Goal: Task Accomplishment & Management: Use online tool/utility

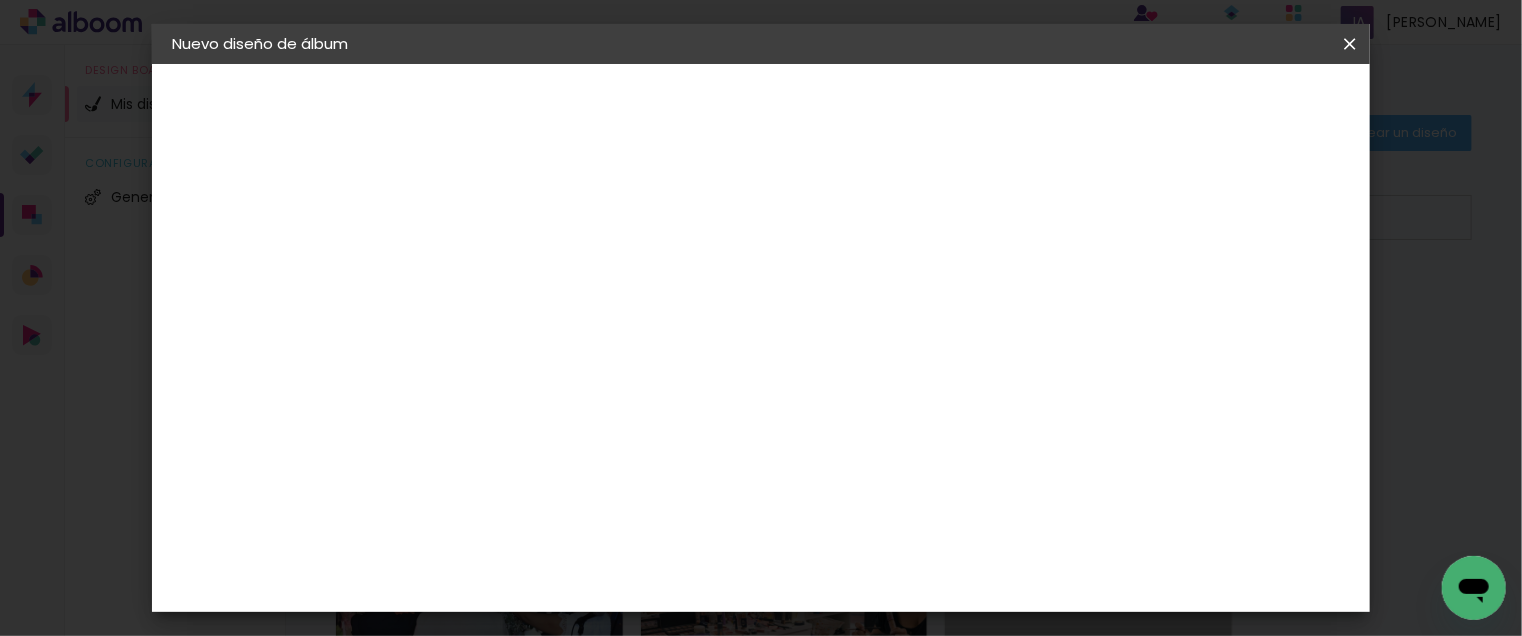
click at [0, 0] on slot "Tamaño libre" at bounding box center [0, 0] width 0 height 0
click at [565, 312] on input "text" at bounding box center [507, 319] width 116 height 25
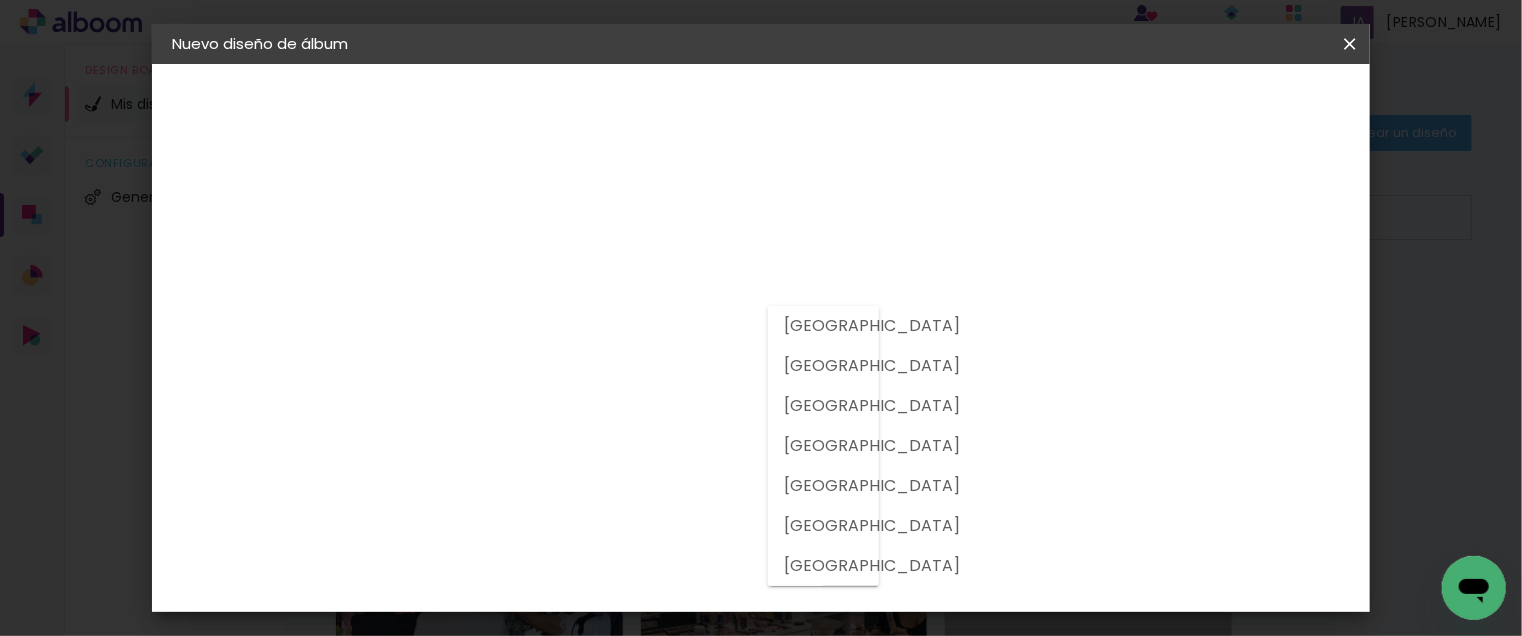
click at [0, 0] on slot "[GEOGRAPHIC_DATA]" at bounding box center [0, 0] width 0 height 0
type input "[GEOGRAPHIC_DATA]"
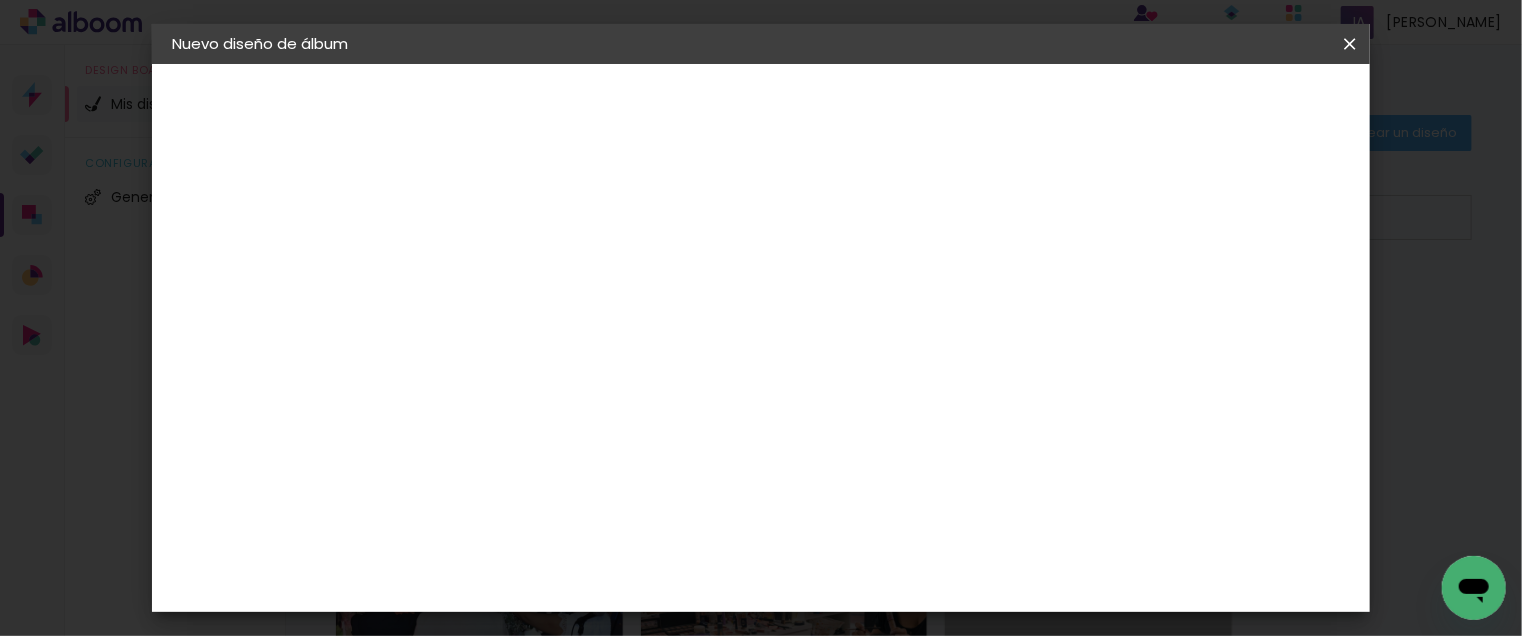
scroll to position [100, 0]
click at [546, 355] on div "3ZERO5" at bounding box center [516, 352] width 60 height 16
click at [0, 0] on slot "Avanzar" at bounding box center [0, 0] width 0 height 0
click at [577, 333] on input "text" at bounding box center [538, 348] width 78 height 31
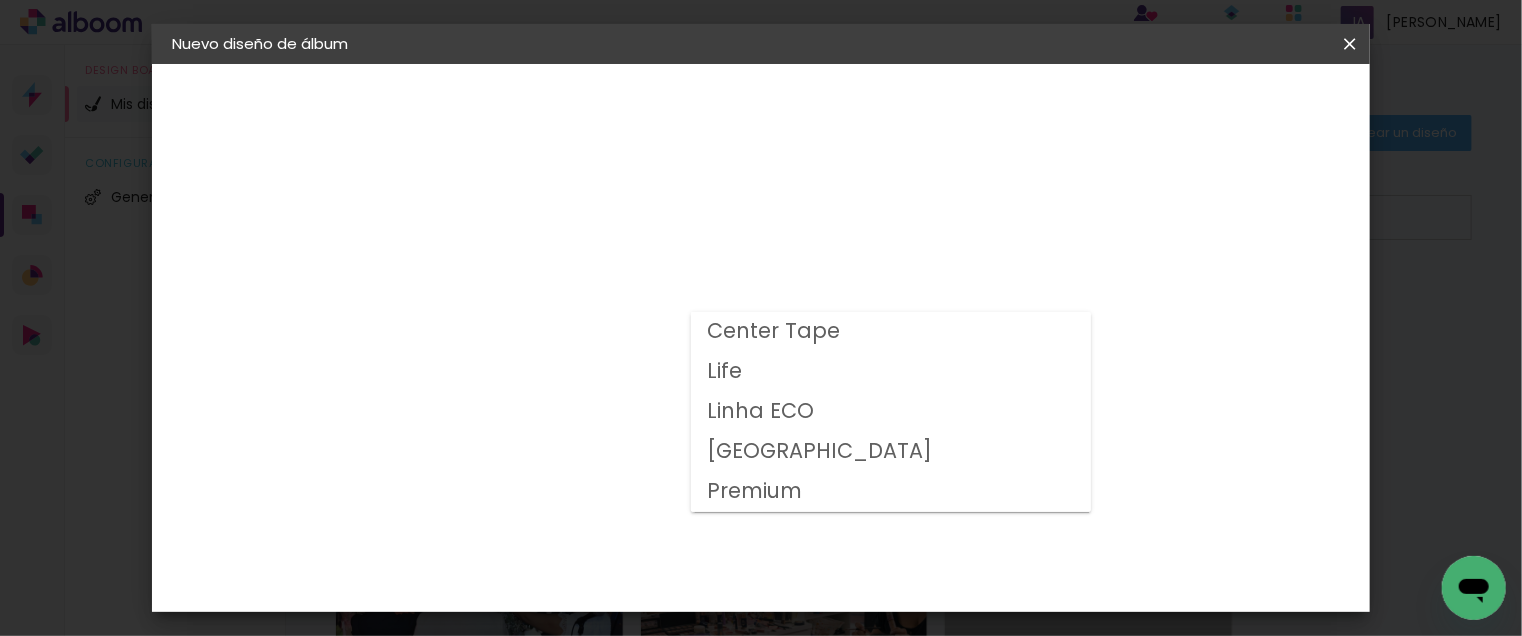
click at [901, 333] on paper-item "Center Tape" at bounding box center [891, 332] width 400 height 40
type input "Center Tape"
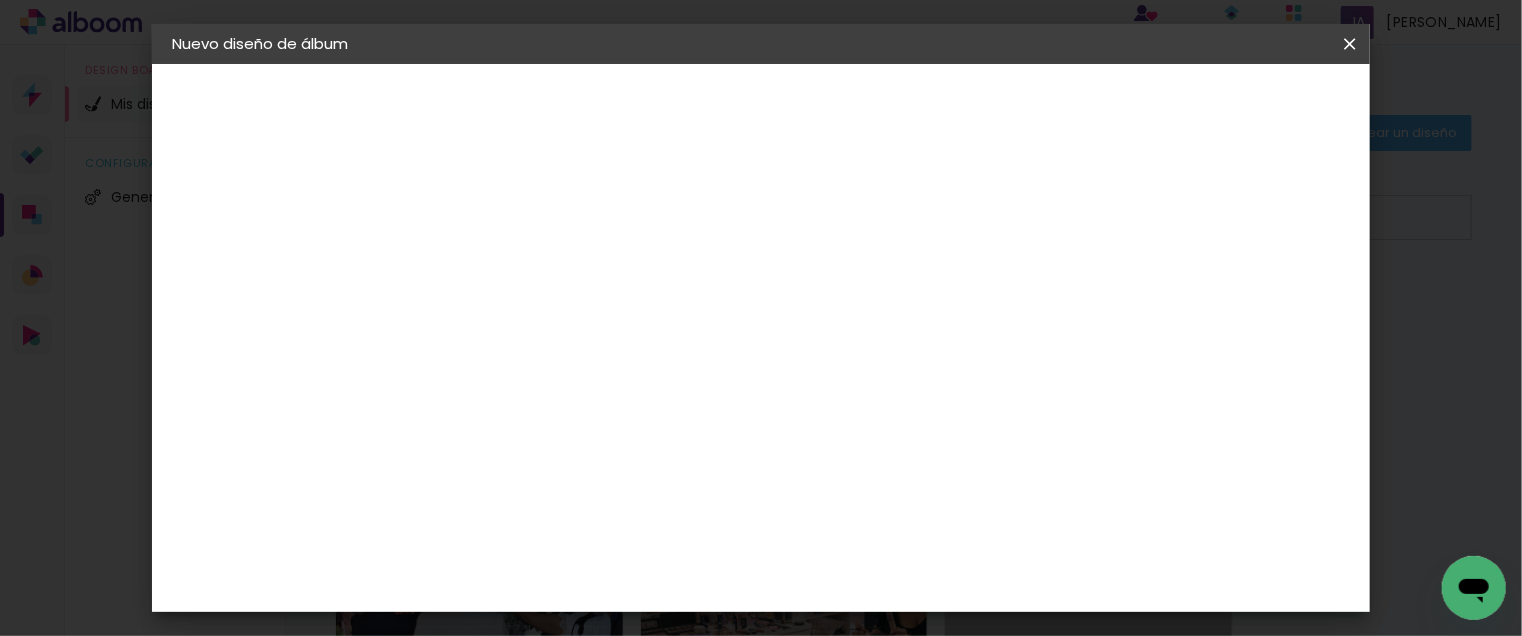
click at [726, 328] on input "Center Tape" at bounding box center [612, 328] width 227 height 31
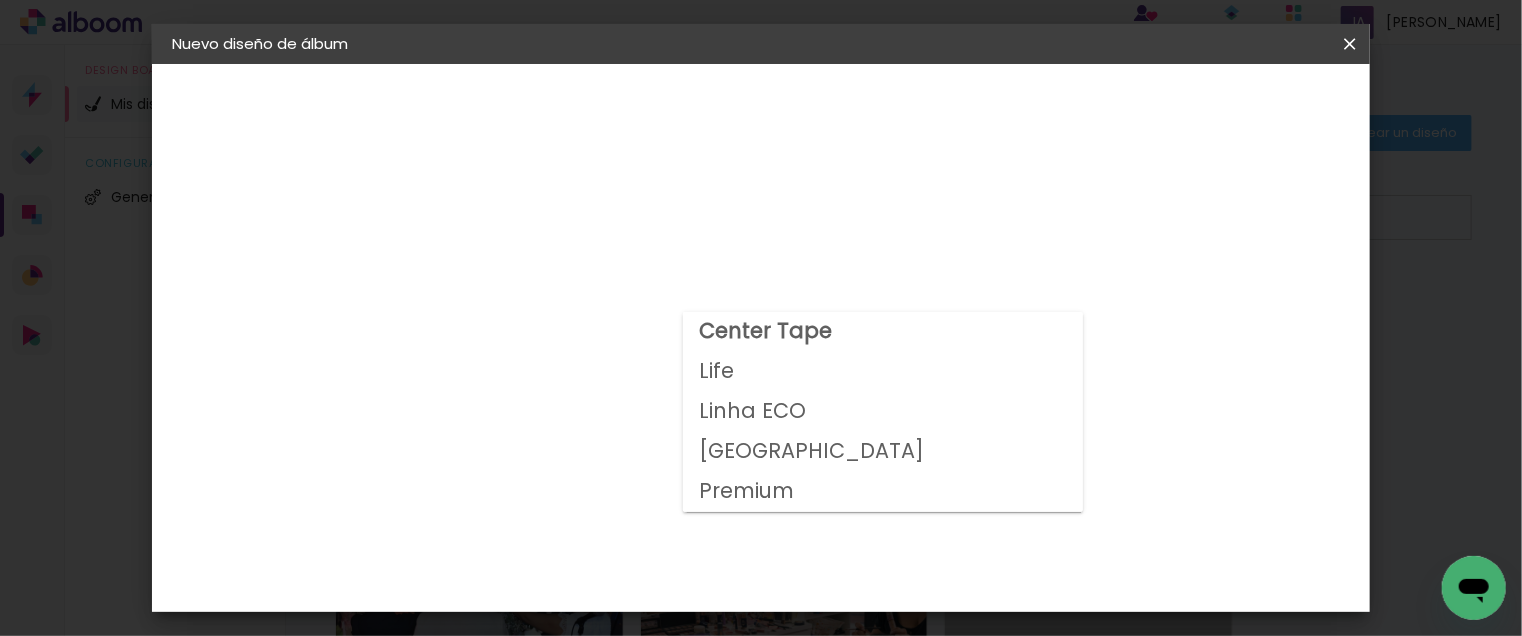
click at [1053, 328] on paper-item "Center Tape" at bounding box center [883, 332] width 400 height 40
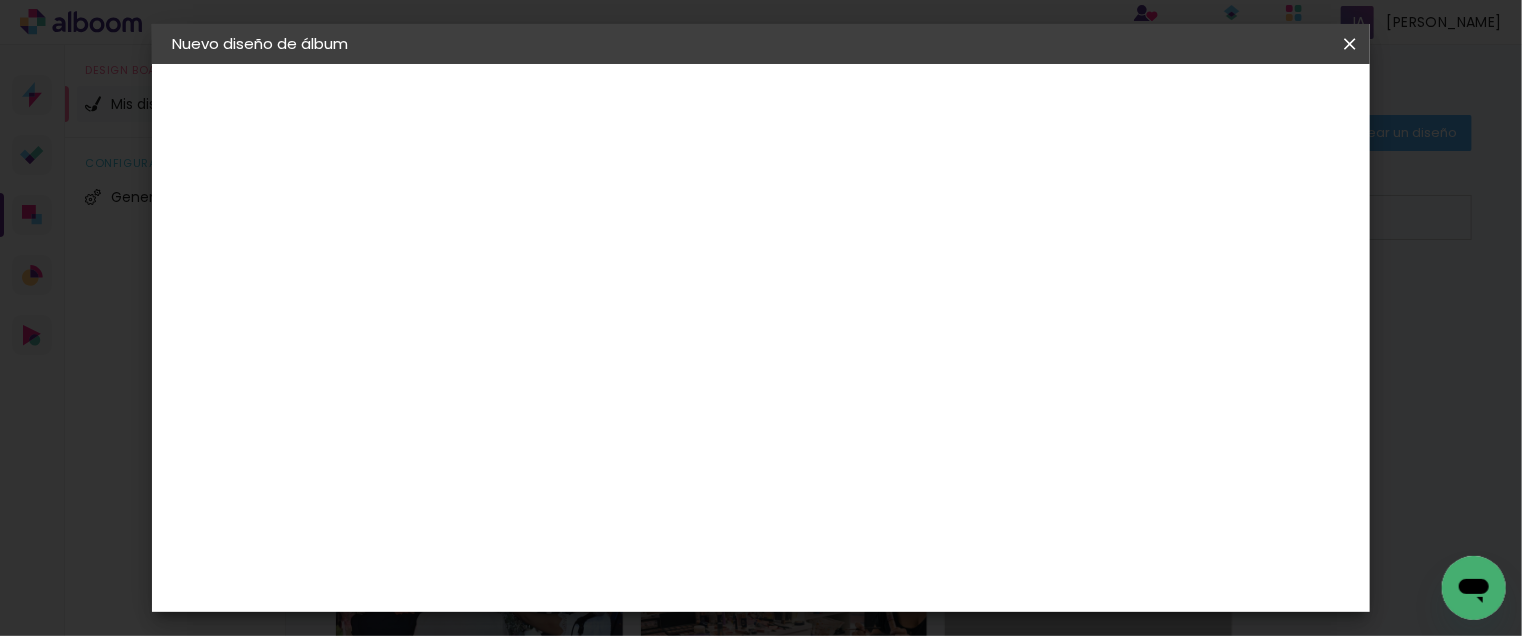
scroll to position [200, 0]
click at [634, 393] on span "35 × 25" at bounding box center [587, 425] width 93 height 65
click at [0, 0] on slot "Avanzar" at bounding box center [0, 0] width 0 height 0
click at [866, 555] on span "70.6" at bounding box center [870, 557] width 49 height 30
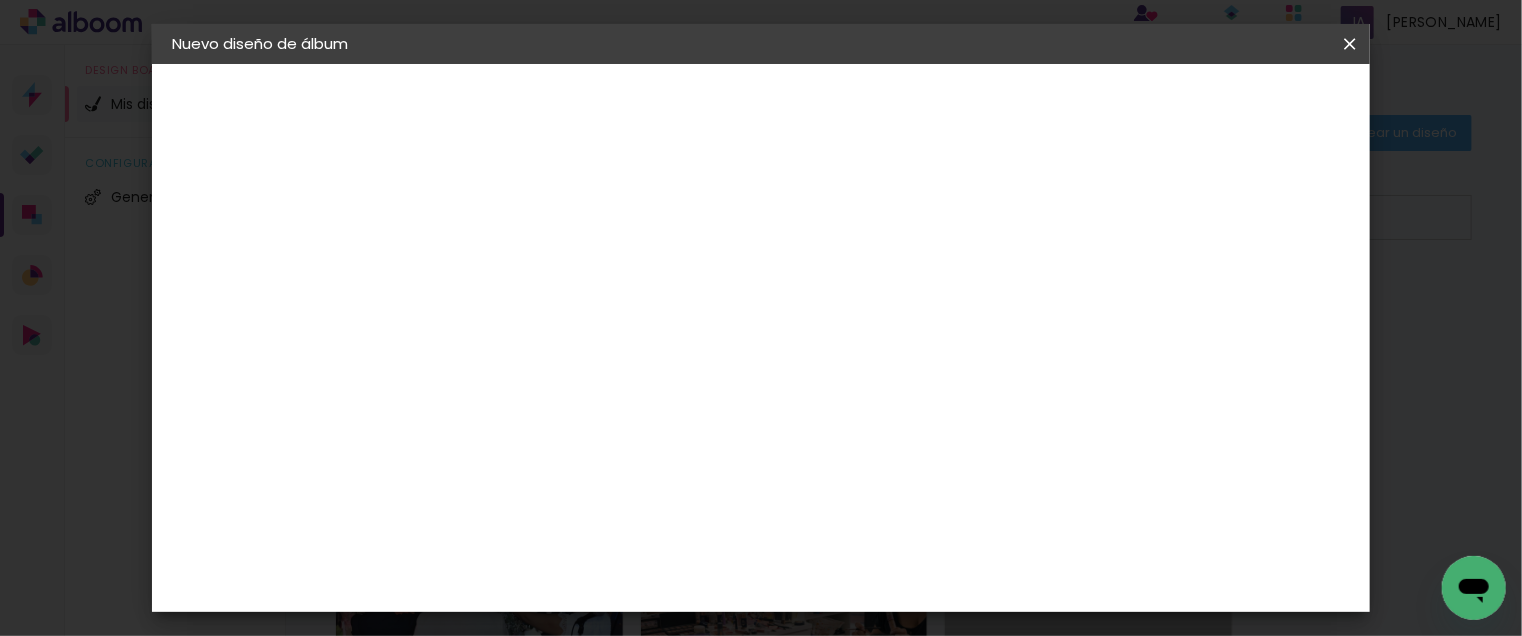
click at [0, 0] on slot "Volver" at bounding box center [0, 0] width 0 height 0
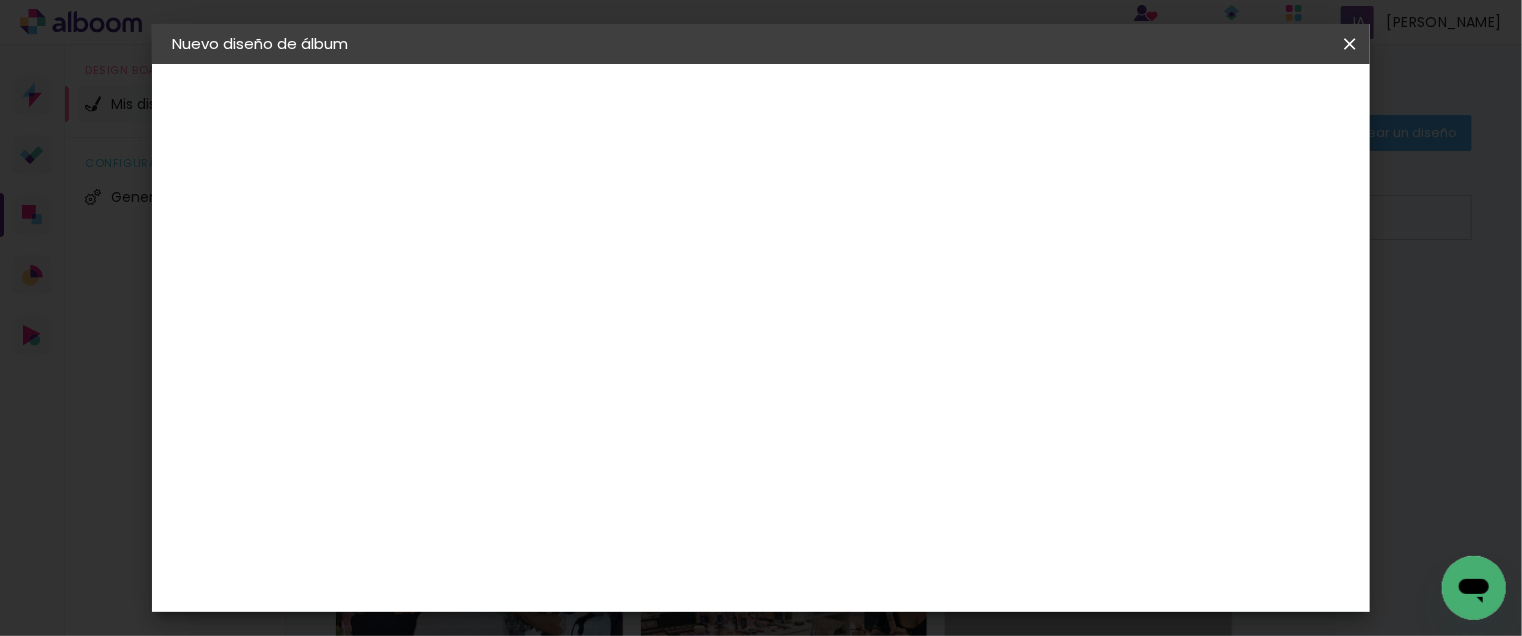
click at [0, 0] on slot "Avanzar" at bounding box center [0, 0] width 0 height 0
click at [577, 333] on input "text" at bounding box center [538, 348] width 78 height 31
click at [908, 321] on paper-item "Slim" at bounding box center [891, 332] width 400 height 40
type input "Slim"
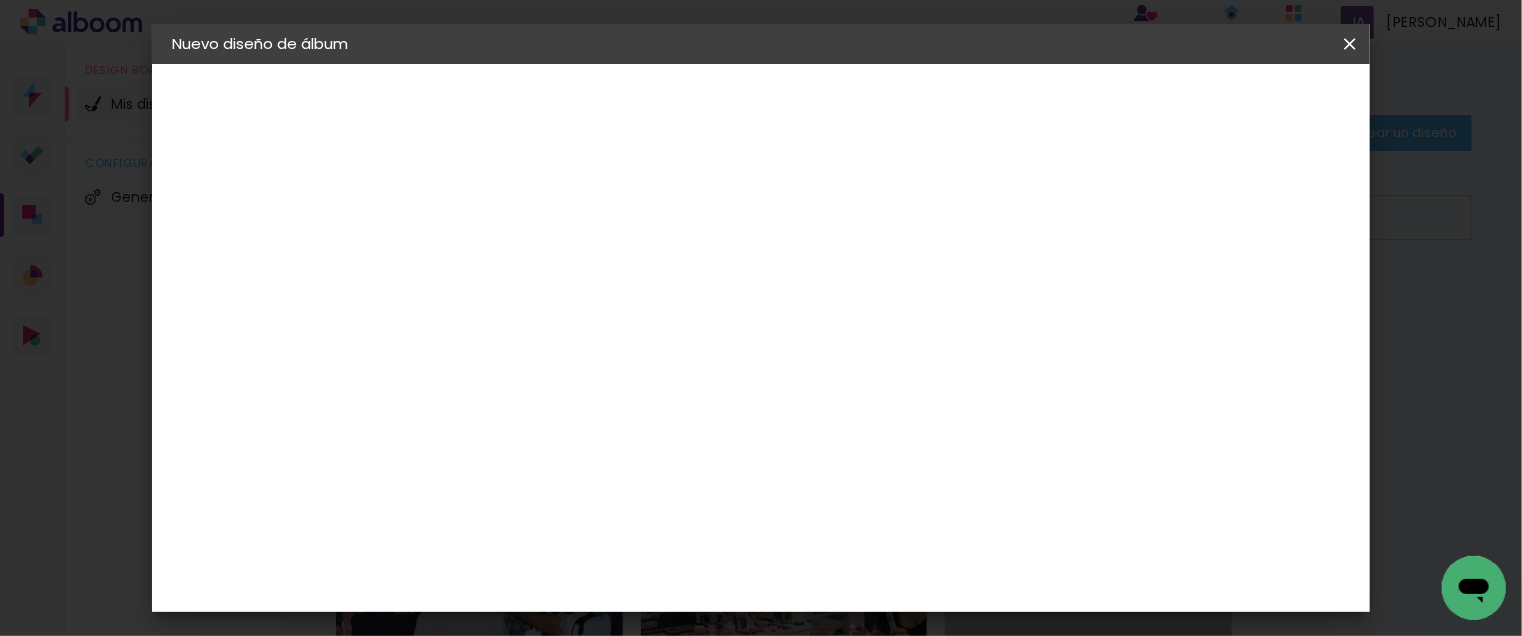
click at [705, 393] on span "25 × 30 cm" at bounding box center [669, 425] width 71 height 65
click at [0, 0] on slot "Avanzar" at bounding box center [0, 0] width 0 height 0
click at [866, 548] on span "60.6" at bounding box center [871, 557] width 50 height 30
click at [866, 549] on span "60.6" at bounding box center [871, 557] width 50 height 30
click at [879, 555] on span "60.6" at bounding box center [871, 557] width 50 height 30
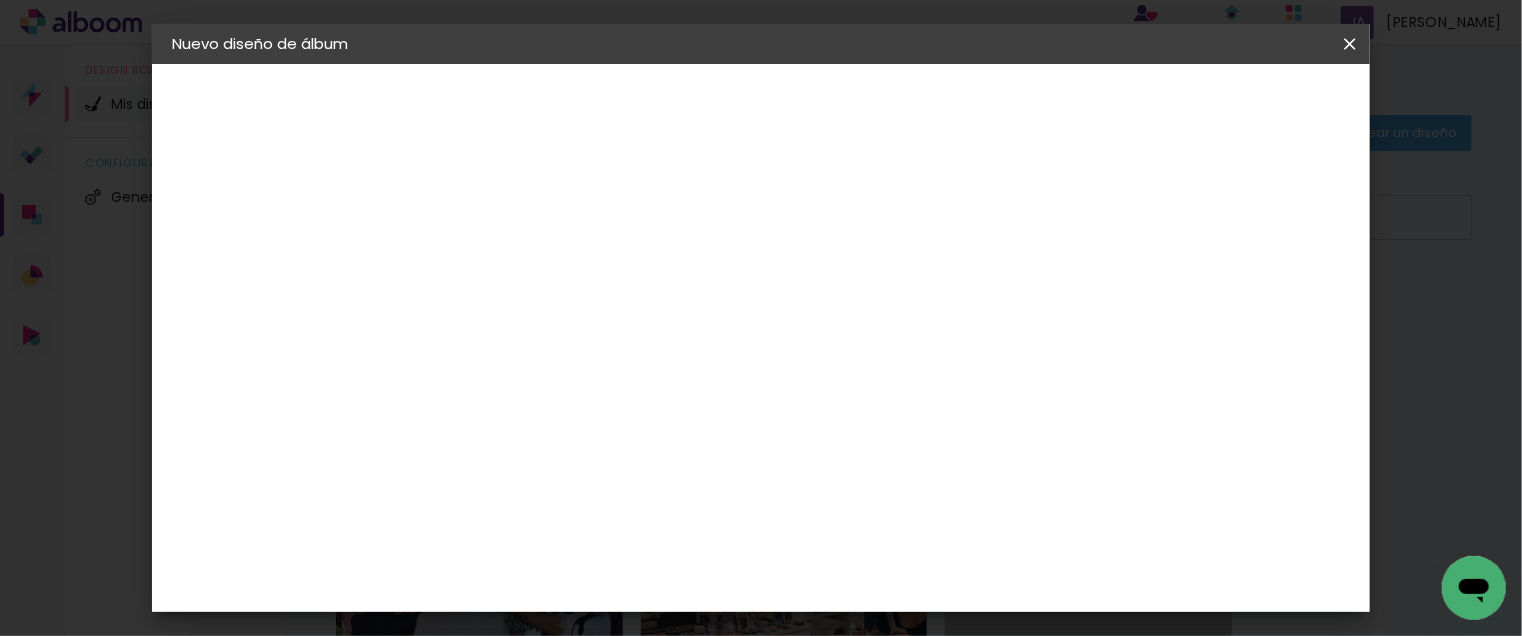
click at [879, 555] on span "60.6" at bounding box center [871, 557] width 50 height 30
click at [810, 107] on paper-button "Volver" at bounding box center [768, 106] width 83 height 34
click at [623, 107] on paper-button "Volver" at bounding box center [581, 106] width 83 height 34
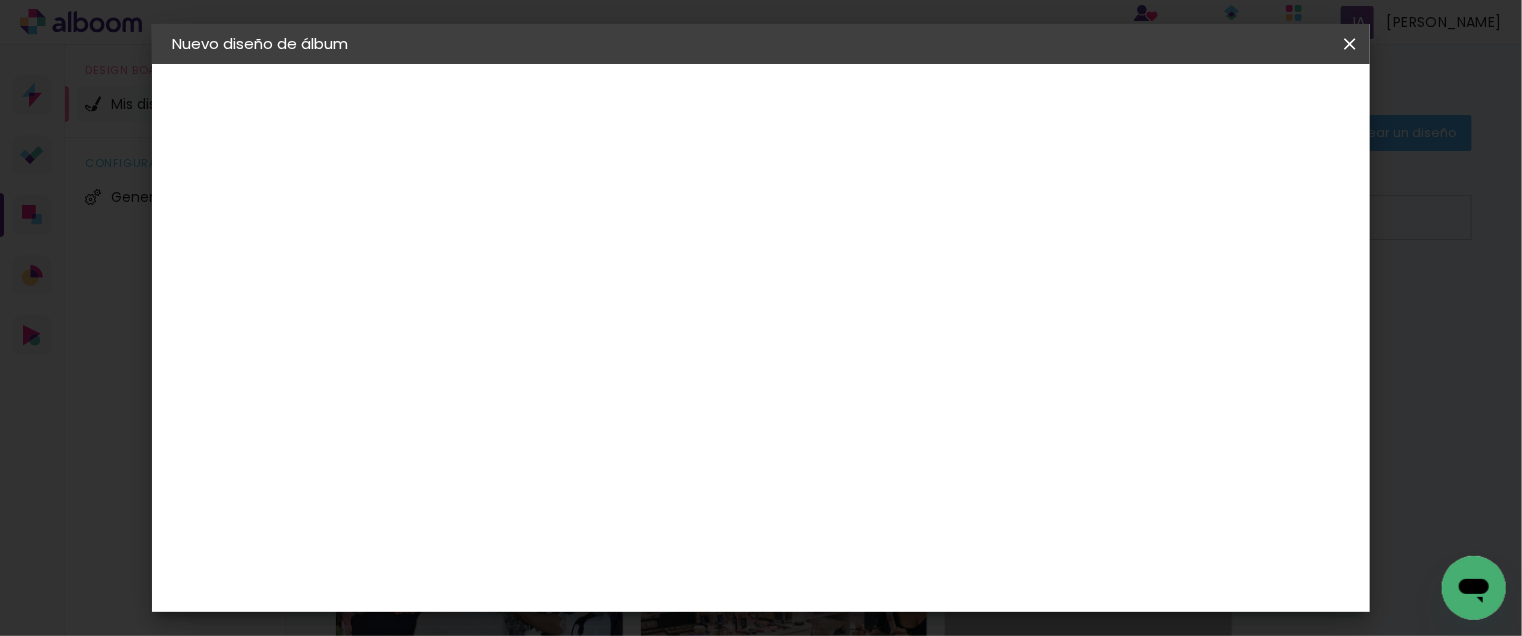
click at [912, 234] on div "Proveedor Elija un proveedor o avance con el tamaño libre. Volver Avanzar" at bounding box center [662, 149] width 500 height 170
click at [0, 0] on slot "Tamaño libre" at bounding box center [0, 0] width 0 height 0
click at [882, 298] on paper-item "Tamaño libre" at bounding box center [784, 304] width 196 height 44
click at [882, 118] on paper-button "Avanzar" at bounding box center [834, 106] width 96 height 34
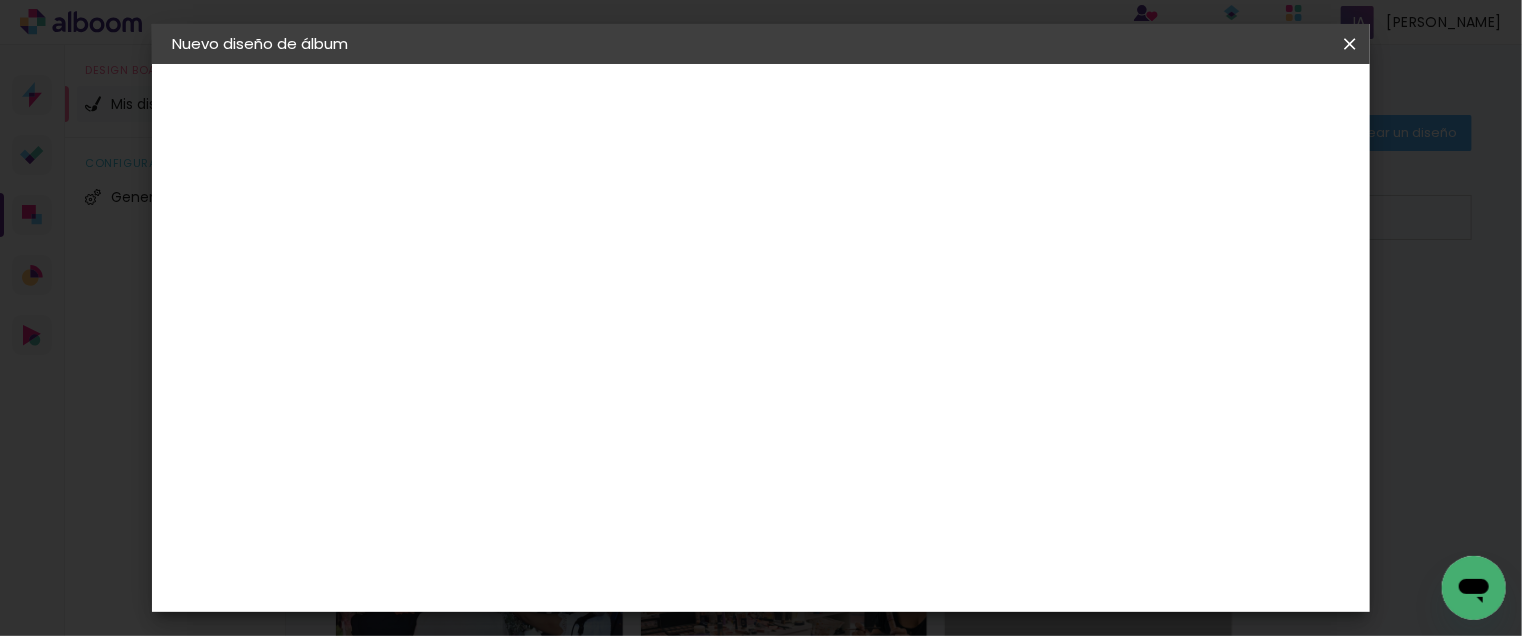
scroll to position [188, 0]
click at [858, 548] on input "60,6" at bounding box center [871, 548] width 52 height 30
type input "45"
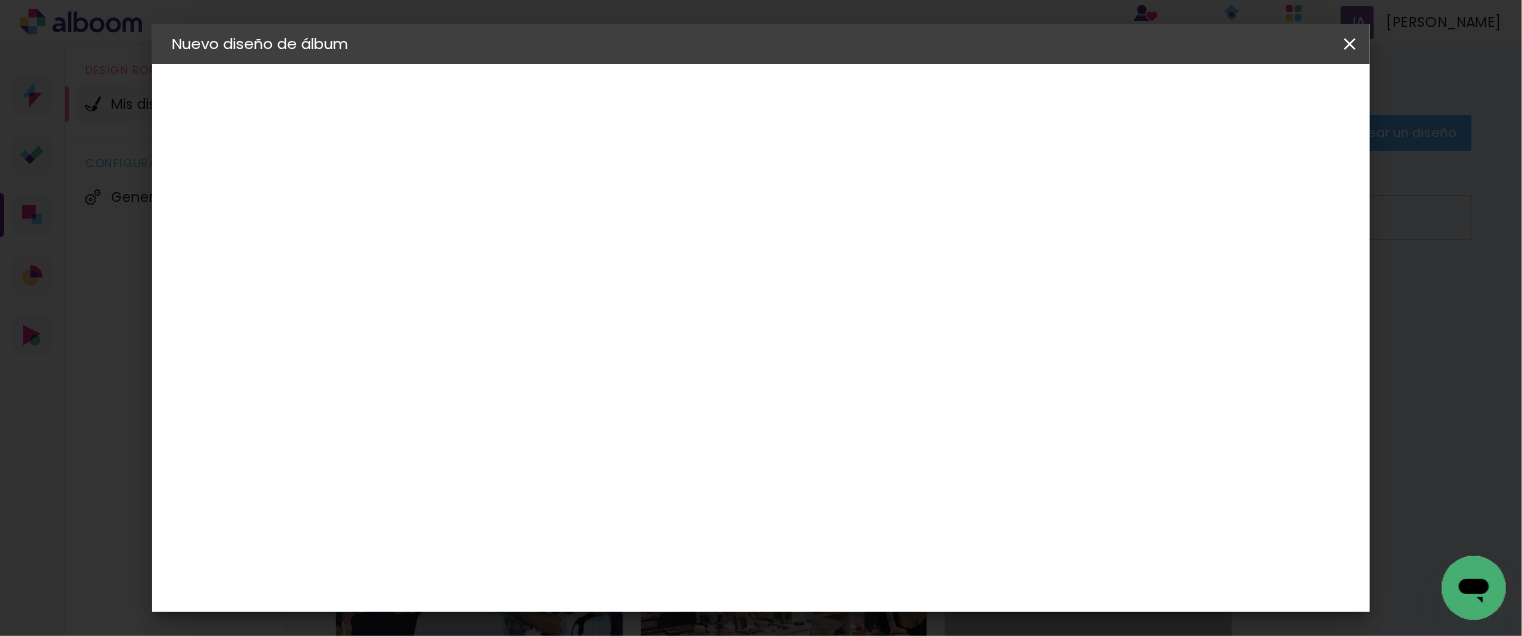
type paper-input "45"
click at [522, 351] on input "25,4" at bounding box center [515, 354] width 52 height 30
type input "30"
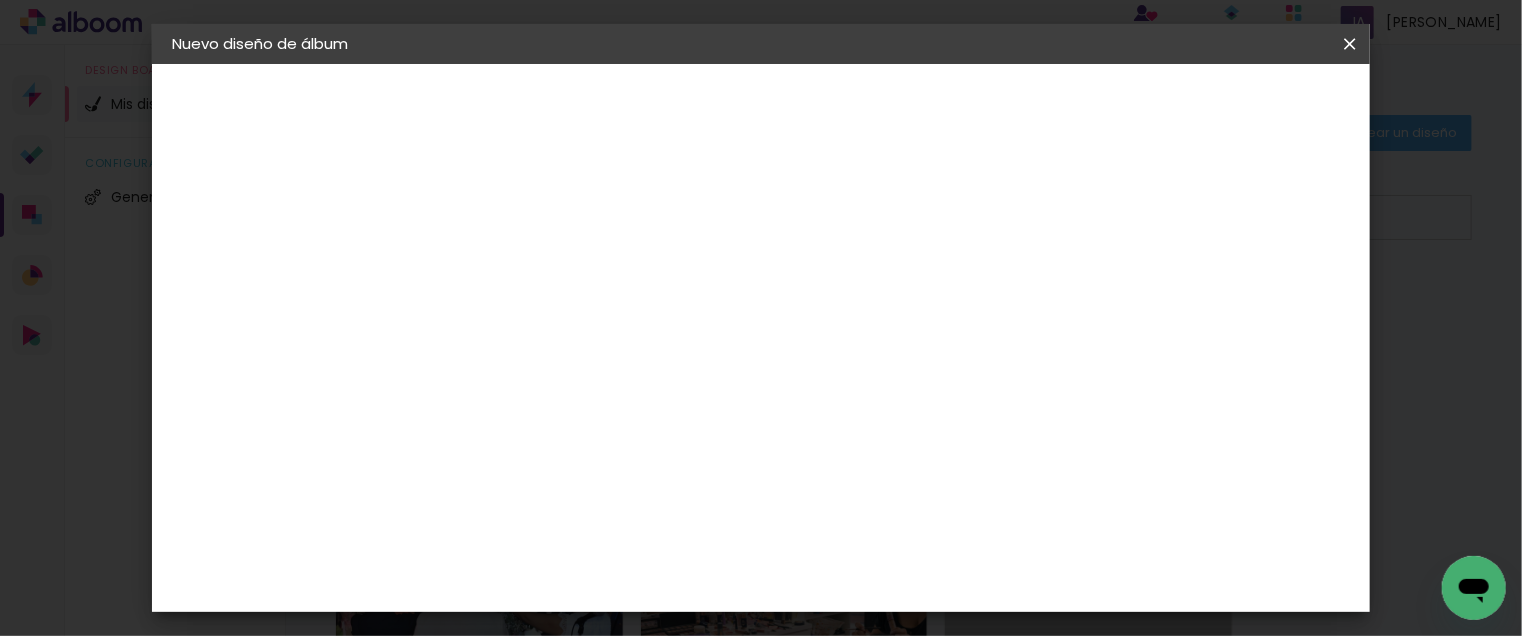
type paper-input "30"
click at [984, 104] on span "Empezar diseño" at bounding box center [944, 113] width 80 height 28
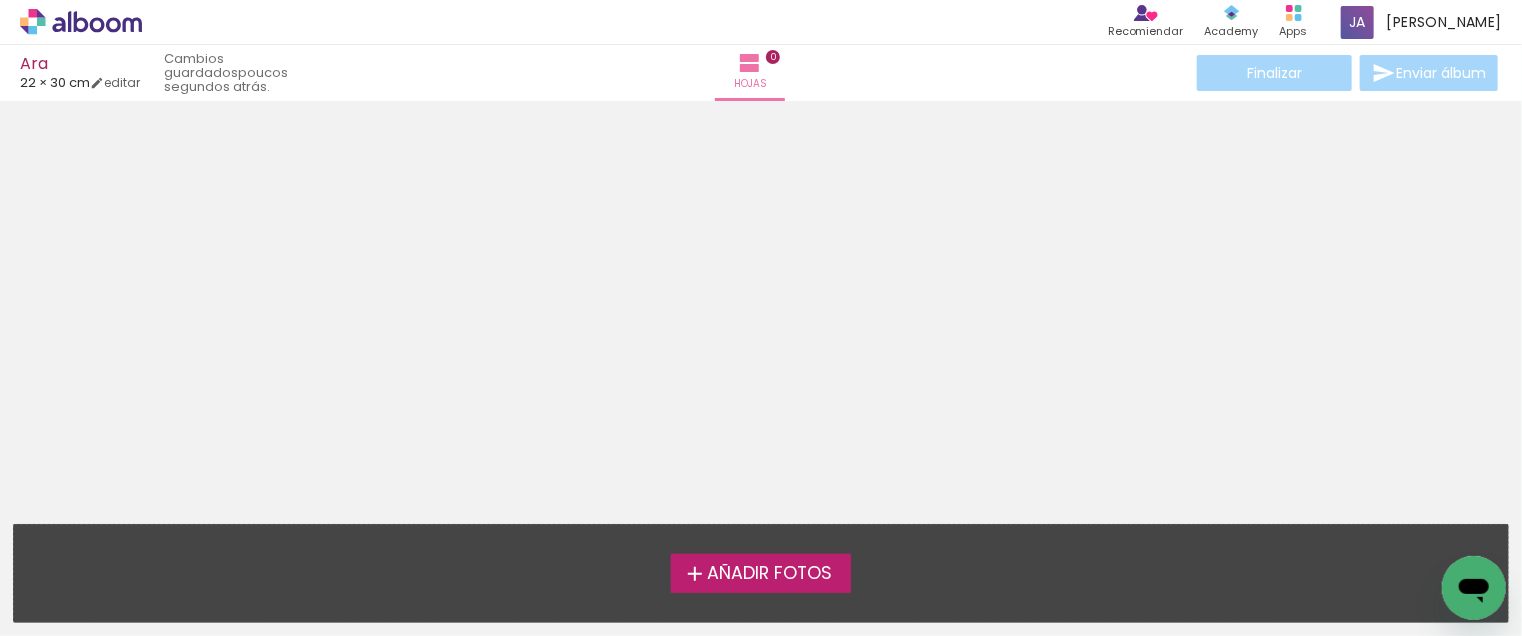
click at [780, 571] on span "Añadir Fotos" at bounding box center [769, 574] width 125 height 18
click at [0, 0] on input "file" at bounding box center [0, 0] width 0 height 0
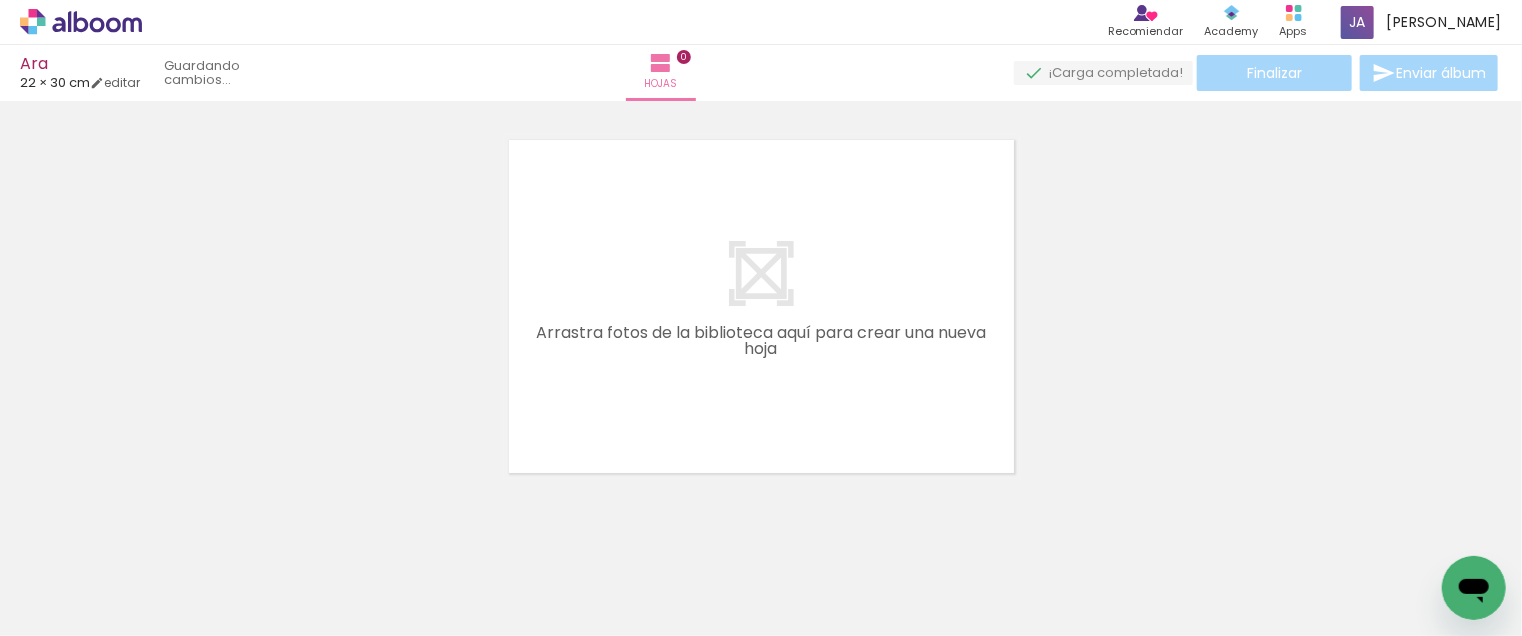
scroll to position [25, 0]
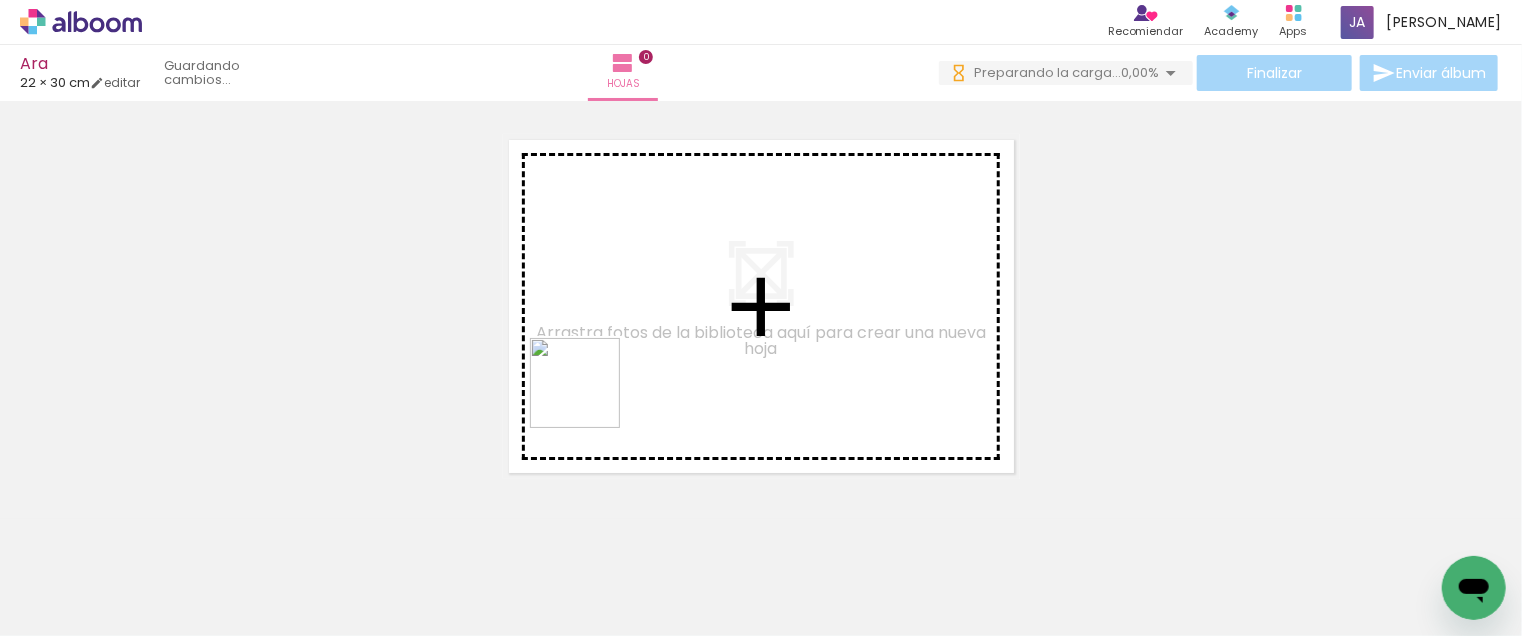
drag, startPoint x: 512, startPoint y: 569, endPoint x: 601, endPoint y: 359, distance: 228.1
click at [601, 359] on quentale-workspace at bounding box center [761, 318] width 1522 height 636
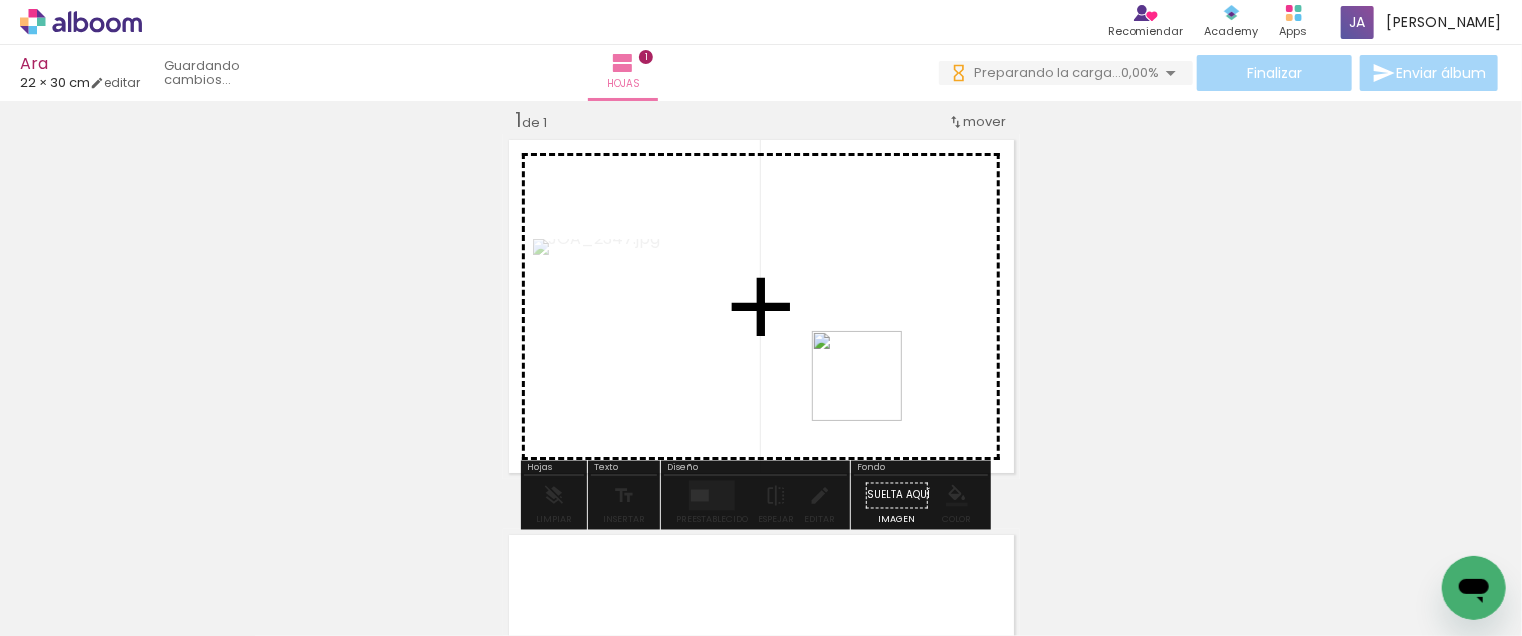
drag, startPoint x: 676, startPoint y: 567, endPoint x: 900, endPoint y: 366, distance: 300.9
click at [899, 359] on quentale-workspace at bounding box center [761, 318] width 1522 height 636
drag, startPoint x: 1192, startPoint y: 561, endPoint x: 622, endPoint y: 385, distance: 596.5
click at [621, 386] on quentale-workspace at bounding box center [761, 318] width 1522 height 636
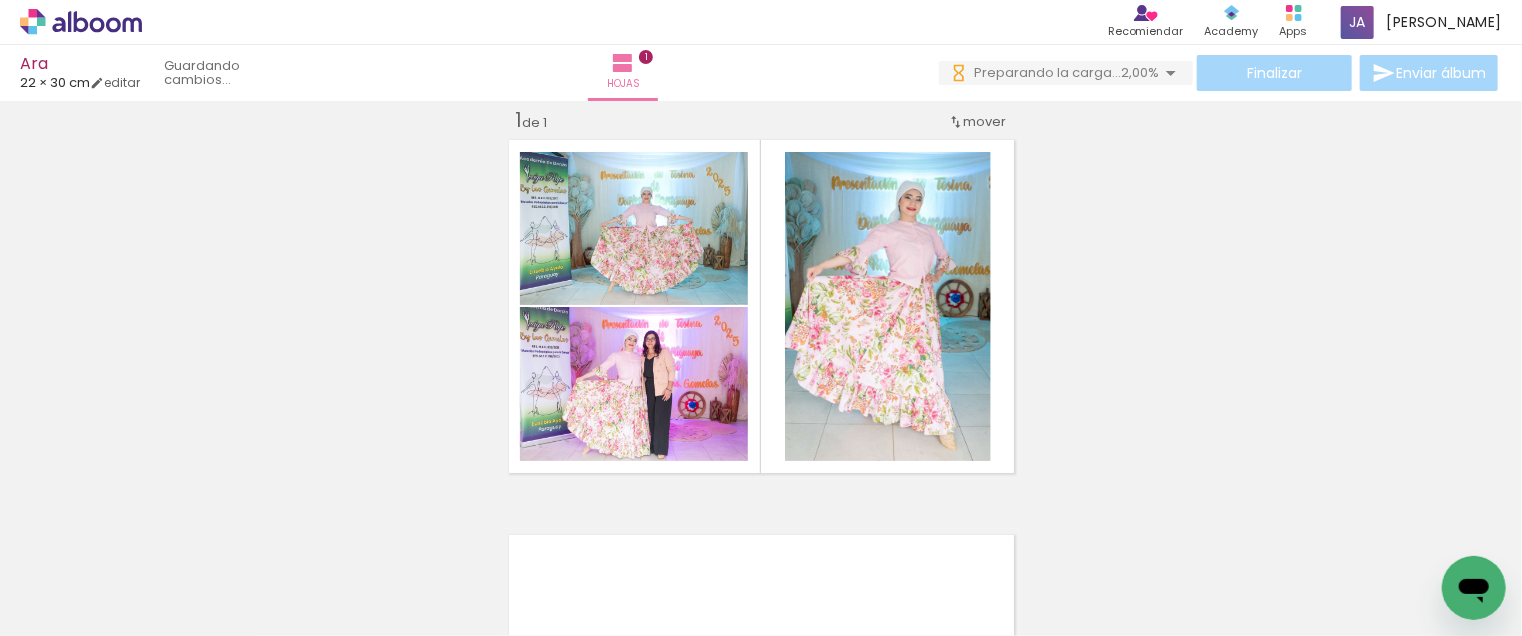
scroll to position [0, 0]
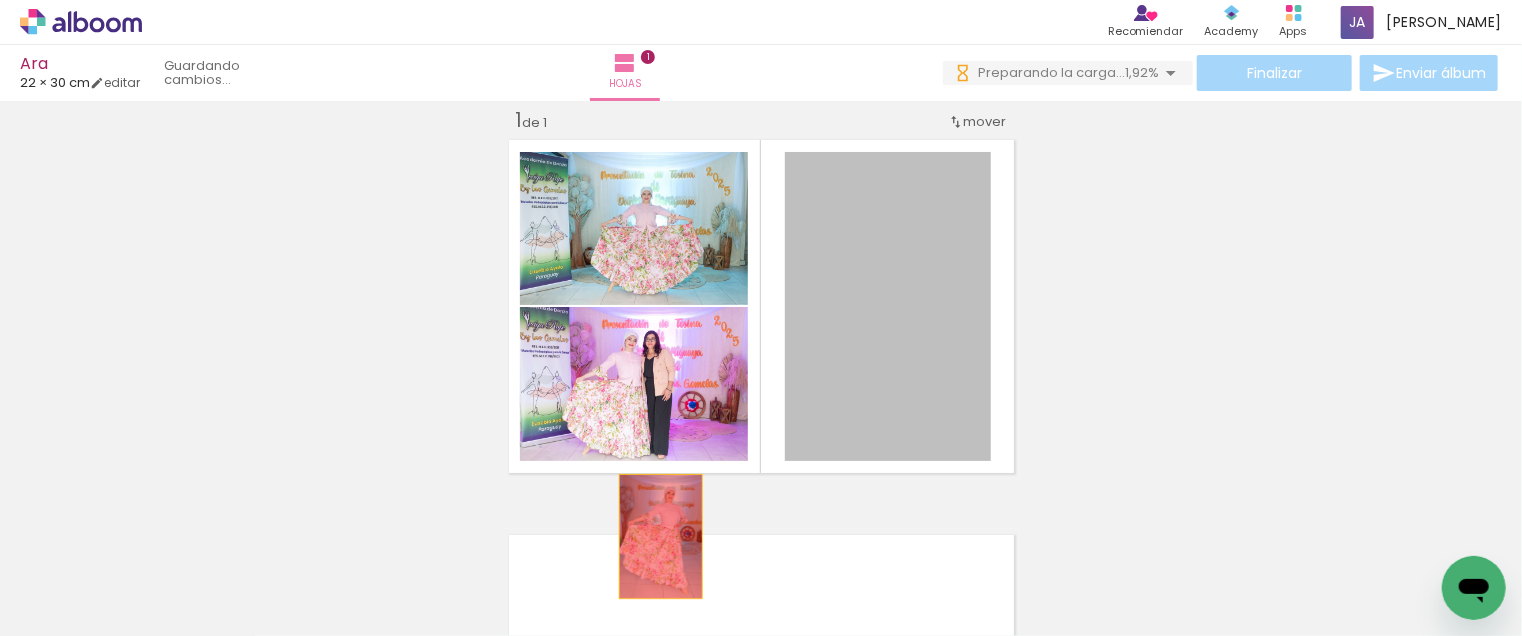
drag, startPoint x: 833, startPoint y: 315, endPoint x: 653, endPoint y: 536, distance: 285.0
click at [653, 536] on quentale-workspace at bounding box center [761, 318] width 1522 height 636
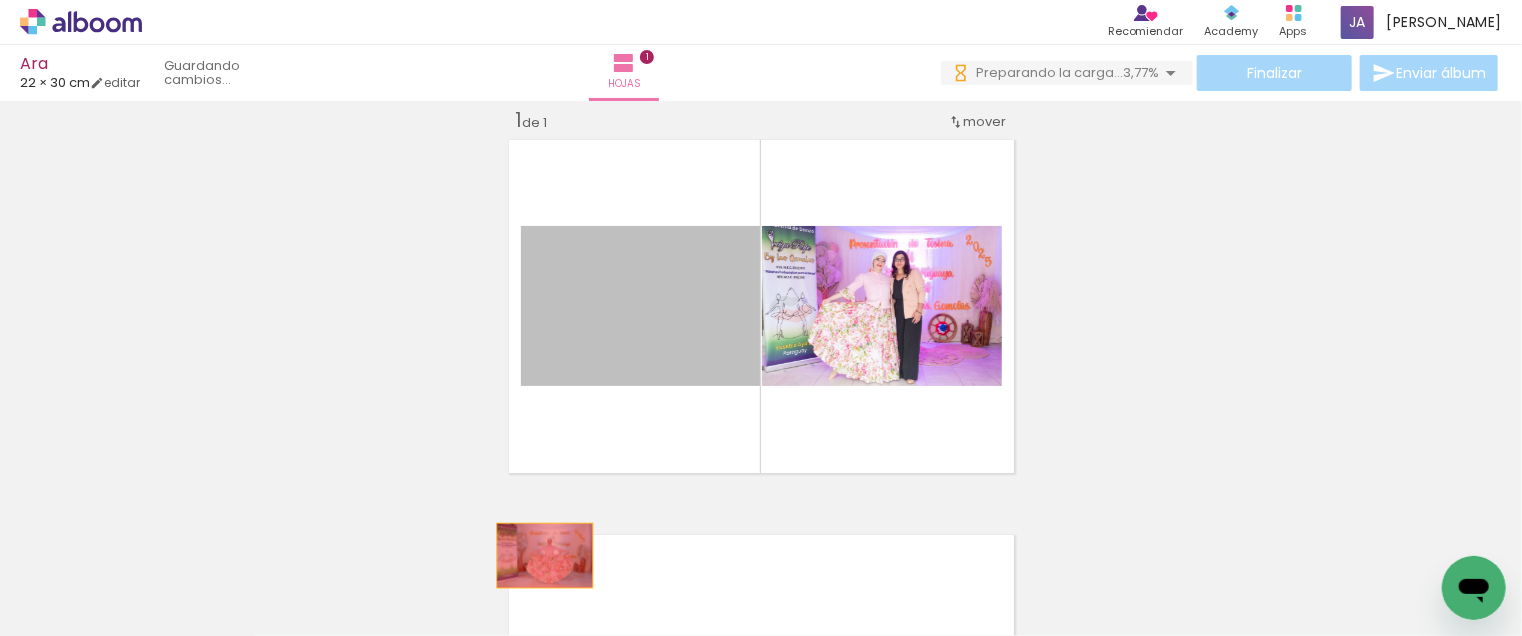
drag, startPoint x: 576, startPoint y: 427, endPoint x: 537, endPoint y: 569, distance: 147.3
click at [537, 569] on quentale-workspace at bounding box center [761, 318] width 1522 height 636
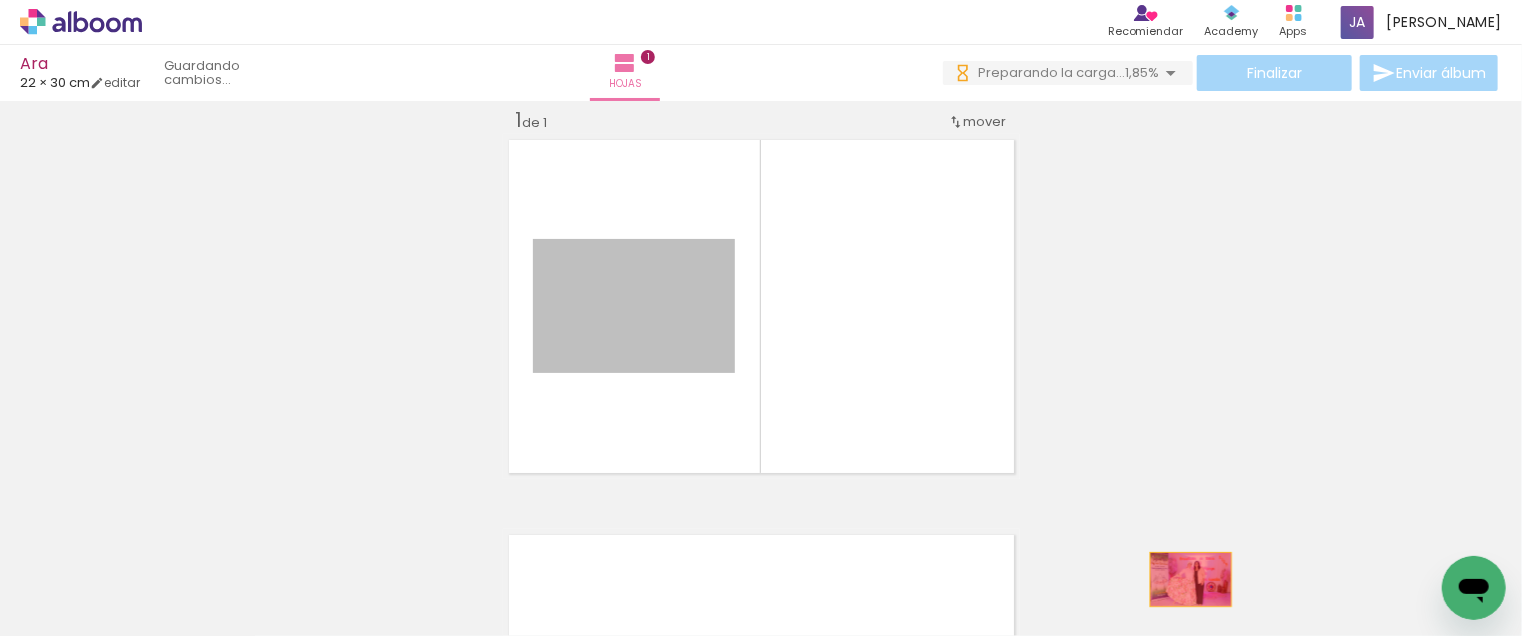
drag, startPoint x: 663, startPoint y: 303, endPoint x: 1188, endPoint y: 579, distance: 593.1
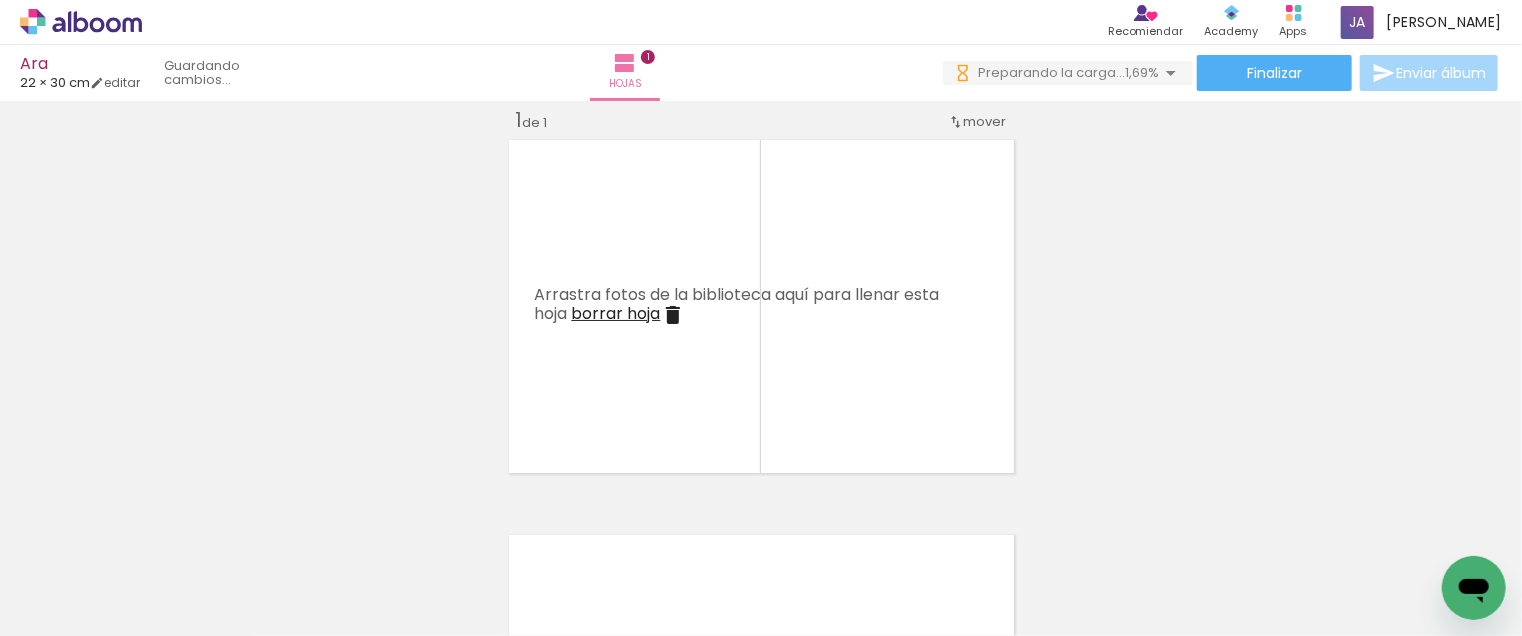
scroll to position [0, 991]
drag, startPoint x: 568, startPoint y: 507, endPoint x: 602, endPoint y: 361, distance: 149.9
click at [602, 361] on quentale-workspace at bounding box center [761, 318] width 1522 height 636
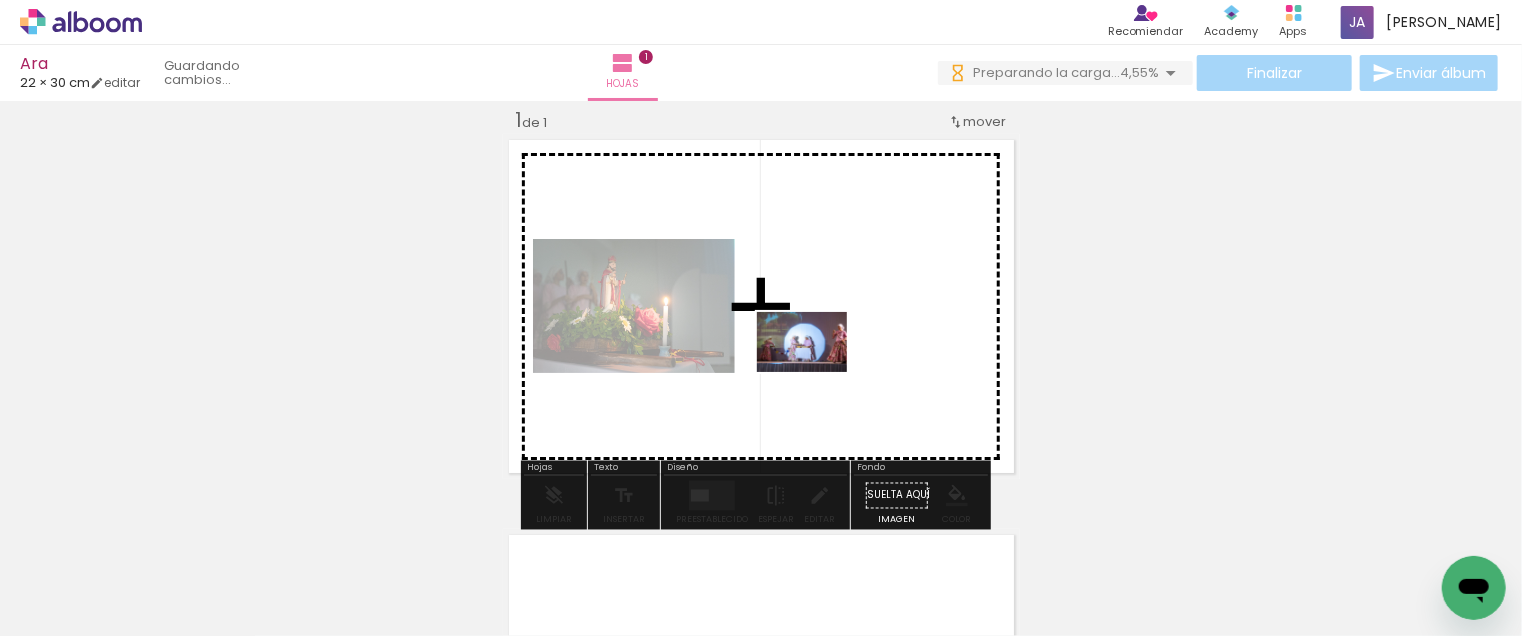
drag, startPoint x: 683, startPoint y: 575, endPoint x: 818, endPoint y: 372, distance: 243.8
click at [818, 372] on quentale-workspace at bounding box center [761, 318] width 1522 height 636
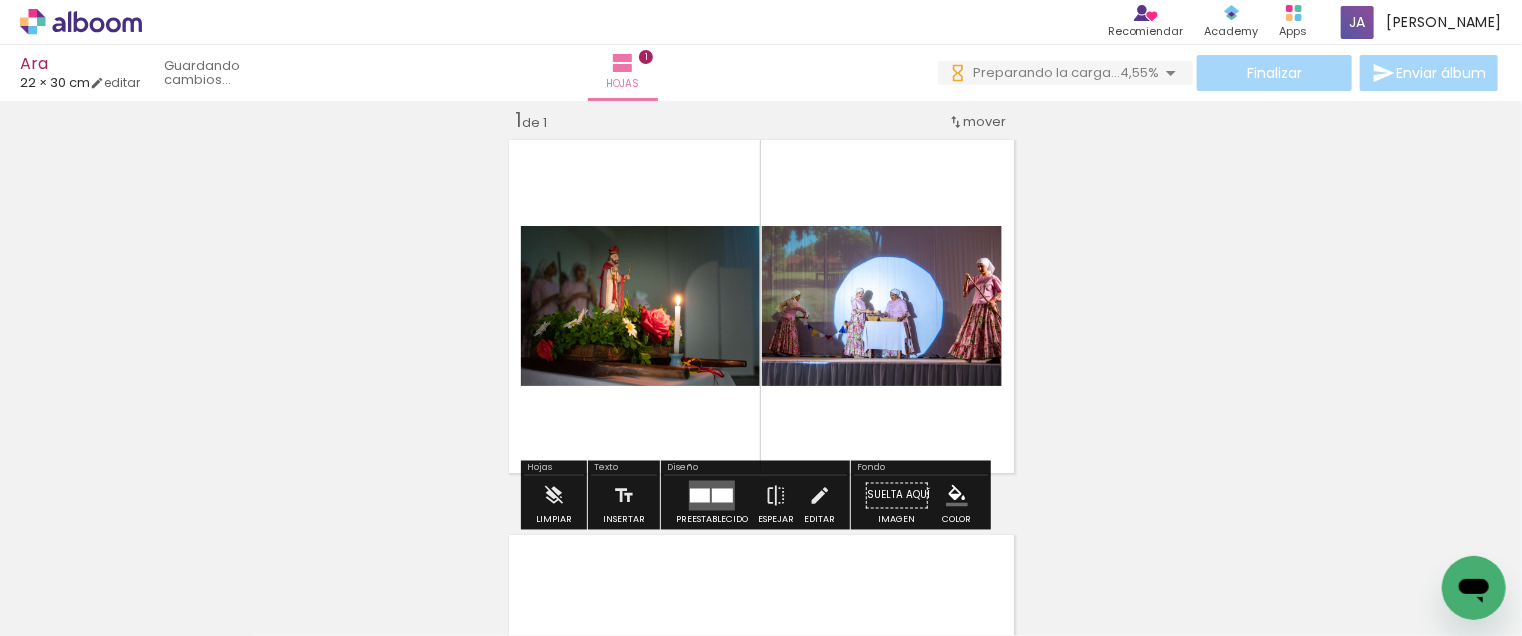
drag, startPoint x: 801, startPoint y: 572, endPoint x: 788, endPoint y: 378, distance: 194.4
click at [791, 399] on quentale-workspace at bounding box center [761, 318] width 1522 height 636
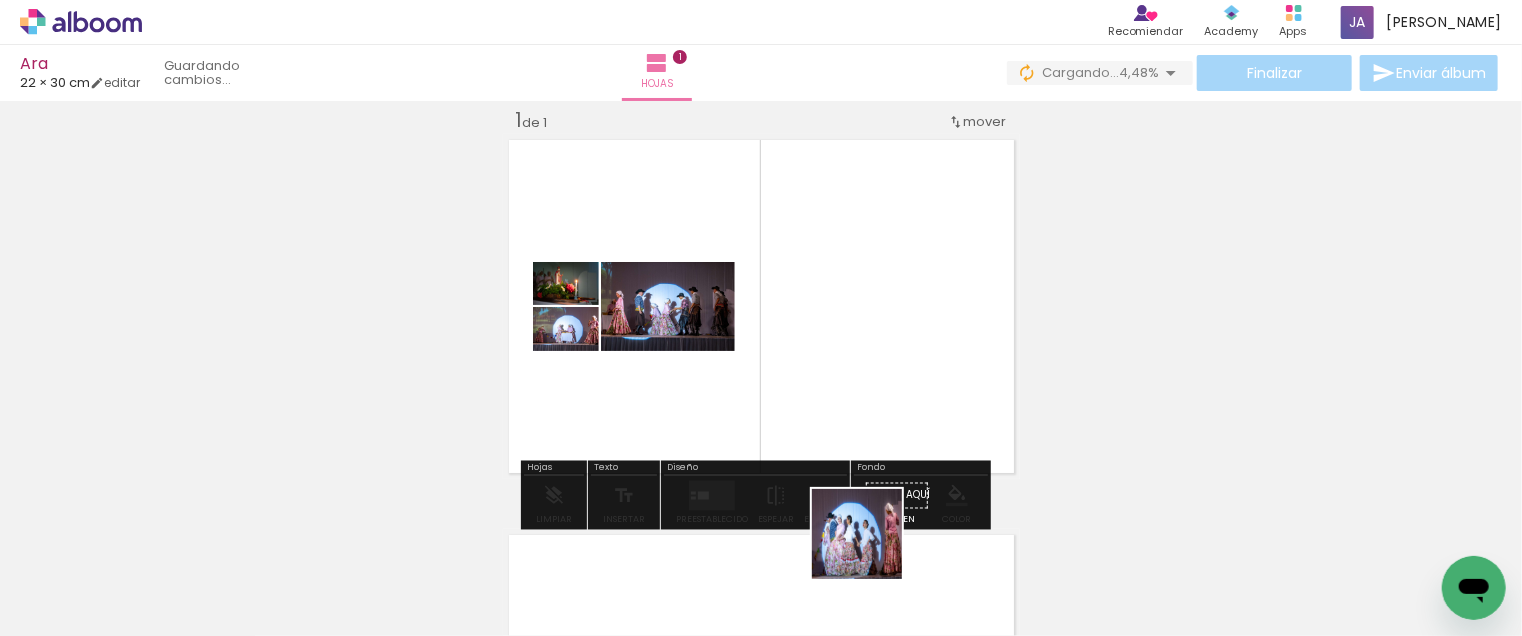
drag, startPoint x: 875, startPoint y: 571, endPoint x: 830, endPoint y: 384, distance: 192.3
click at [830, 384] on quentale-workspace at bounding box center [761, 318] width 1522 height 636
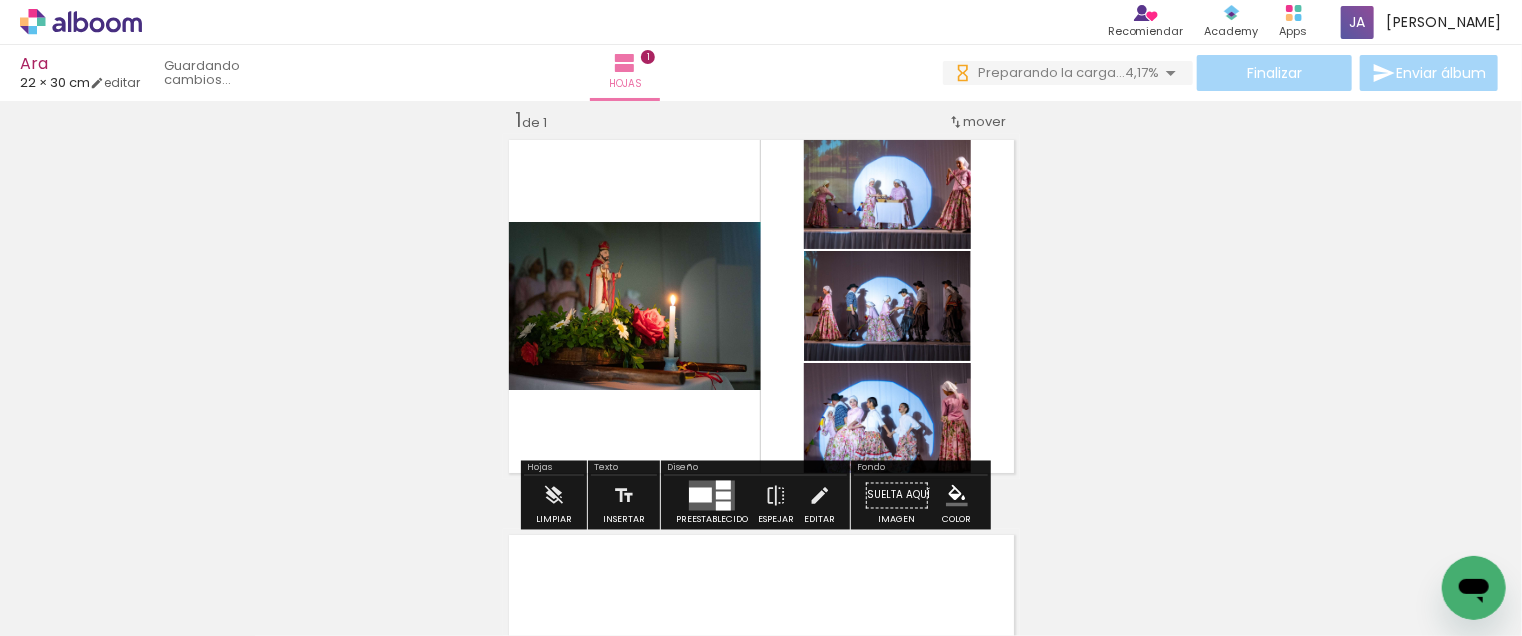
click at [707, 499] on div at bounding box center [700, 495] width 23 height 15
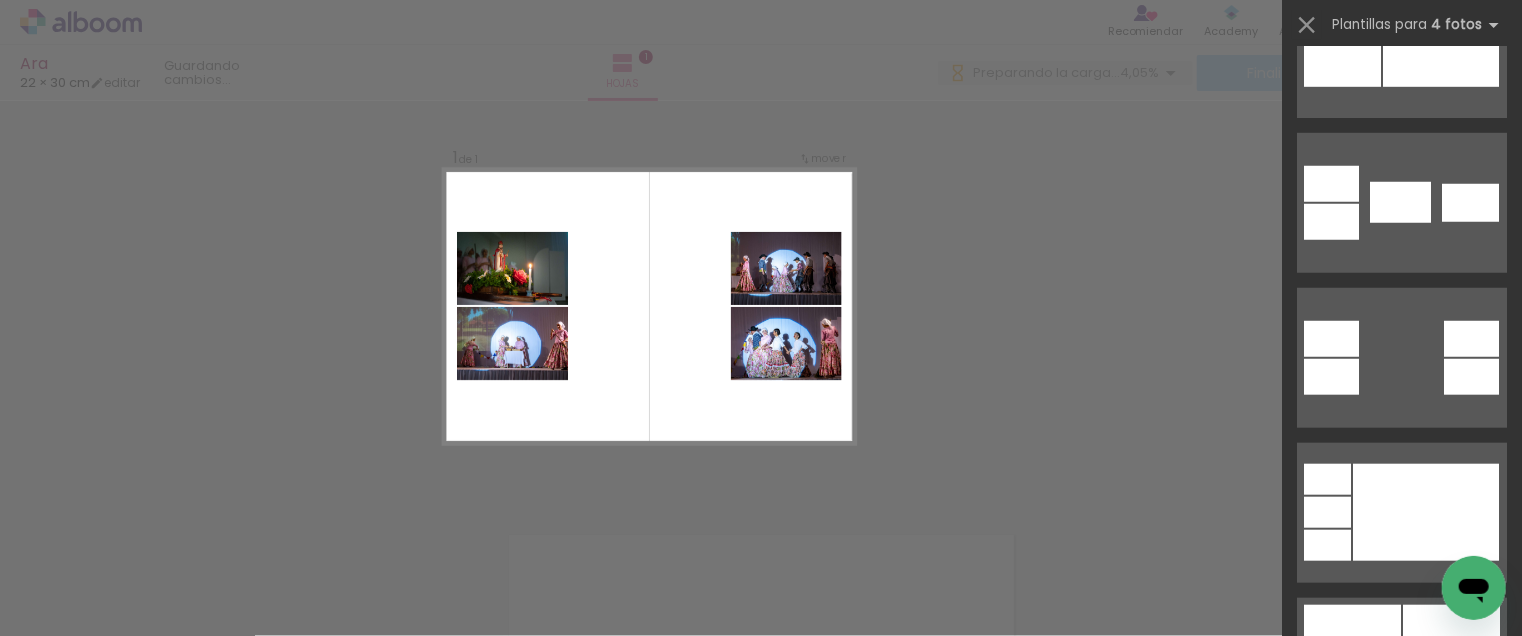
scroll to position [1100, 0]
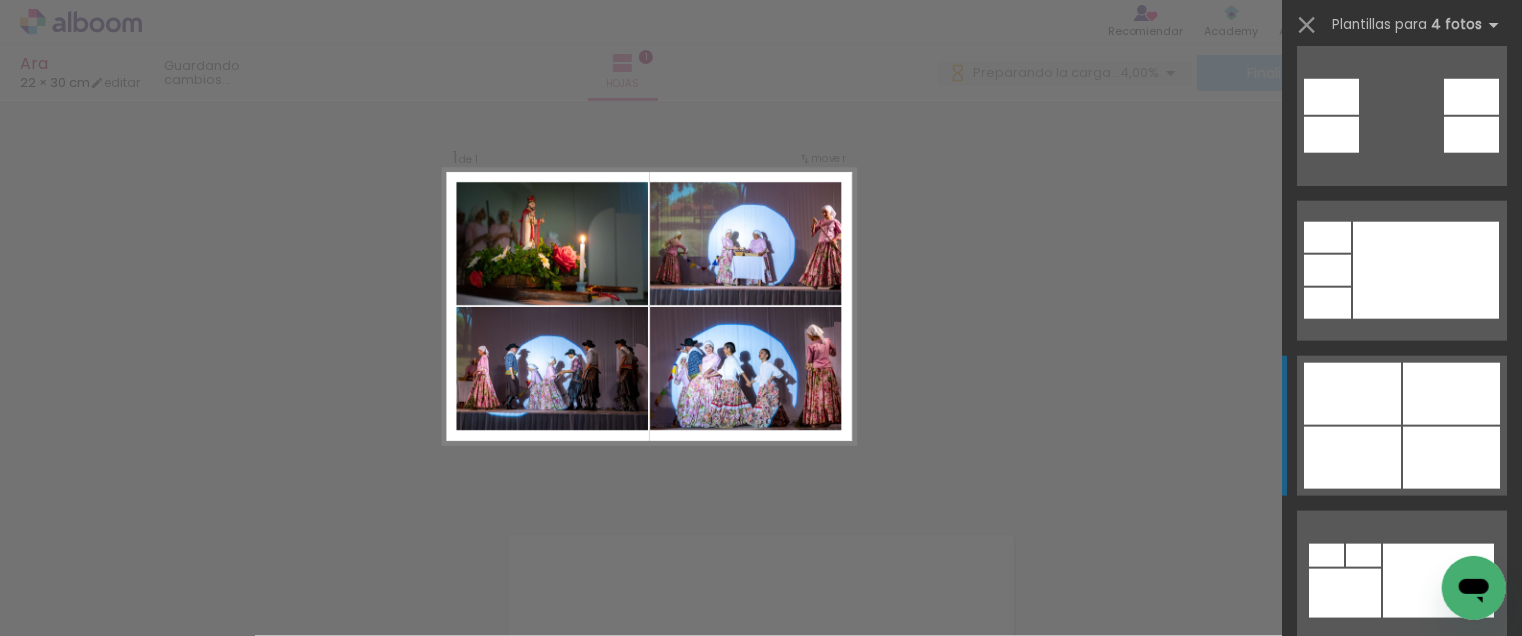
click at [1403, 411] on div at bounding box center [1451, 394] width 97 height 62
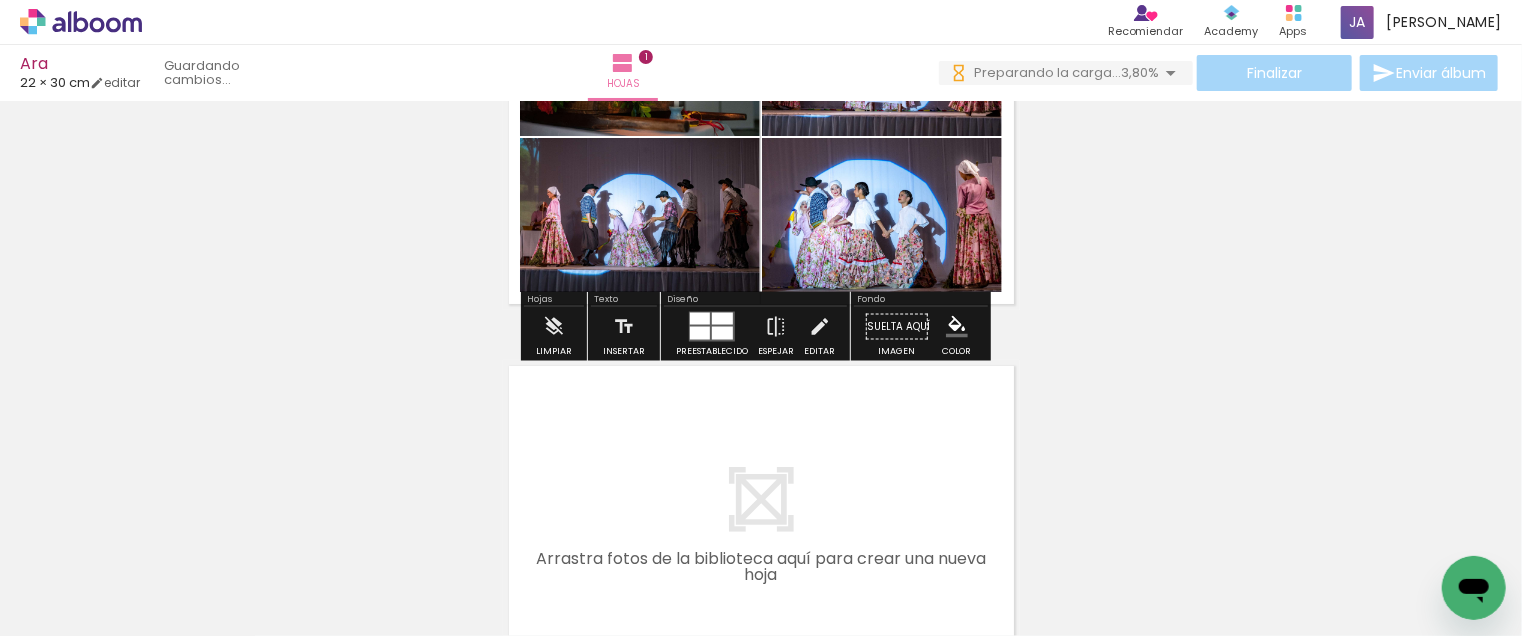
scroll to position [325, 0]
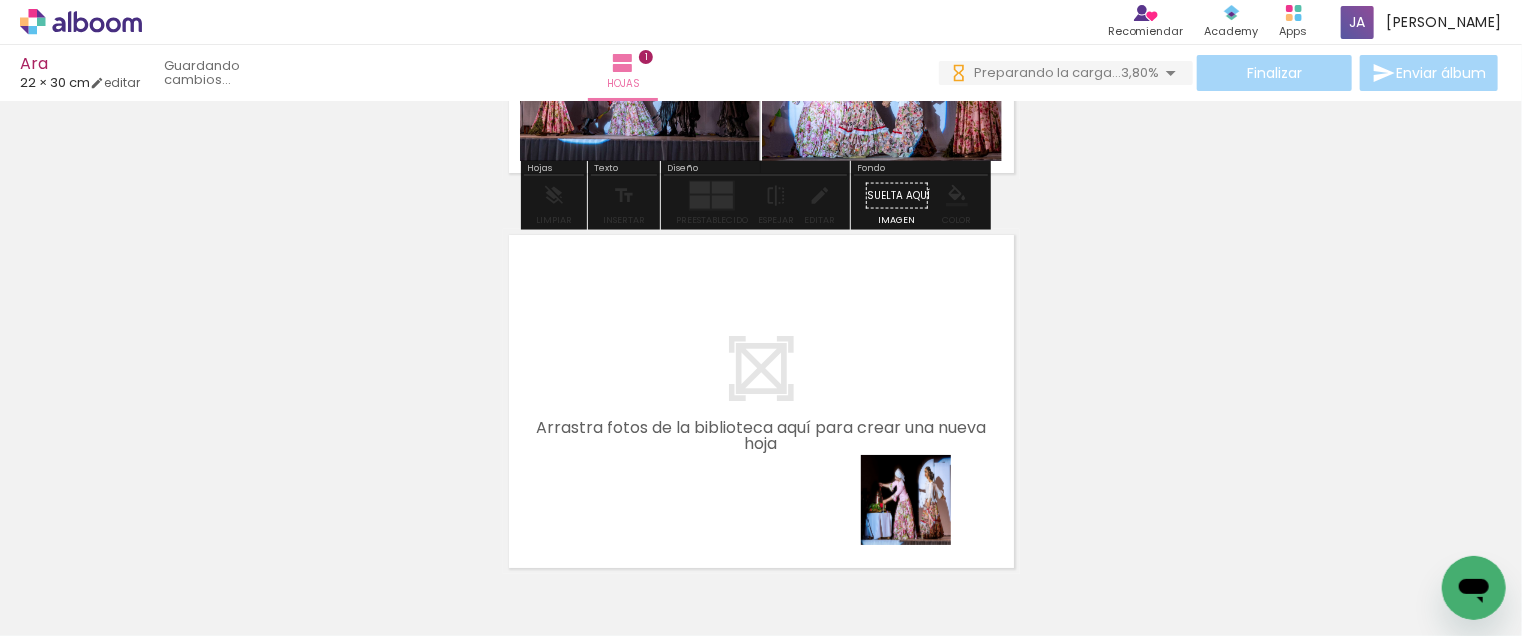
drag, startPoint x: 990, startPoint y: 554, endPoint x: 704, endPoint y: 377, distance: 336.3
click at [704, 377] on quentale-workspace at bounding box center [761, 318] width 1522 height 636
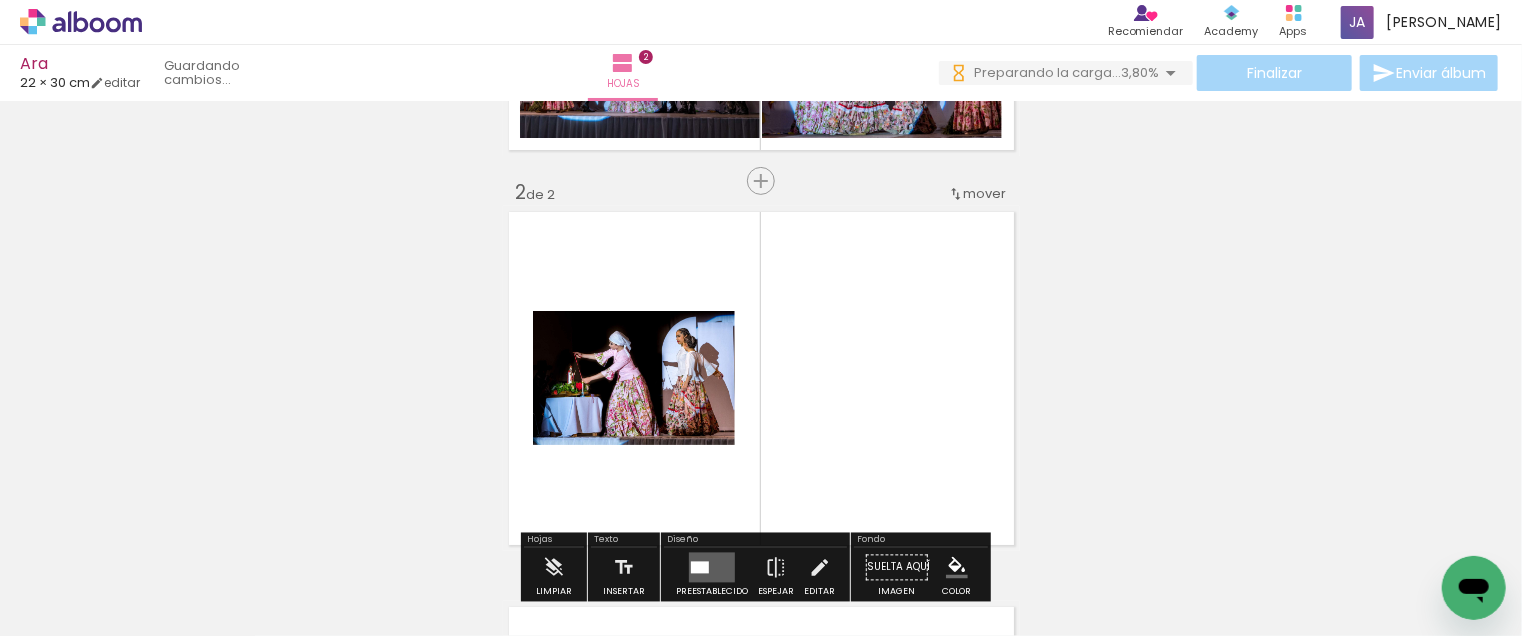
scroll to position [420, 0]
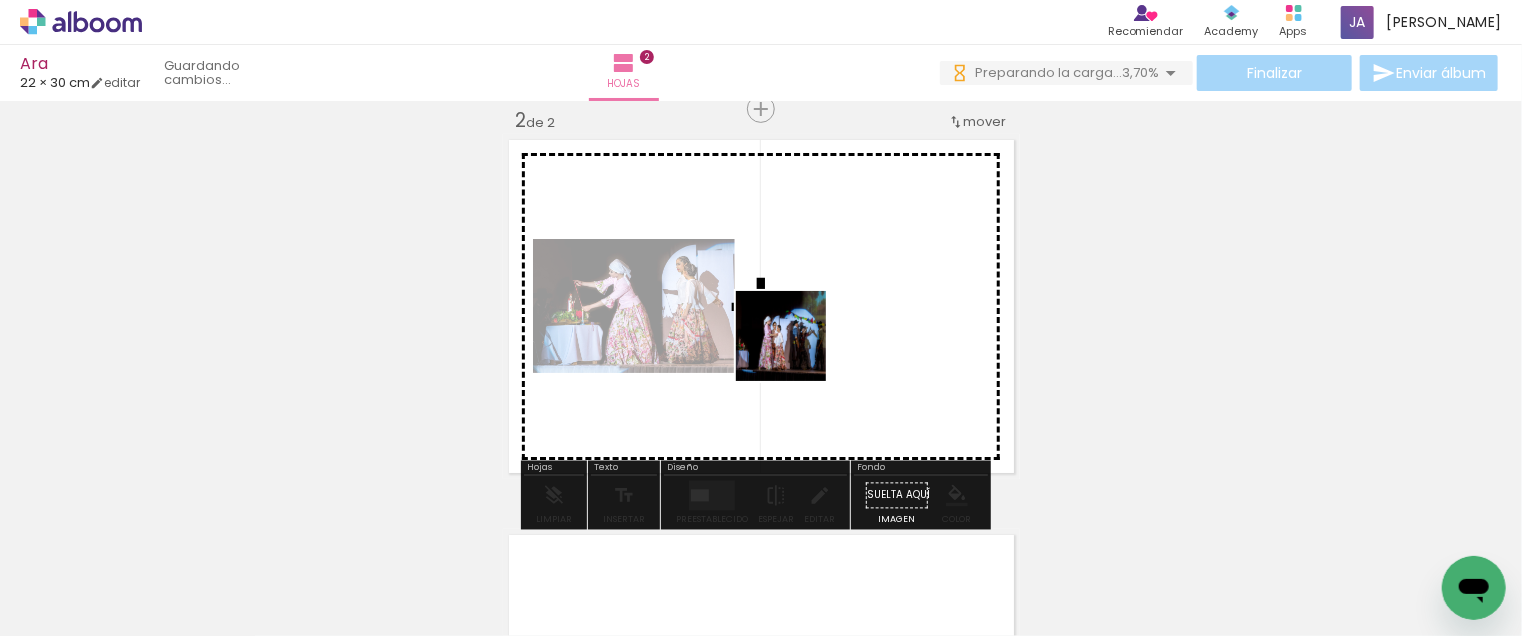
drag, startPoint x: 1107, startPoint y: 565, endPoint x: 796, endPoint y: 351, distance: 377.5
click at [796, 351] on quentale-workspace at bounding box center [761, 318] width 1522 height 636
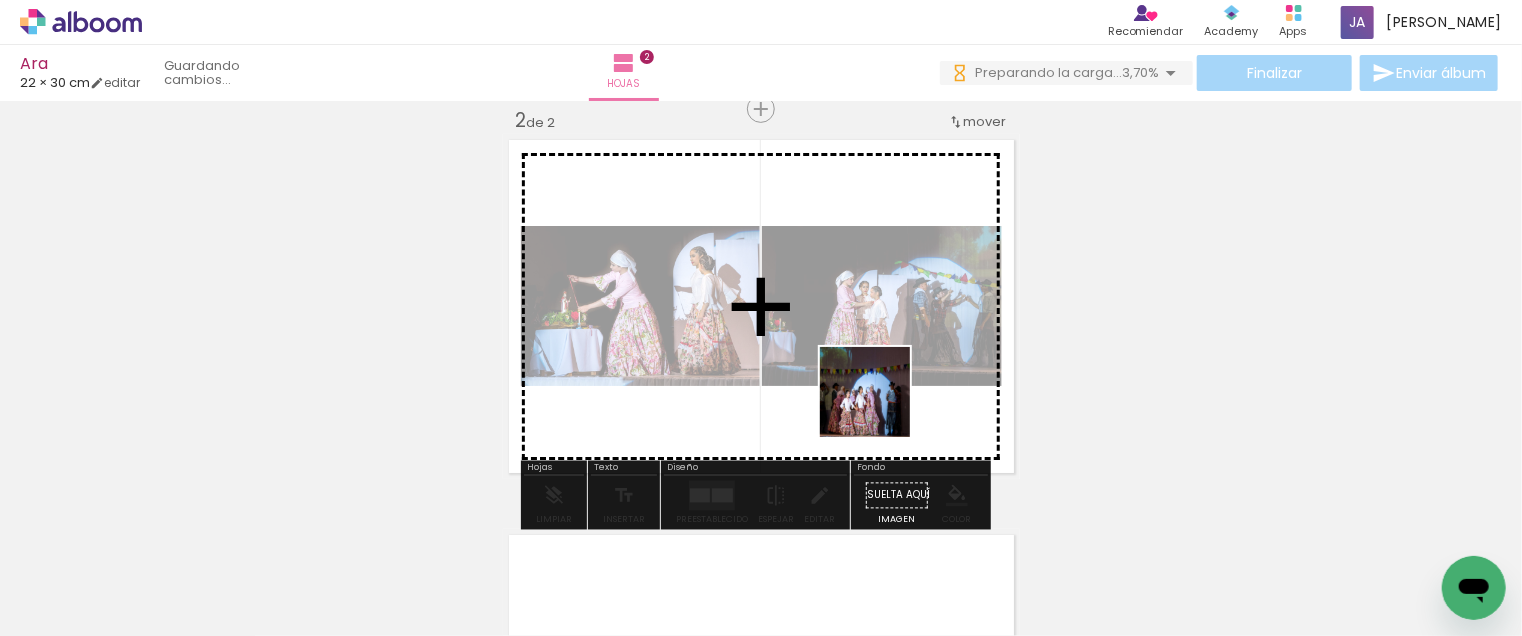
drag, startPoint x: 1242, startPoint y: 574, endPoint x: 858, endPoint y: 391, distance: 425.4
click at [858, 392] on quentale-workspace at bounding box center [761, 318] width 1522 height 636
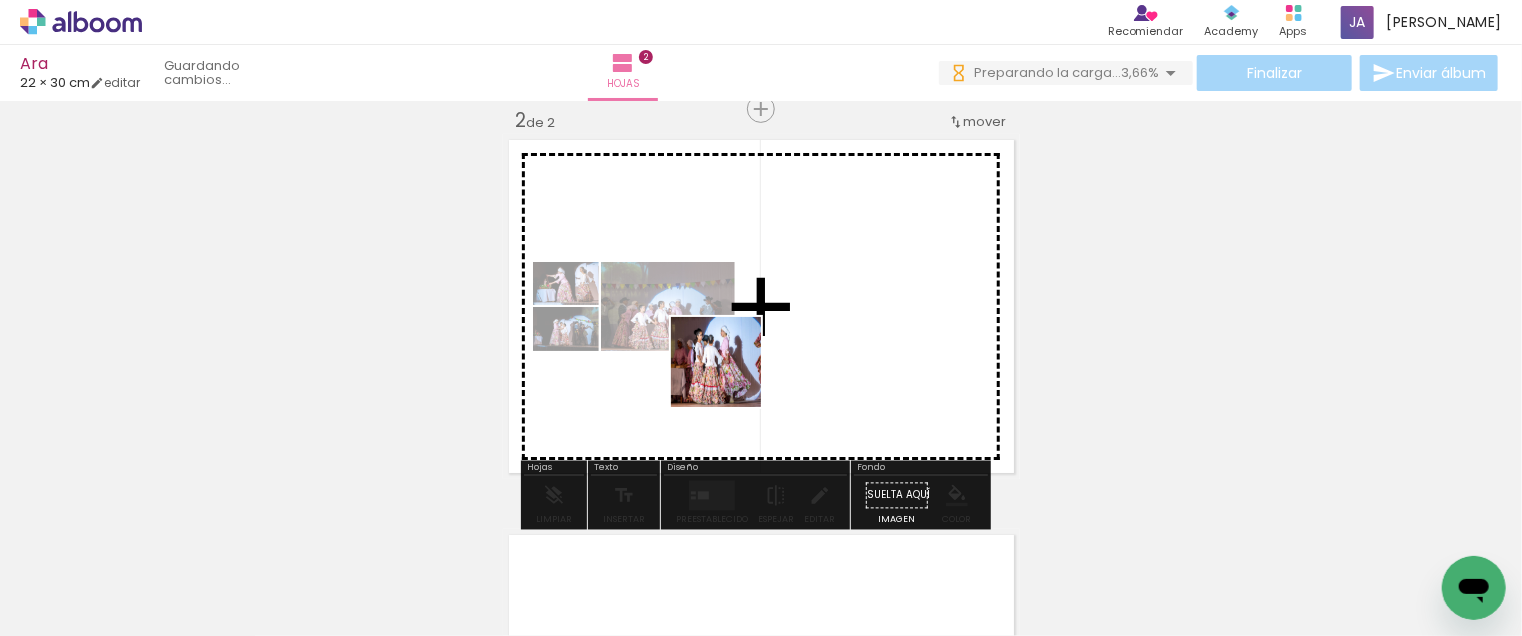
drag, startPoint x: 1324, startPoint y: 581, endPoint x: 728, endPoint y: 370, distance: 632.2
click at [731, 375] on quentale-workspace at bounding box center [761, 318] width 1522 height 636
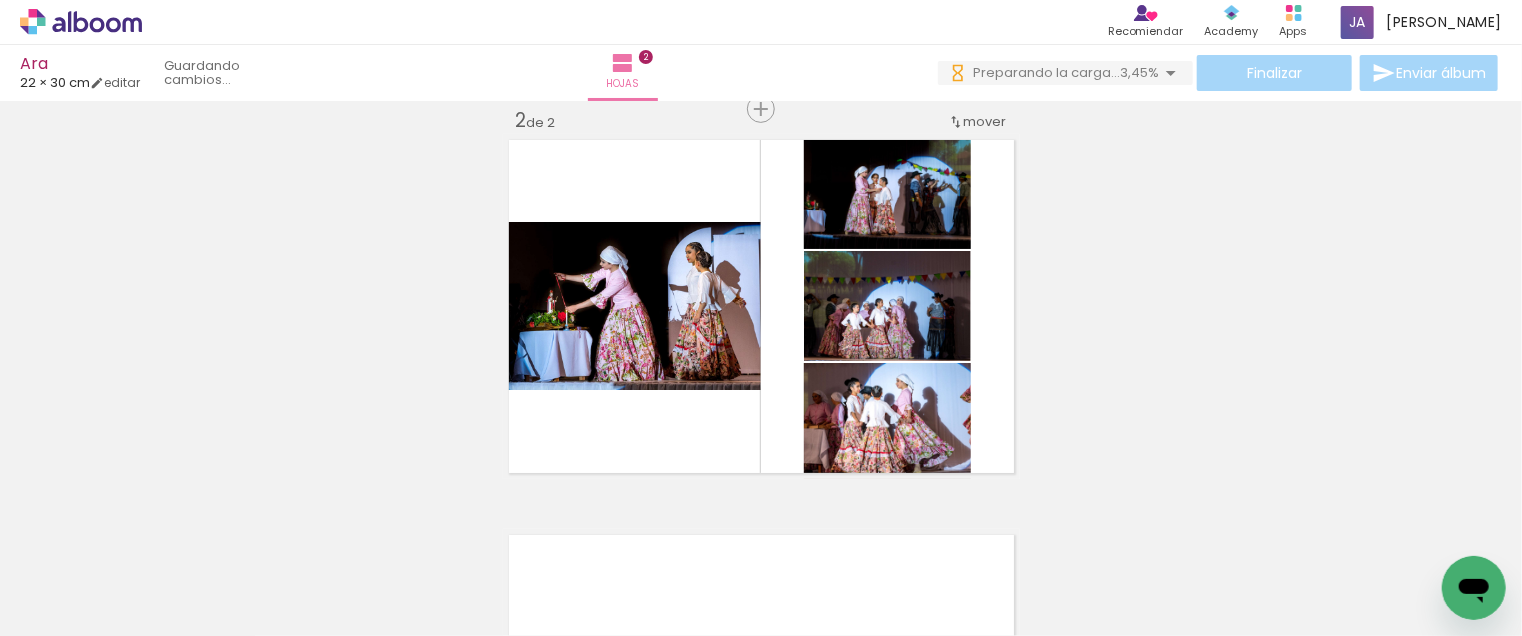
scroll to position [0, 1770]
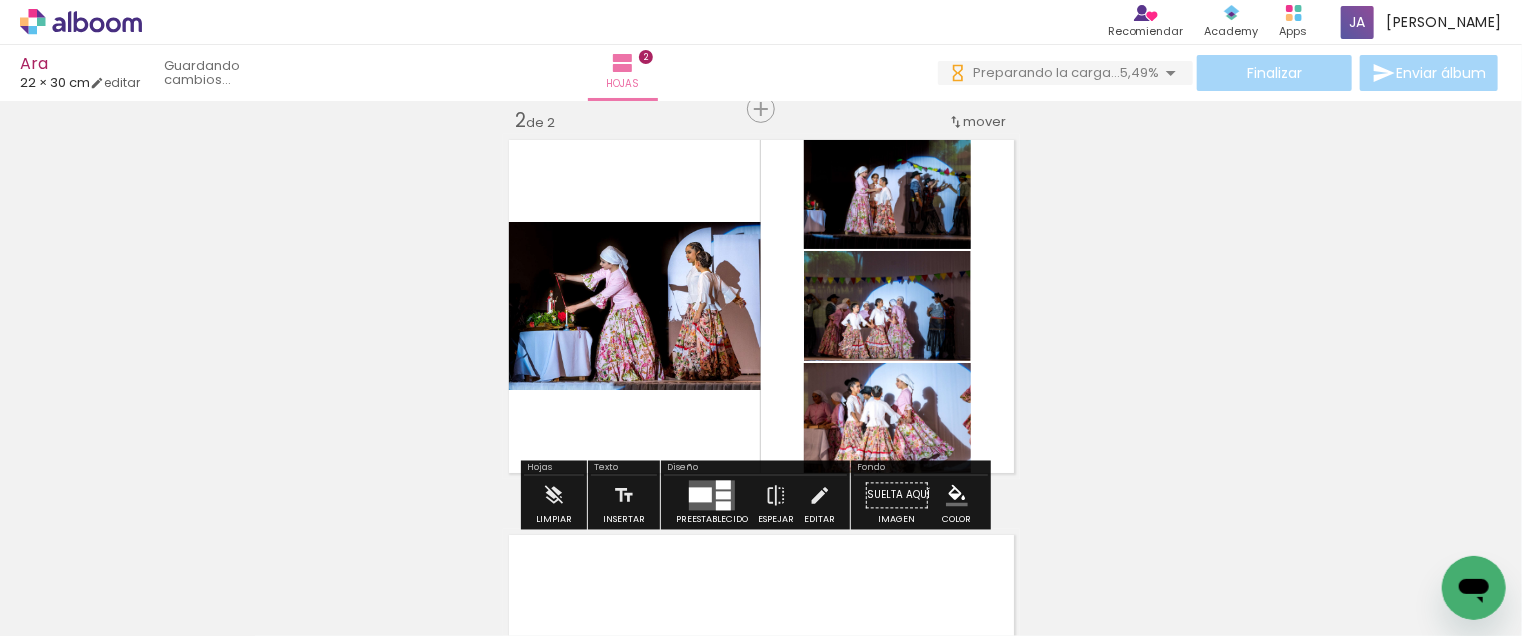
click at [691, 483] on quentale-layouter at bounding box center [712, 496] width 46 height 30
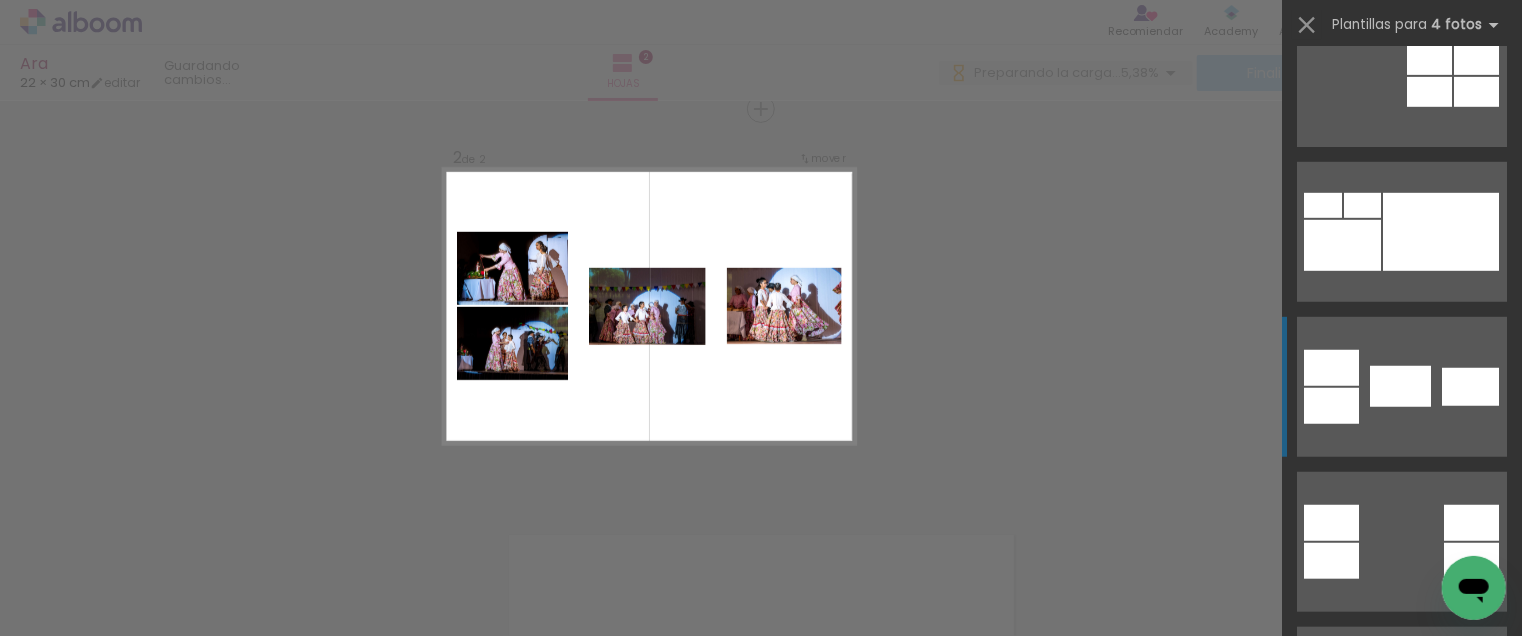
scroll to position [1000, 0]
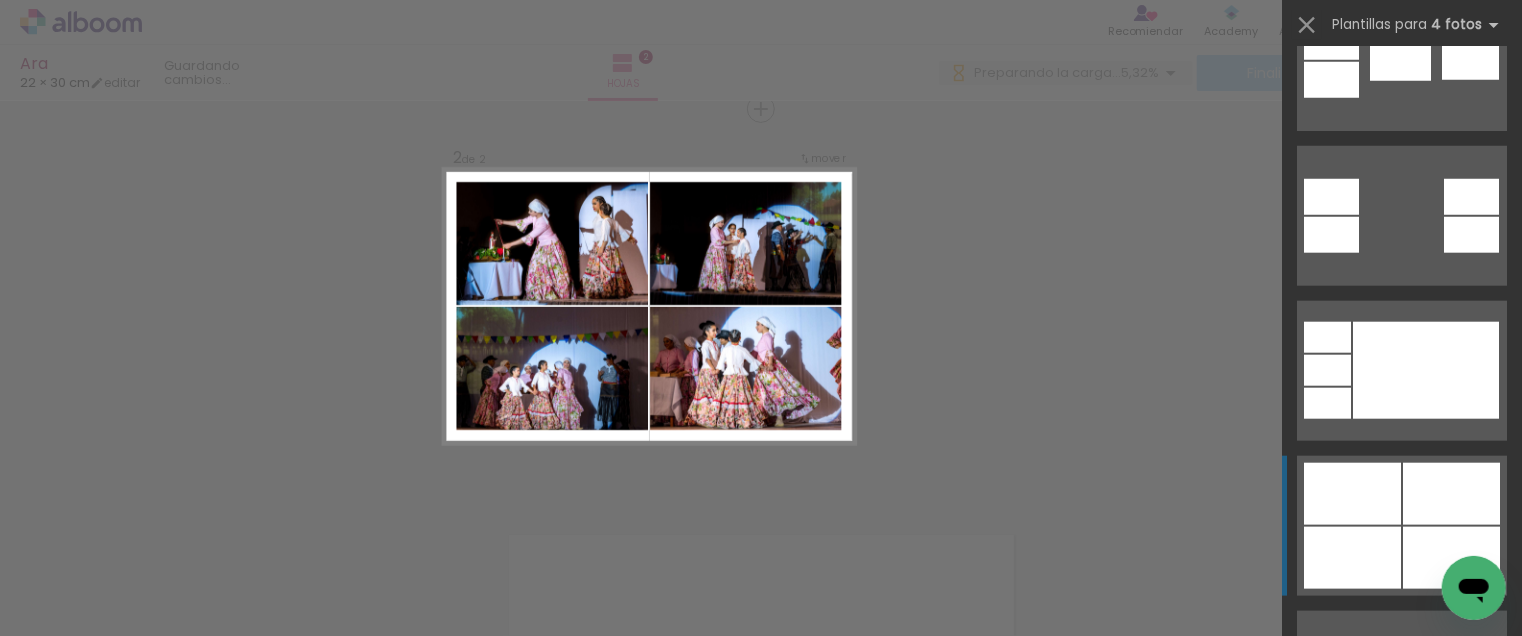
click at [1389, 499] on div at bounding box center [1352, 494] width 97 height 62
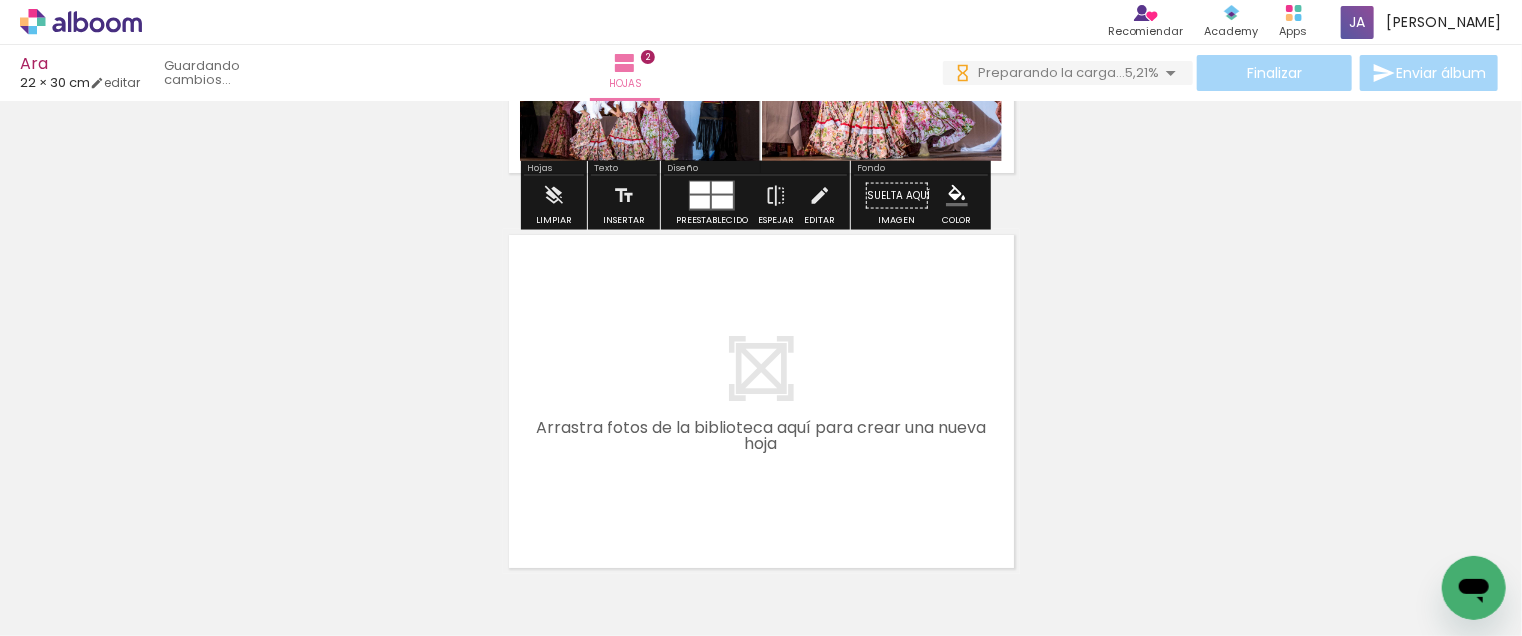
scroll to position [720, 0]
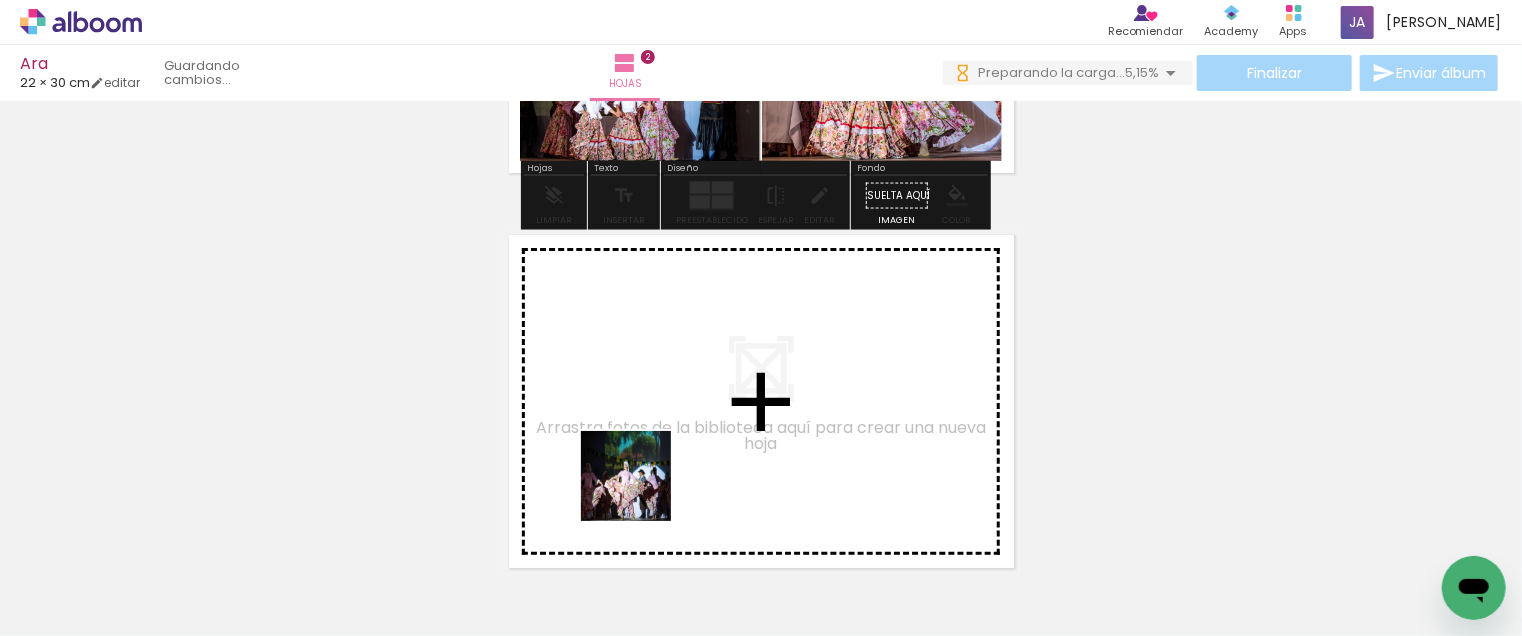
drag, startPoint x: 641, startPoint y: 491, endPoint x: 613, endPoint y: 376, distance: 118.4
click at [613, 376] on quentale-workspace at bounding box center [761, 318] width 1522 height 636
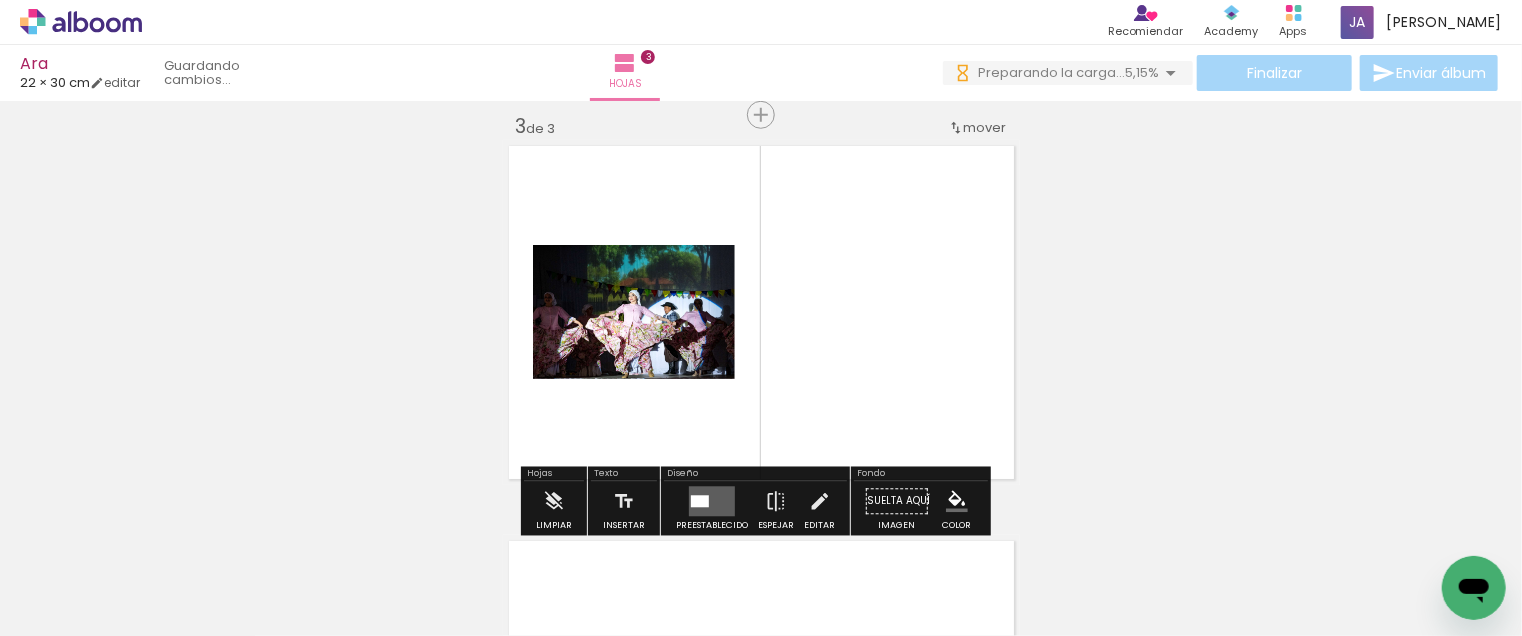
scroll to position [815, 0]
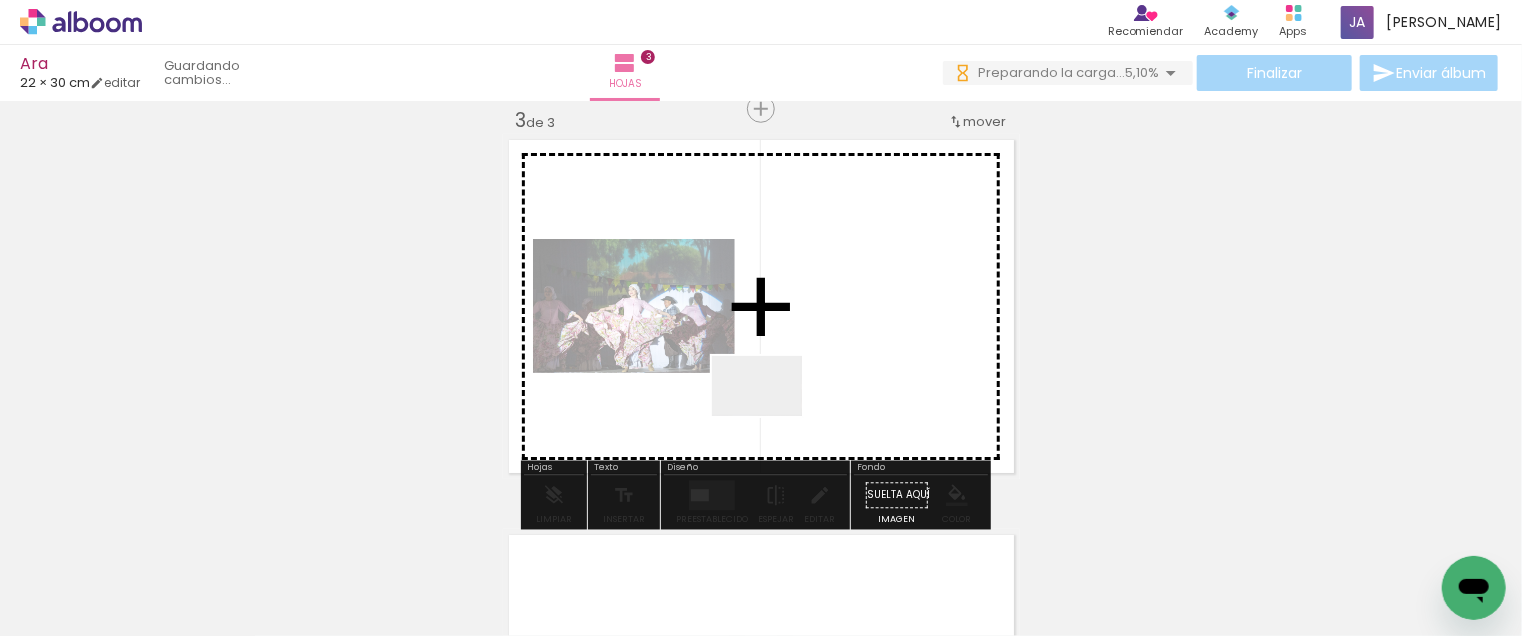
drag, startPoint x: 794, startPoint y: 559, endPoint x: 772, endPoint y: 367, distance: 193.2
click at [772, 367] on quentale-workspace at bounding box center [761, 318] width 1522 height 636
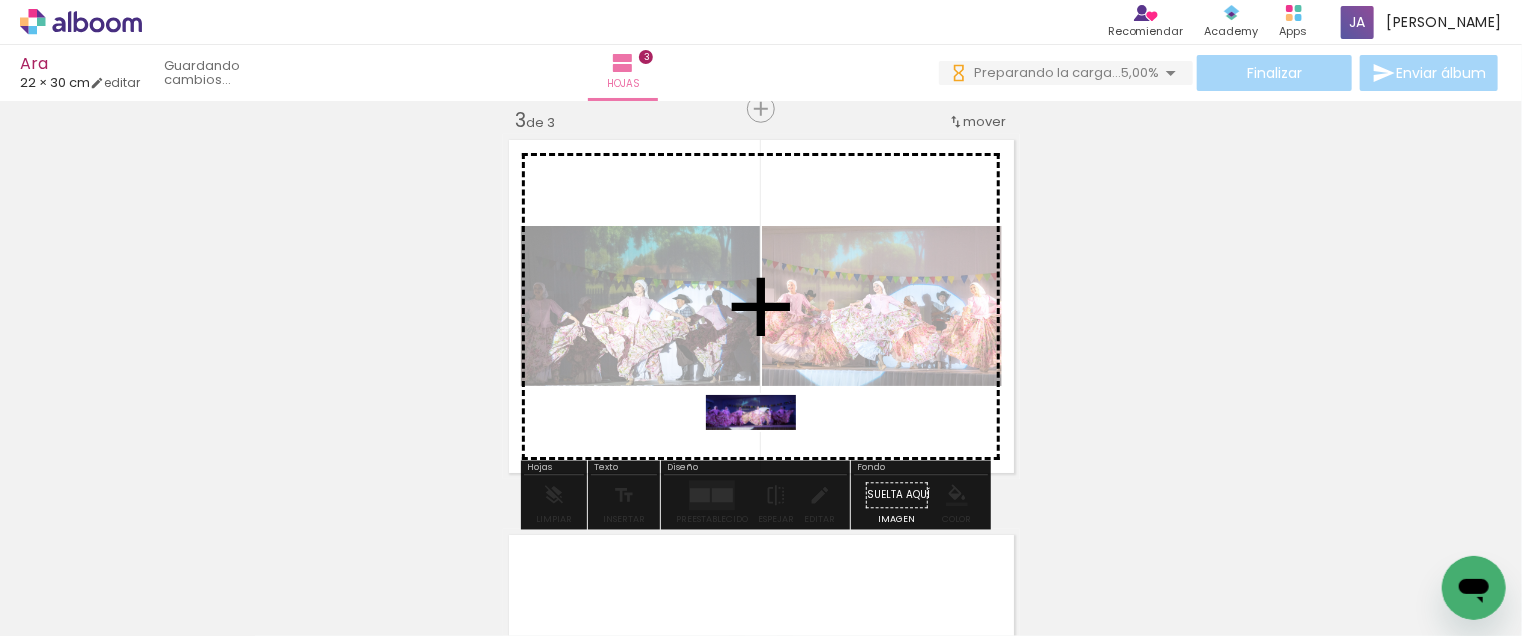
drag, startPoint x: 887, startPoint y: 568, endPoint x: 765, endPoint y: 455, distance: 166.3
click at [765, 455] on quentale-workspace at bounding box center [761, 318] width 1522 height 636
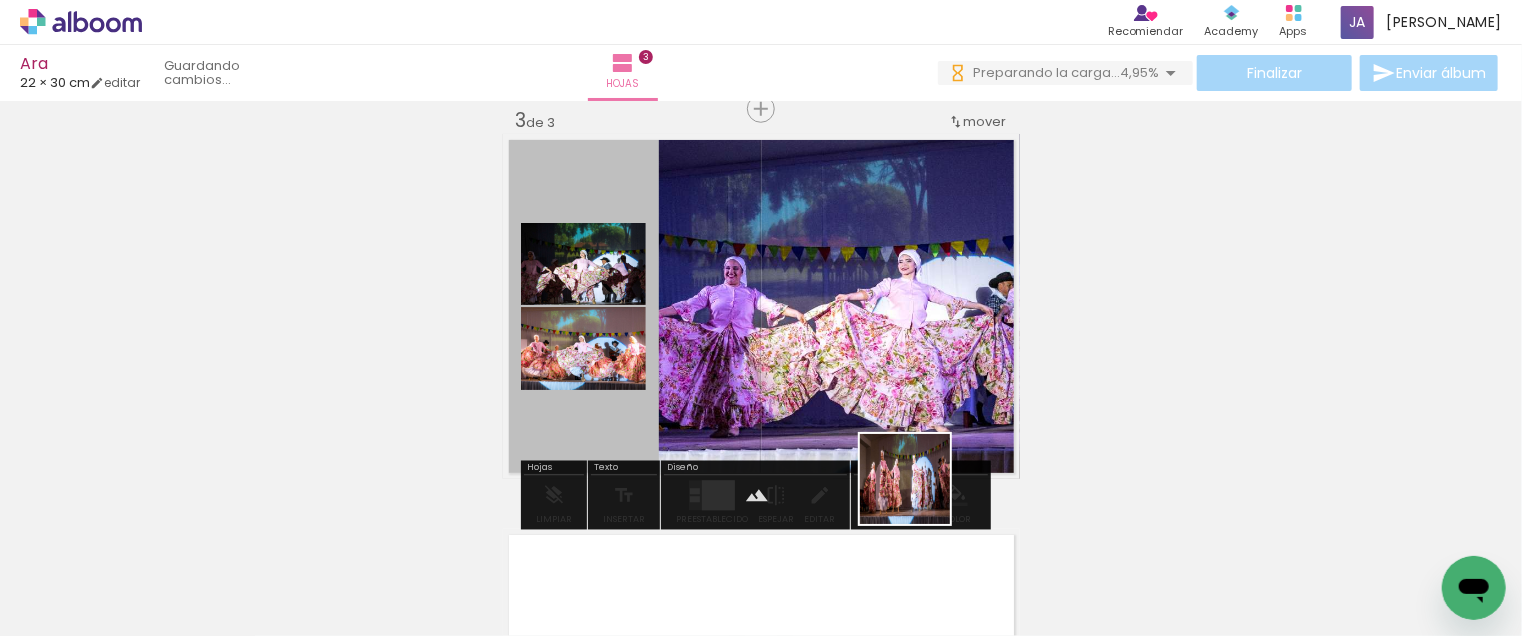
drag, startPoint x: 920, startPoint y: 494, endPoint x: 836, endPoint y: 420, distance: 111.9
click at [839, 425] on quentale-workspace at bounding box center [761, 318] width 1522 height 636
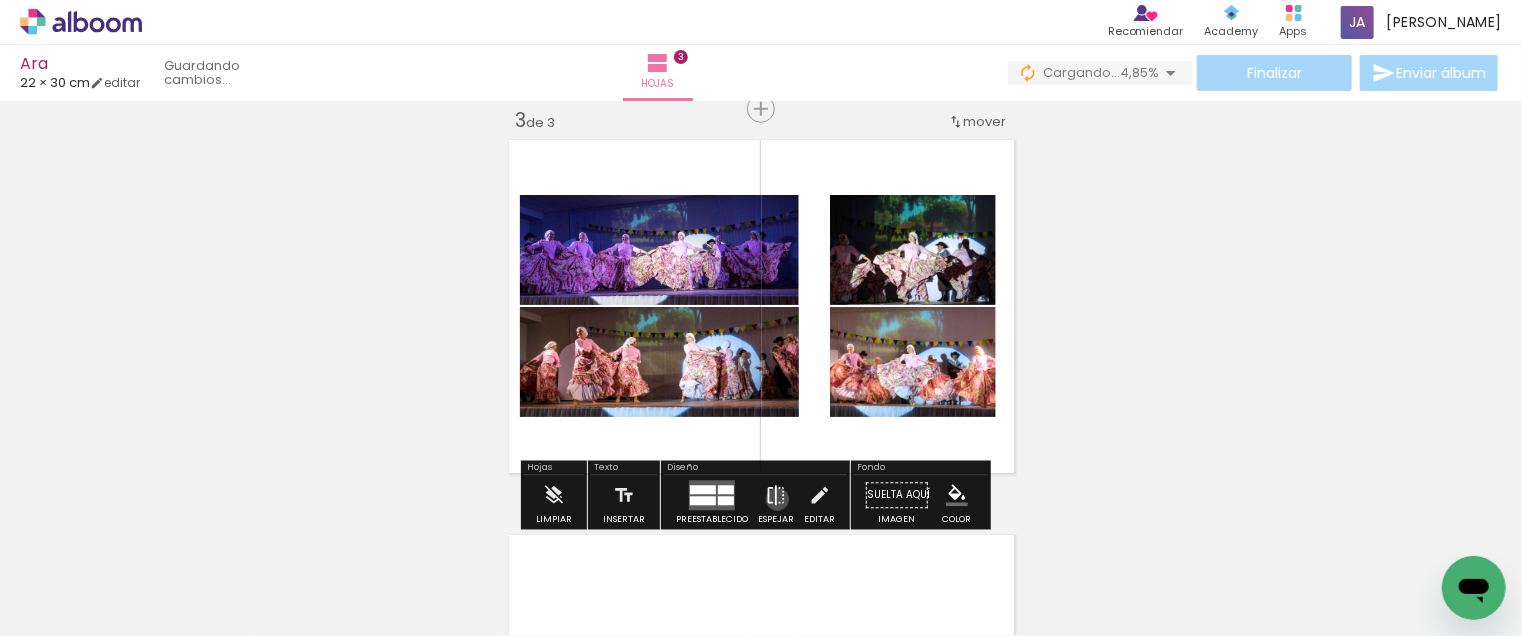
click at [773, 499] on iron-icon at bounding box center [776, 496] width 22 height 40
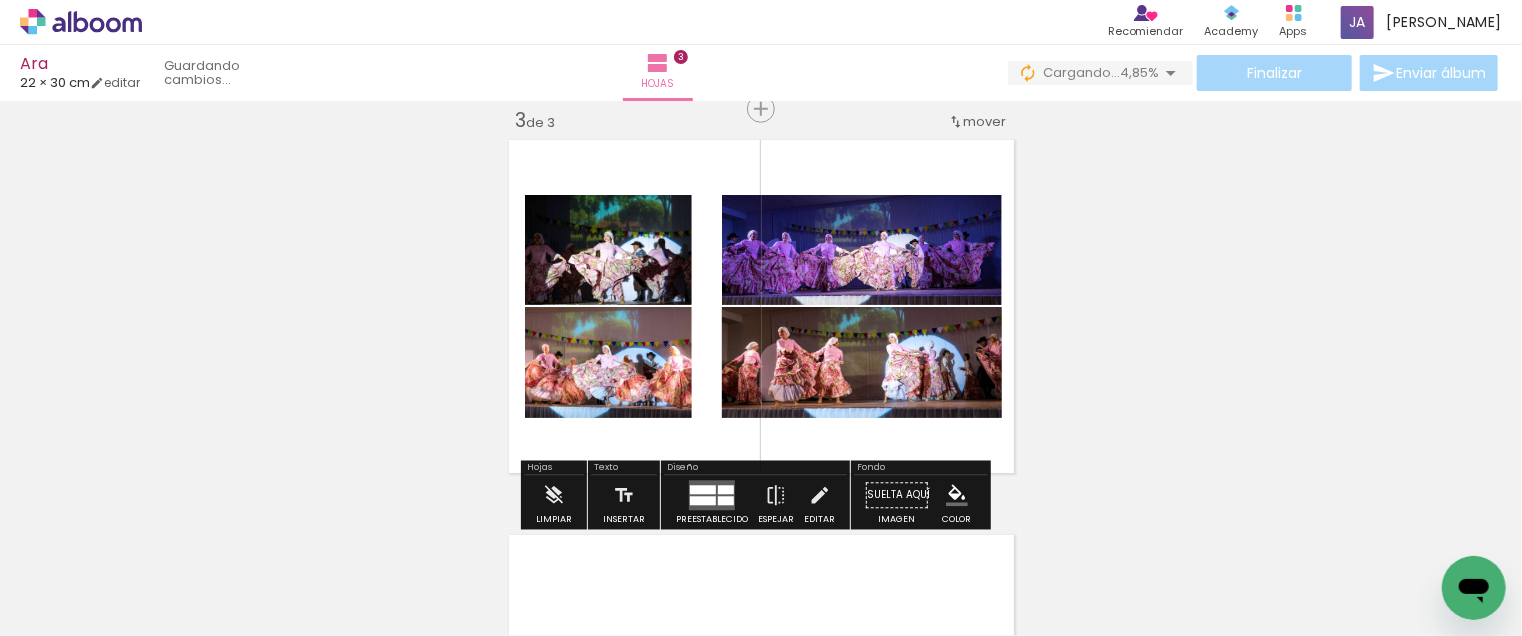
scroll to position [0, 2262]
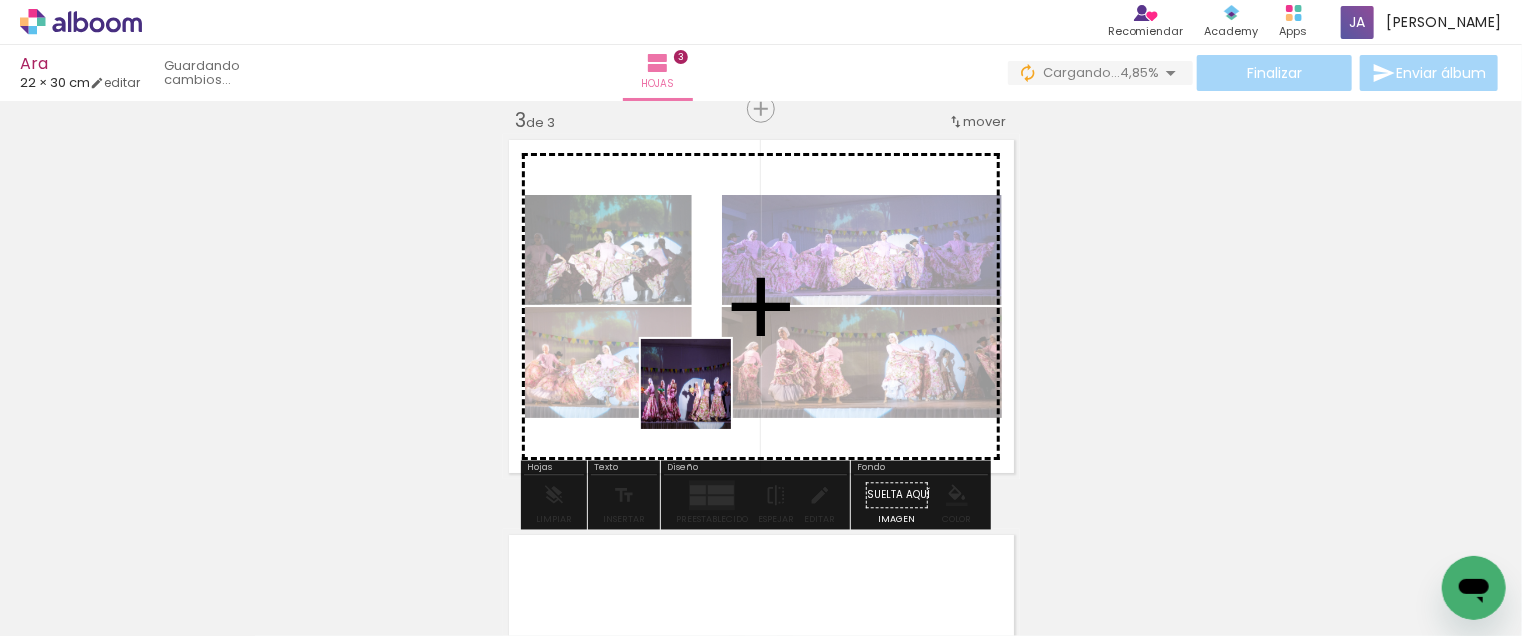
drag, startPoint x: 650, startPoint y: 567, endPoint x: 707, endPoint y: 379, distance: 196.4
click at [707, 379] on quentale-workspace at bounding box center [761, 318] width 1522 height 636
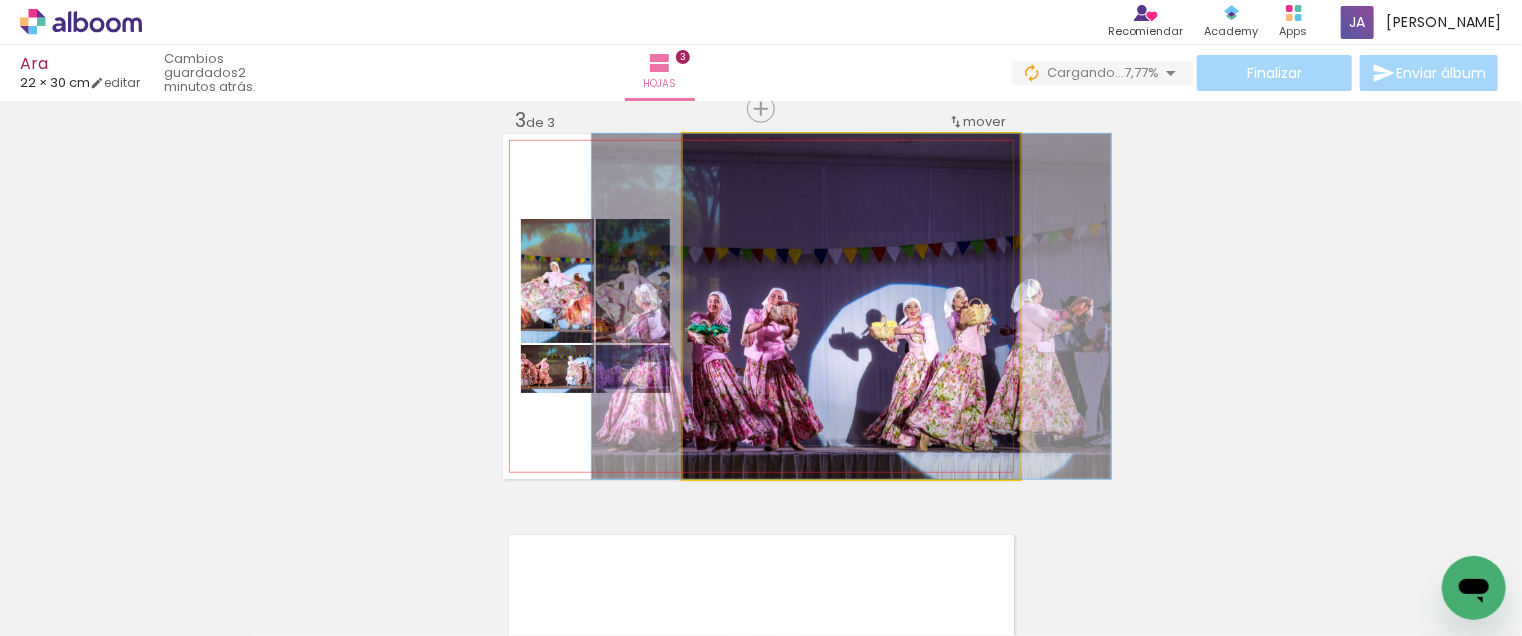
click at [755, 359] on quentale-photo at bounding box center [851, 306] width 337 height 345
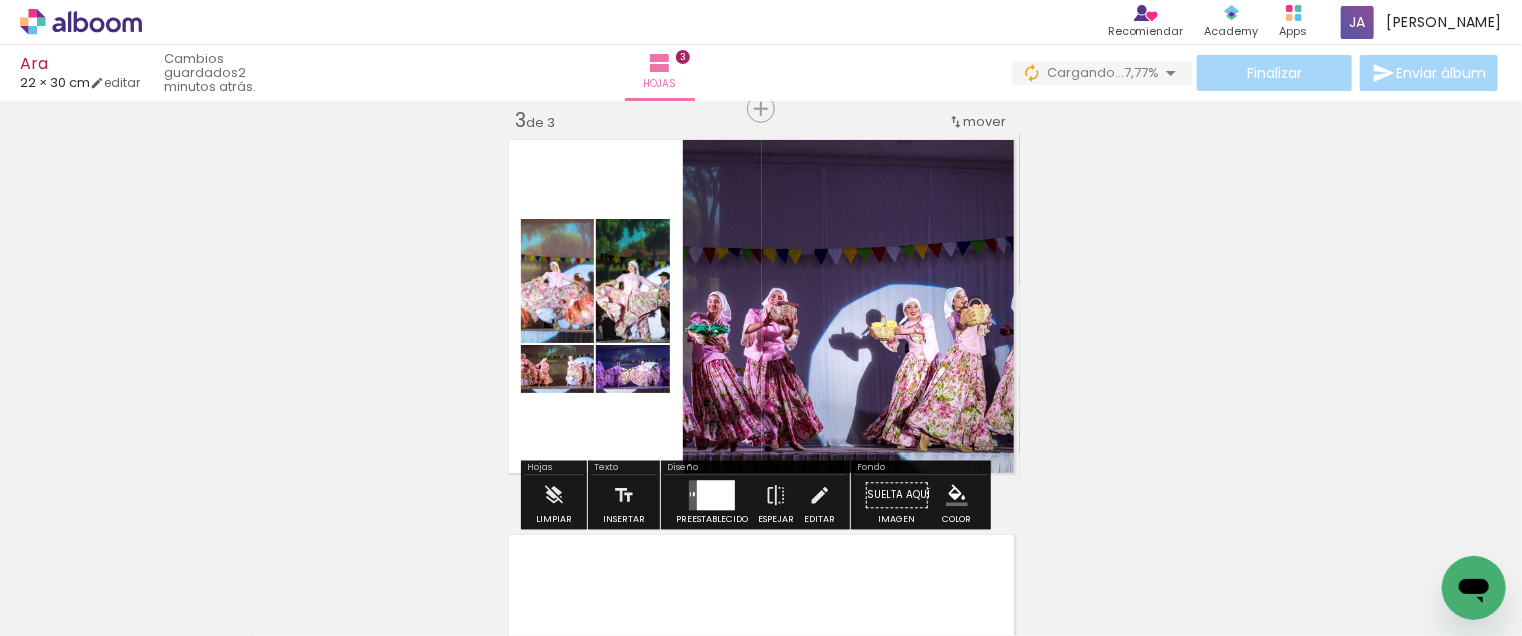
click at [722, 487] on div at bounding box center [716, 496] width 38 height 30
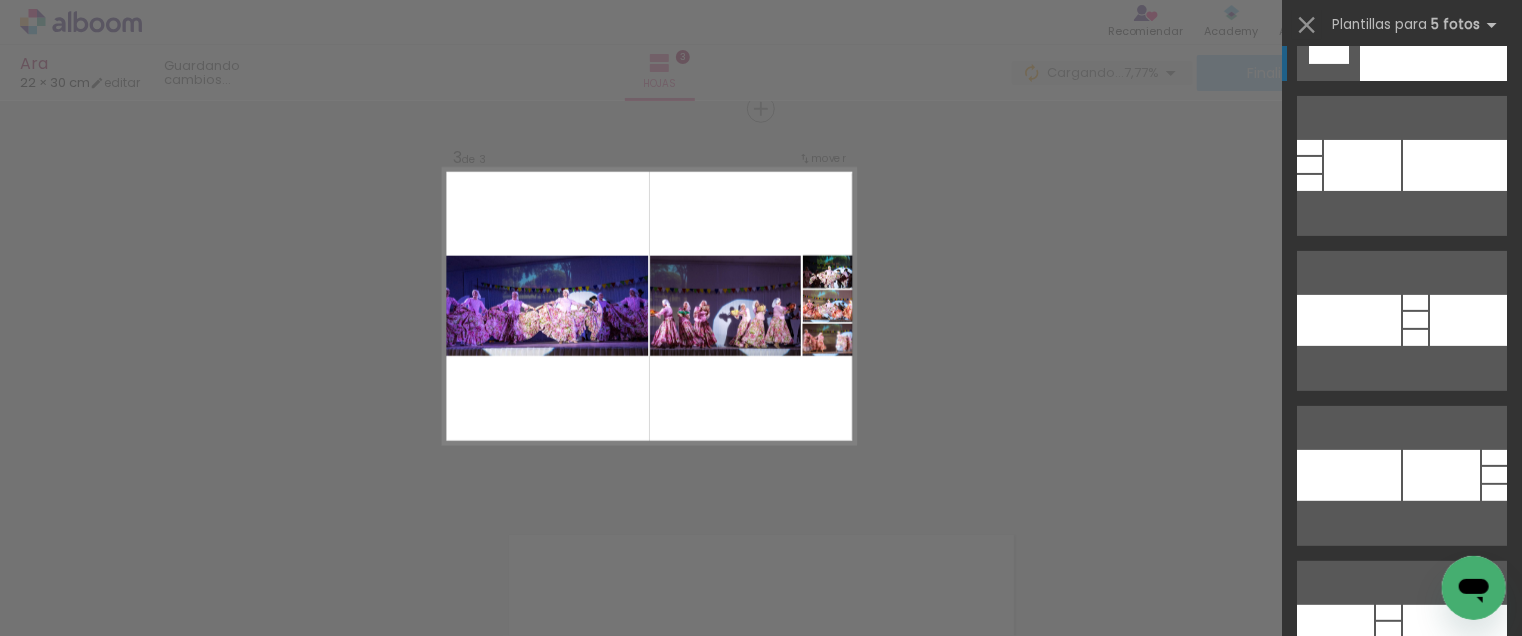
scroll to position [300, 0]
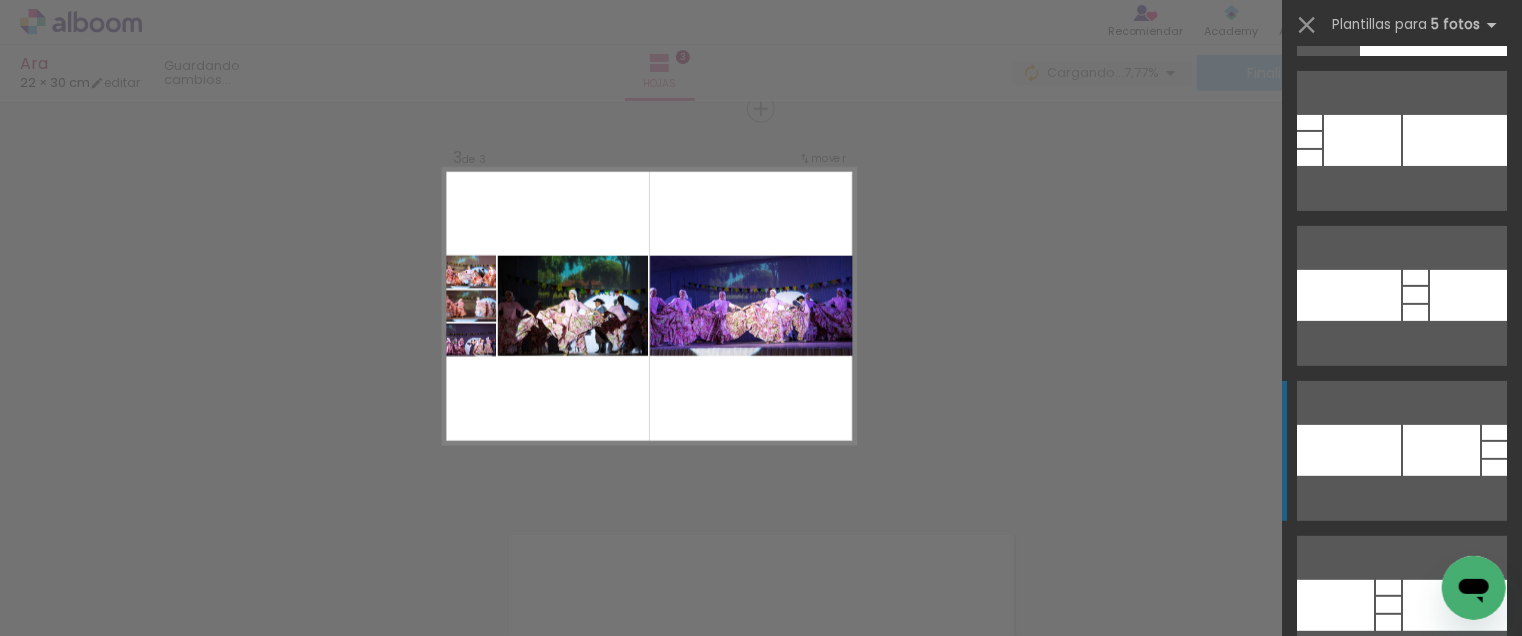
click at [1368, 446] on div at bounding box center [1349, 450] width 104 height 51
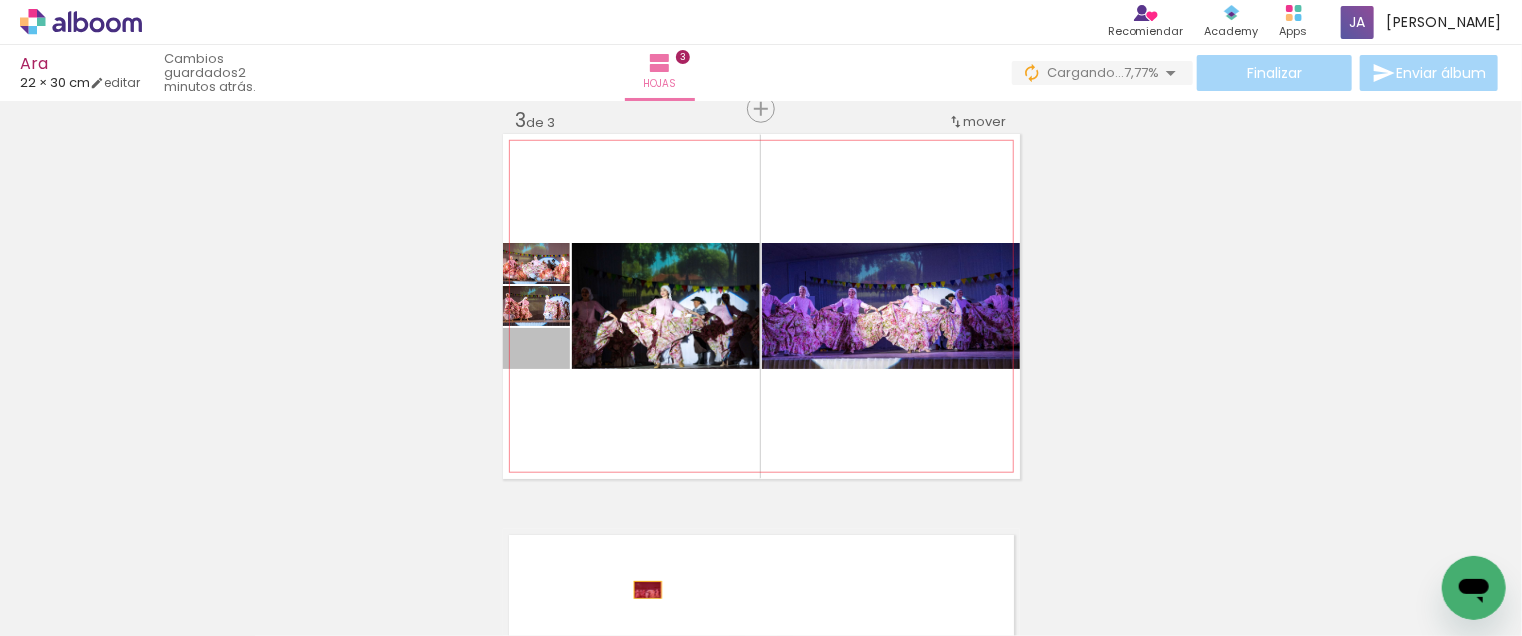
drag, startPoint x: 554, startPoint y: 346, endPoint x: 640, endPoint y: 590, distance: 258.7
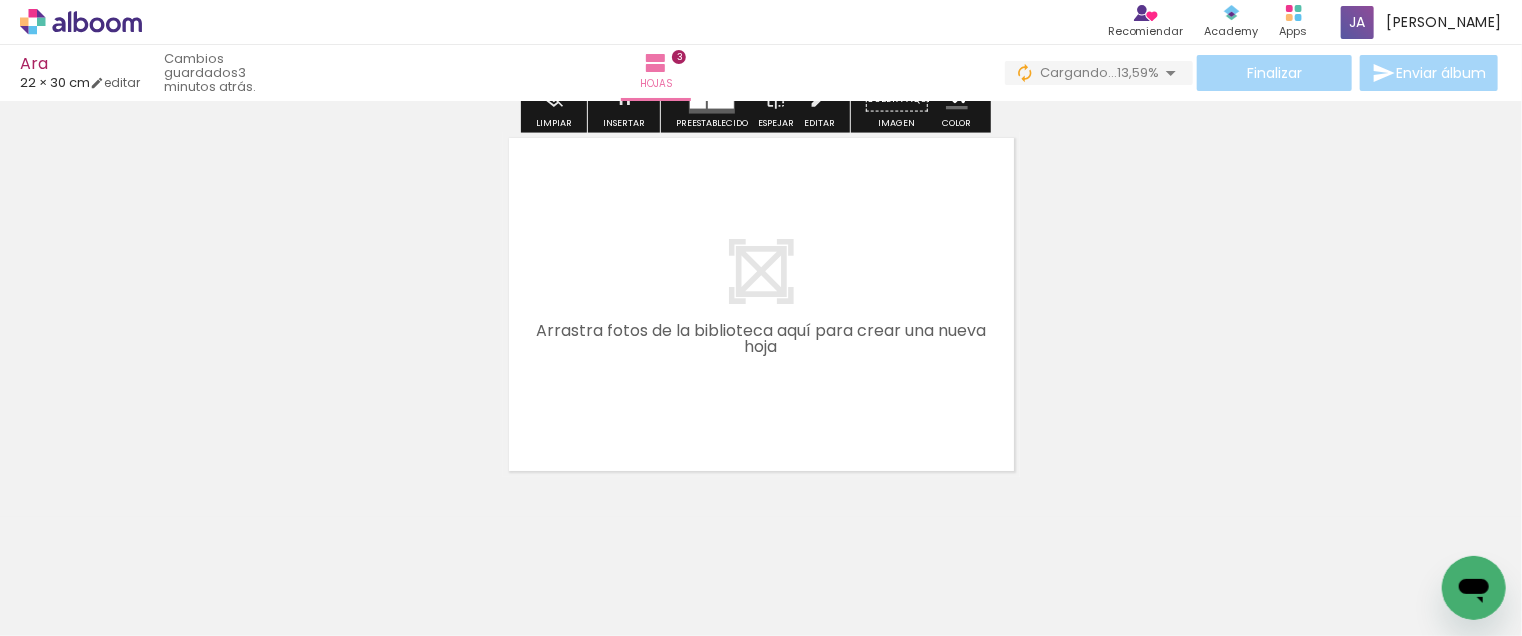
scroll to position [1215, 0]
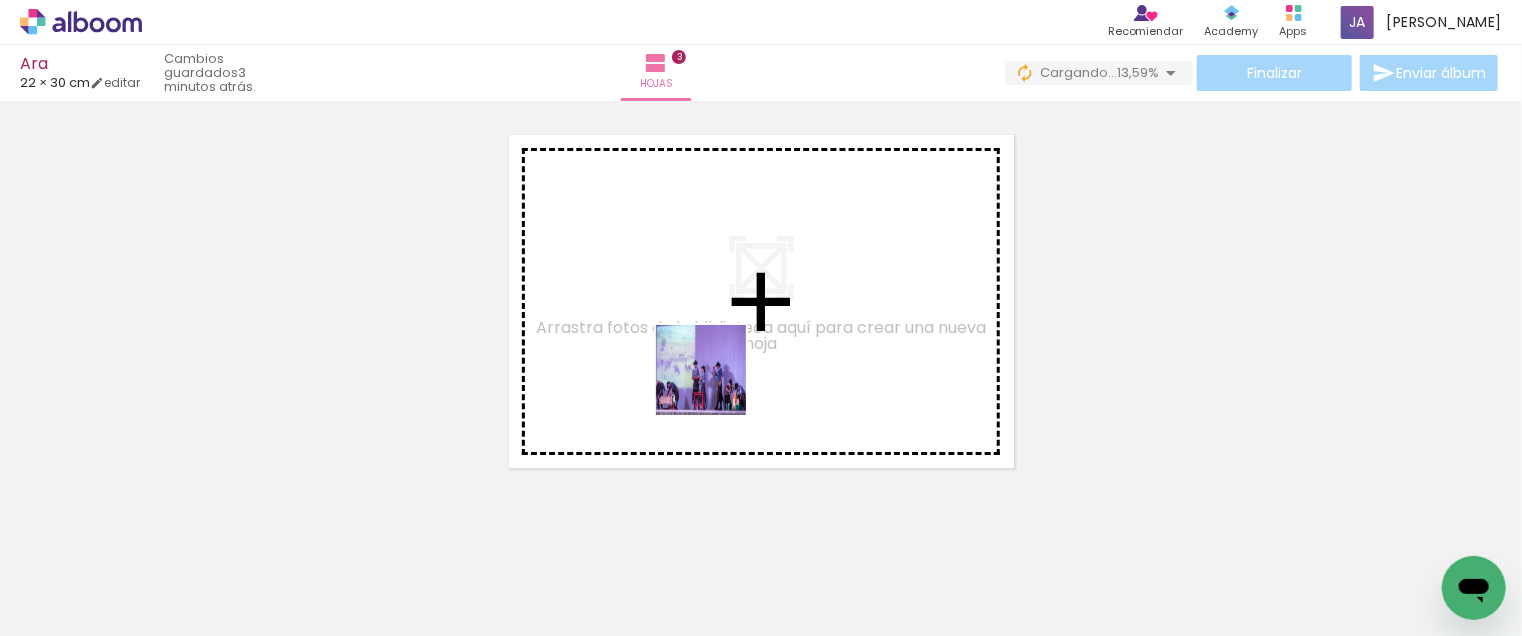
drag, startPoint x: 740, startPoint y: 564, endPoint x: 716, endPoint y: 385, distance: 180.6
click at [716, 385] on quentale-workspace at bounding box center [761, 318] width 1522 height 636
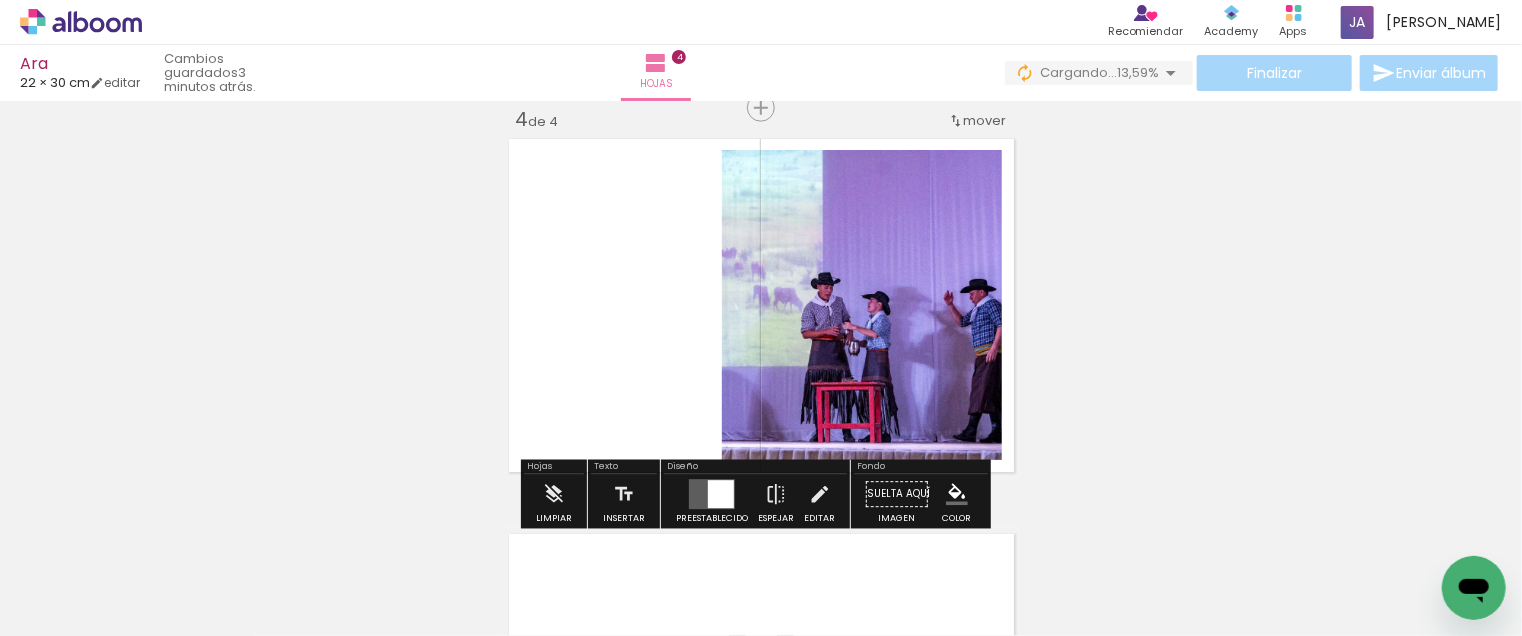
scroll to position [1210, 0]
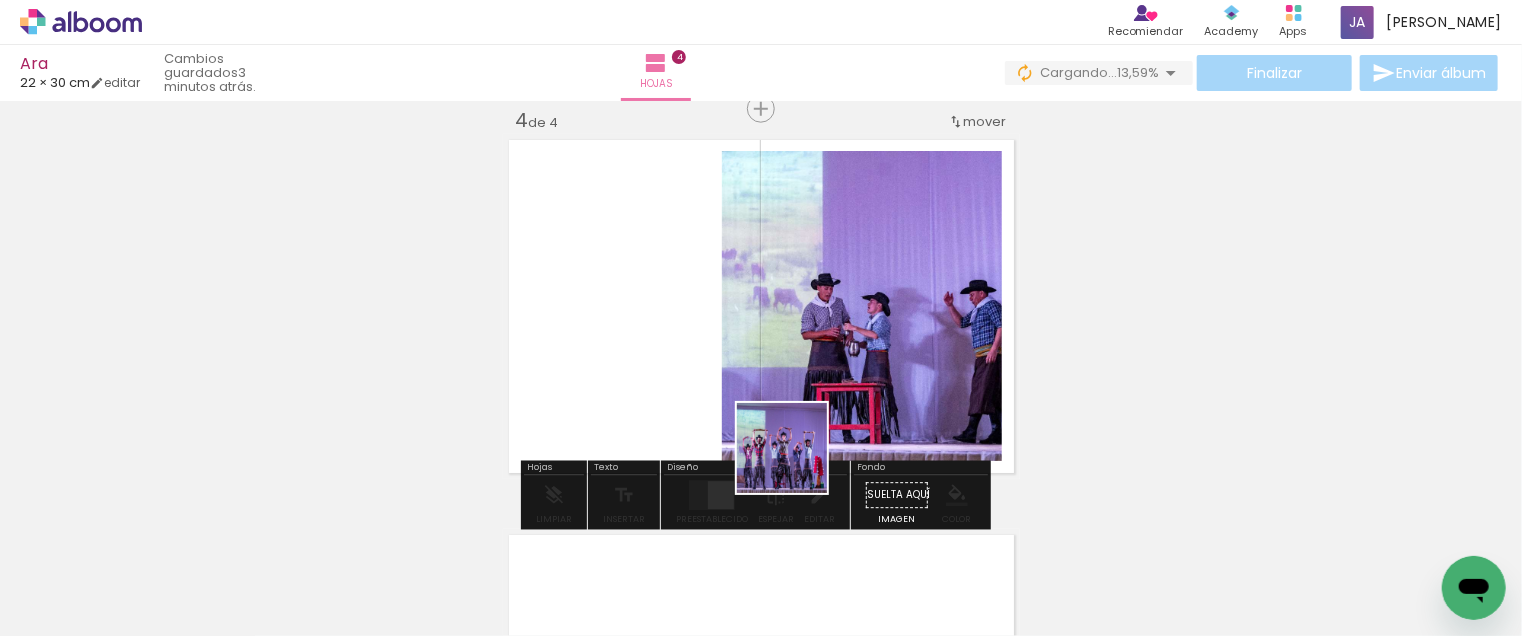
drag, startPoint x: 835, startPoint y: 564, endPoint x: 867, endPoint y: 483, distance: 87.1
click at [764, 387] on quentale-workspace at bounding box center [761, 318] width 1522 height 636
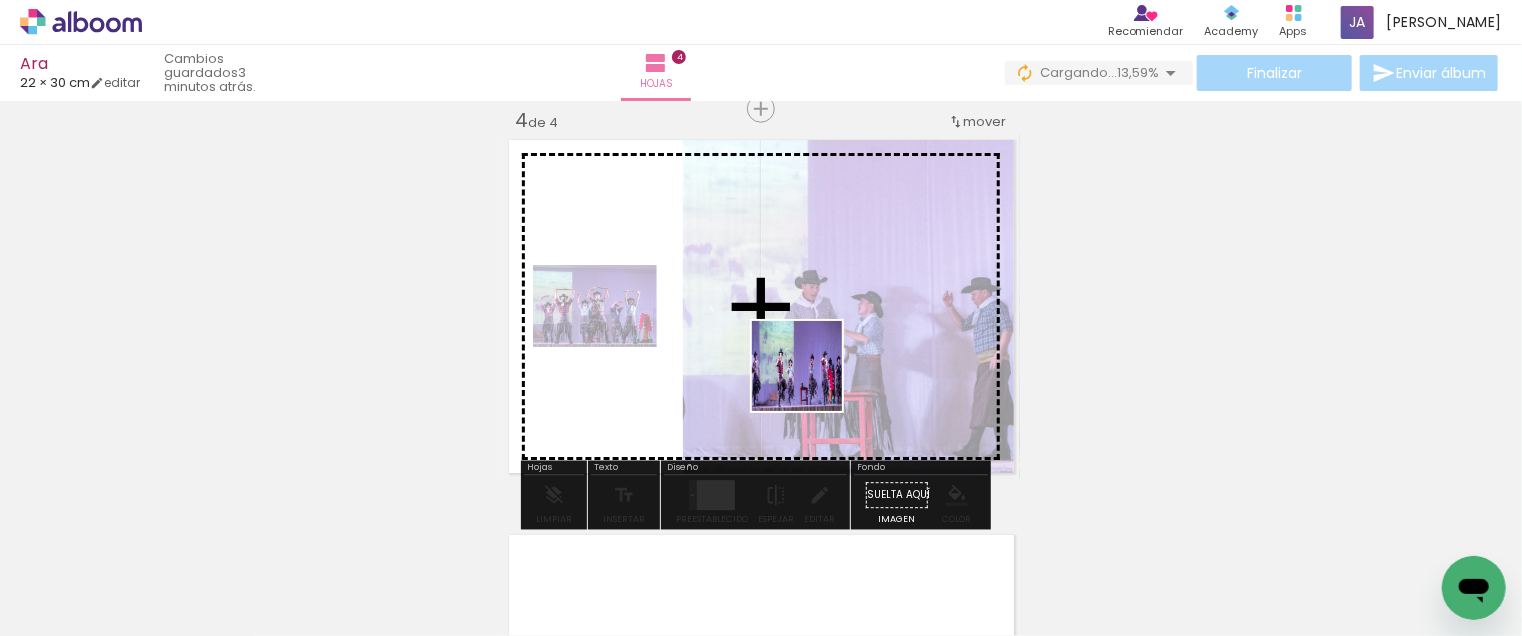
drag, startPoint x: 946, startPoint y: 567, endPoint x: 856, endPoint y: 418, distance: 174.1
click at [780, 344] on quentale-workspace at bounding box center [761, 318] width 1522 height 636
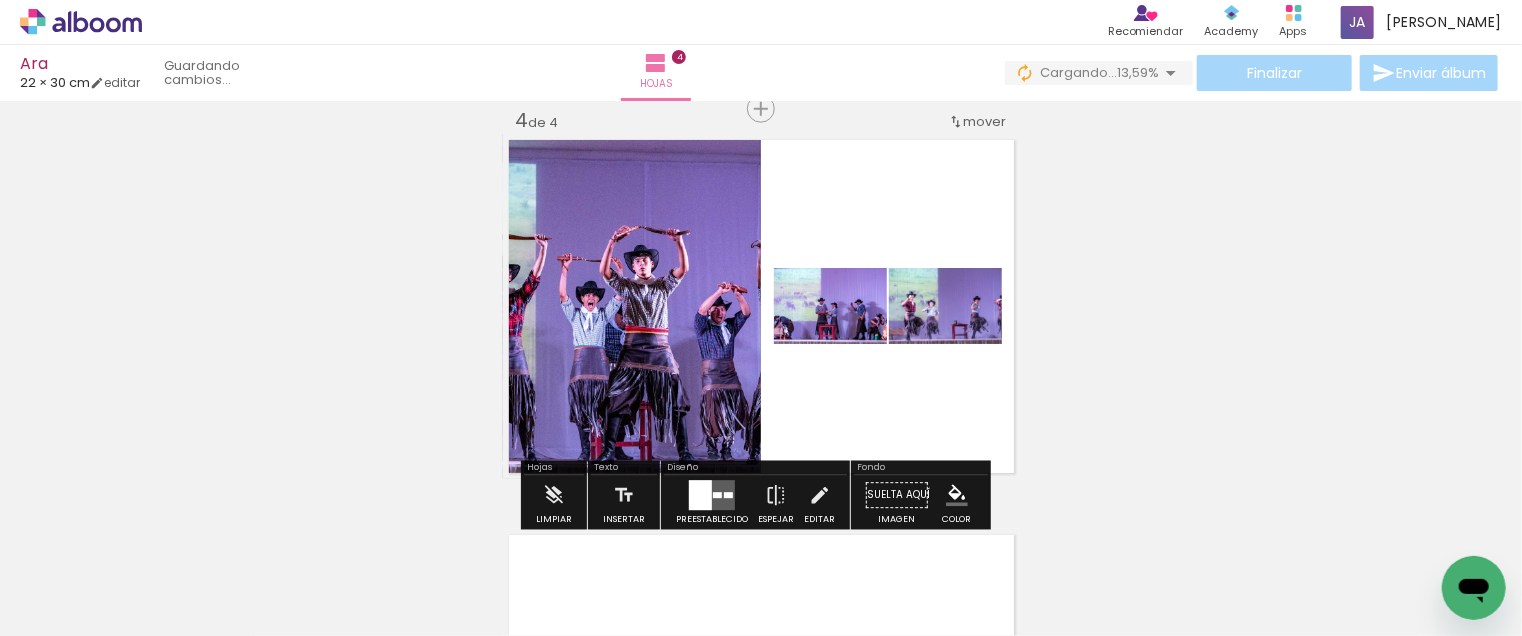
drag, startPoint x: 1058, startPoint y: 565, endPoint x: 724, endPoint y: 347, distance: 398.8
click at [724, 347] on quentale-workspace at bounding box center [761, 318] width 1522 height 636
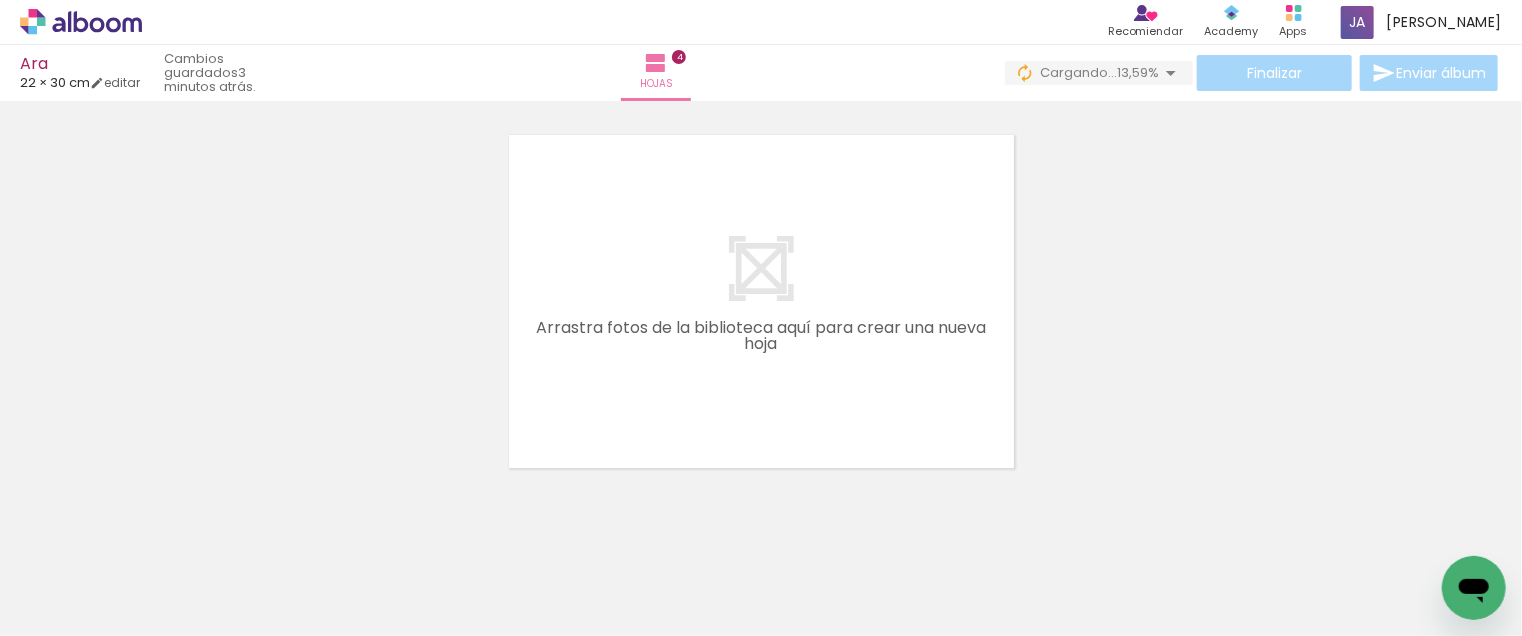
scroll to position [0, 2583]
click at [251, 532] on iron-icon at bounding box center [240, 528] width 21 height 21
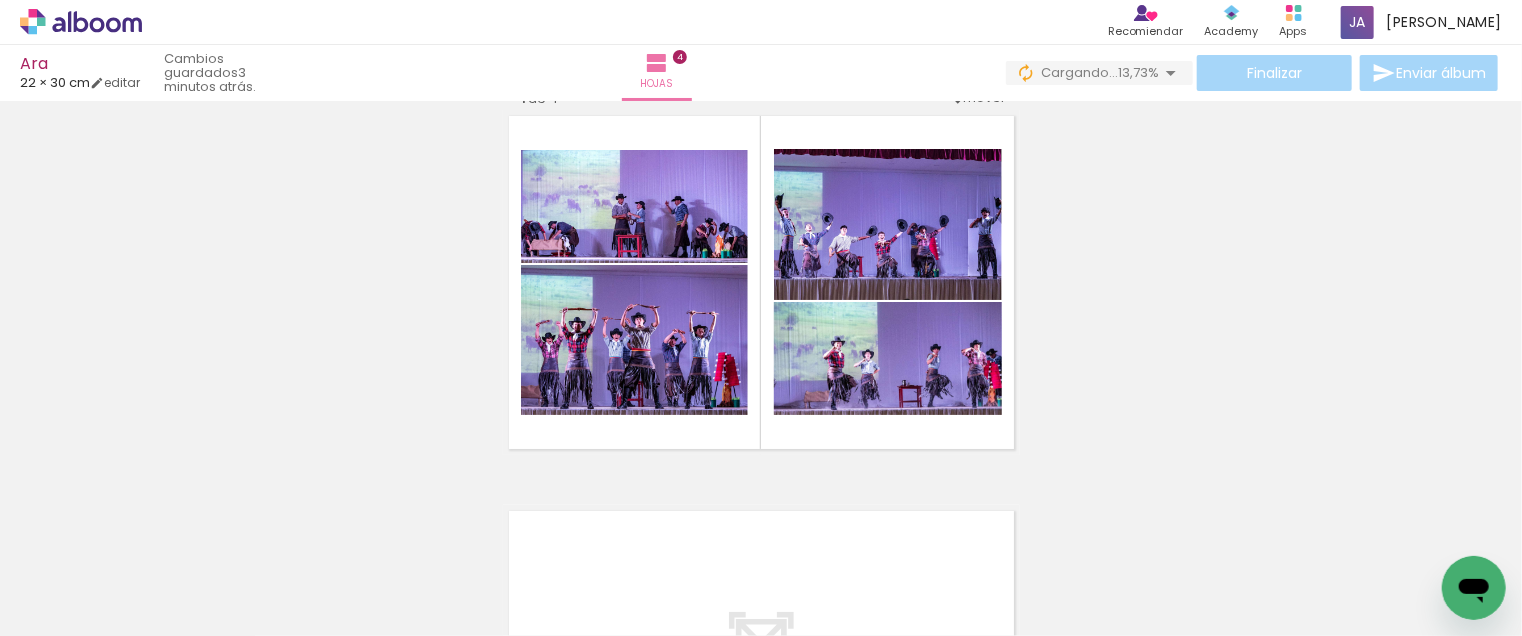
scroll to position [1210, 0]
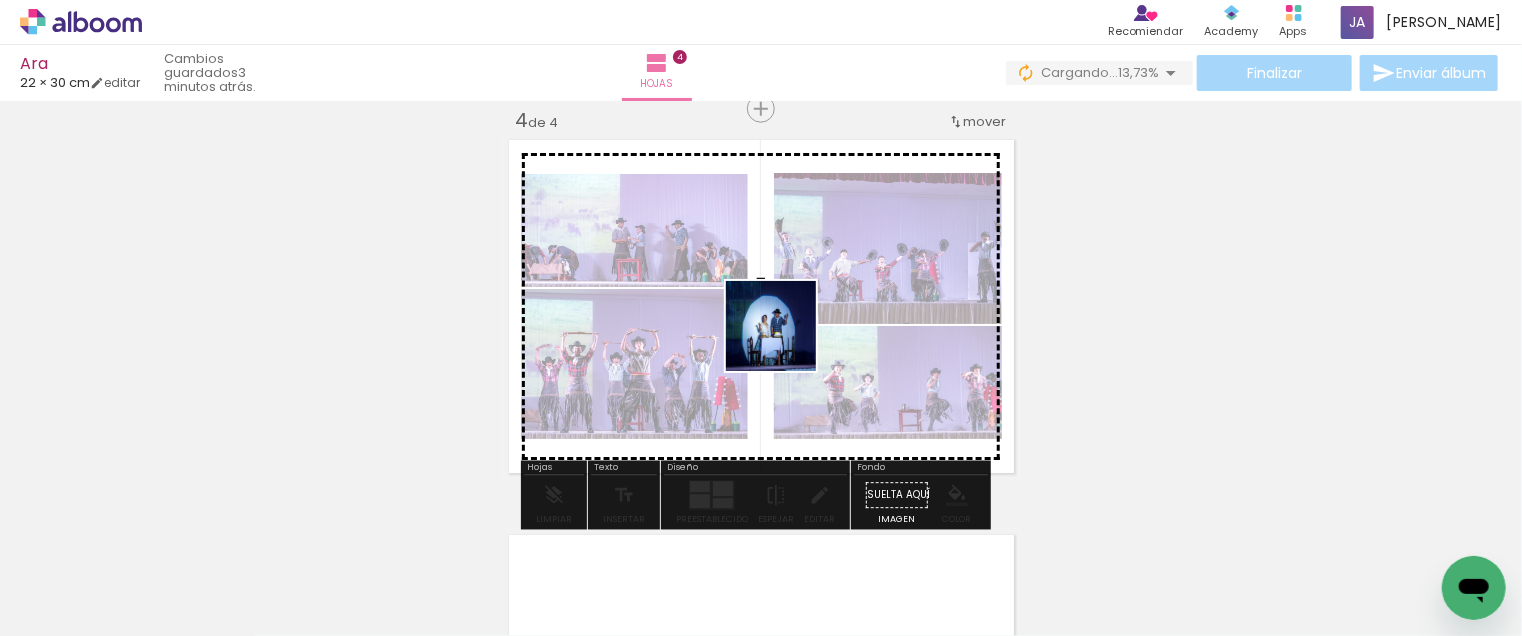
drag, startPoint x: 753, startPoint y: 572, endPoint x: 787, endPoint y: 315, distance: 259.2
click at [787, 315] on quentale-workspace at bounding box center [761, 318] width 1522 height 636
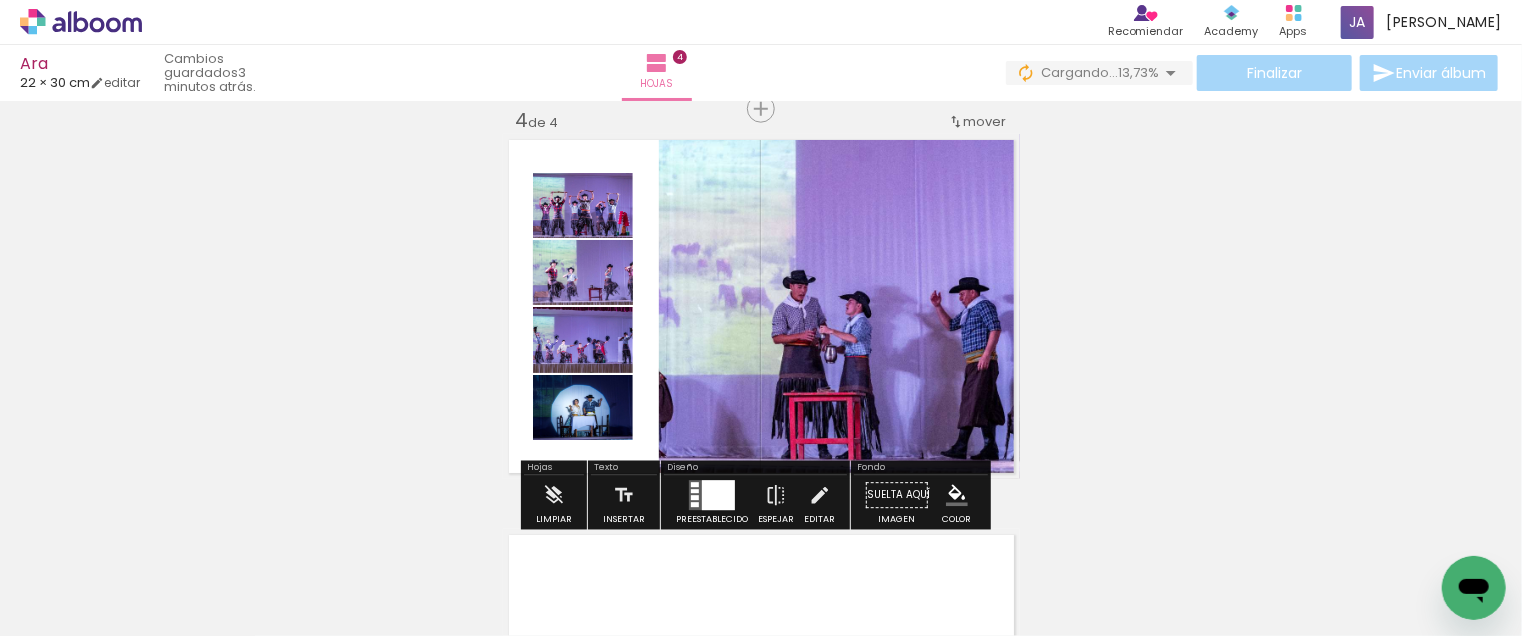
click at [708, 497] on div at bounding box center [718, 496] width 33 height 30
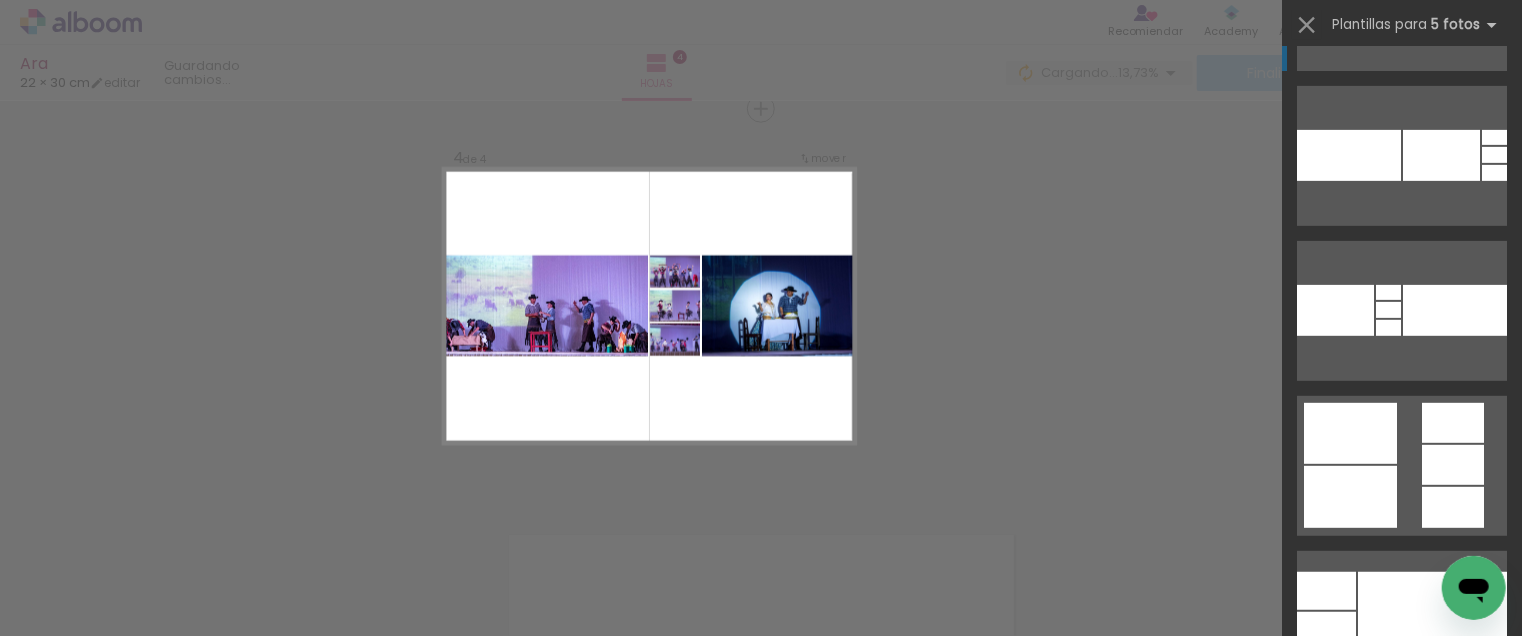
scroll to position [500, 0]
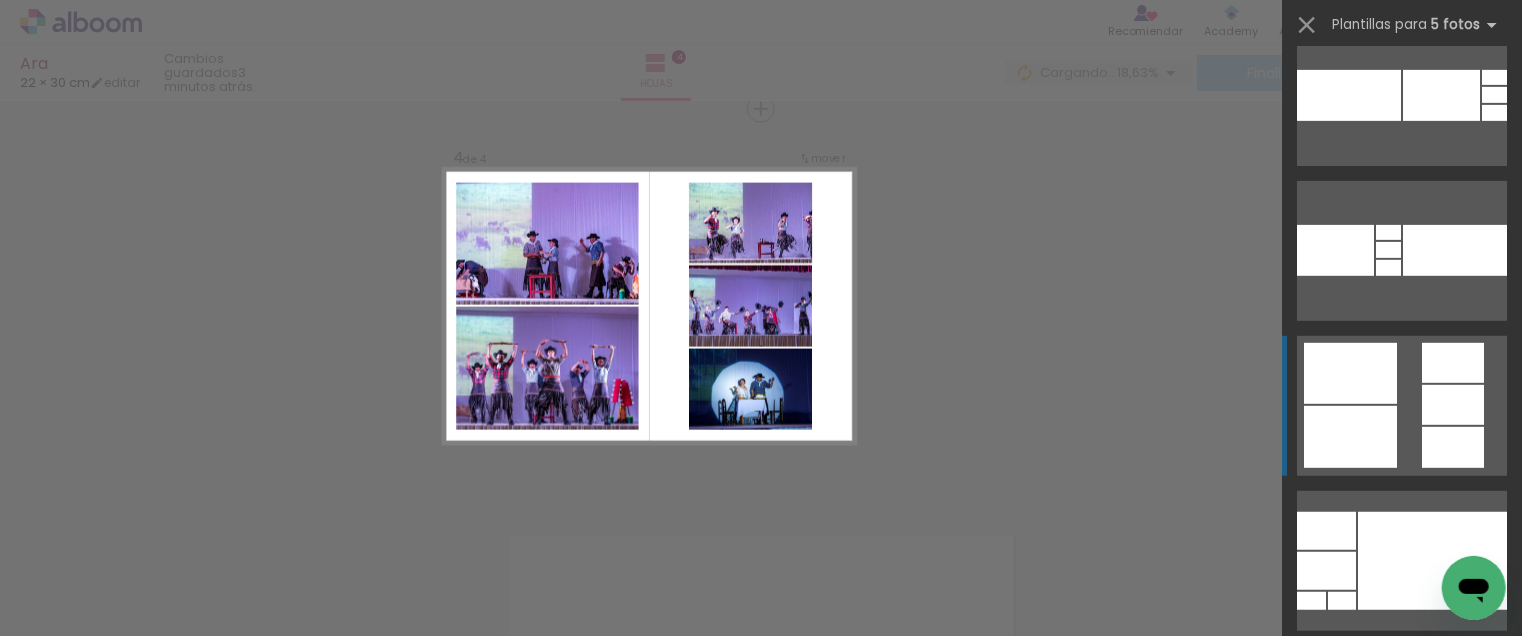
click at [1402, 411] on quentale-layouter at bounding box center [1402, 406] width 210 height 140
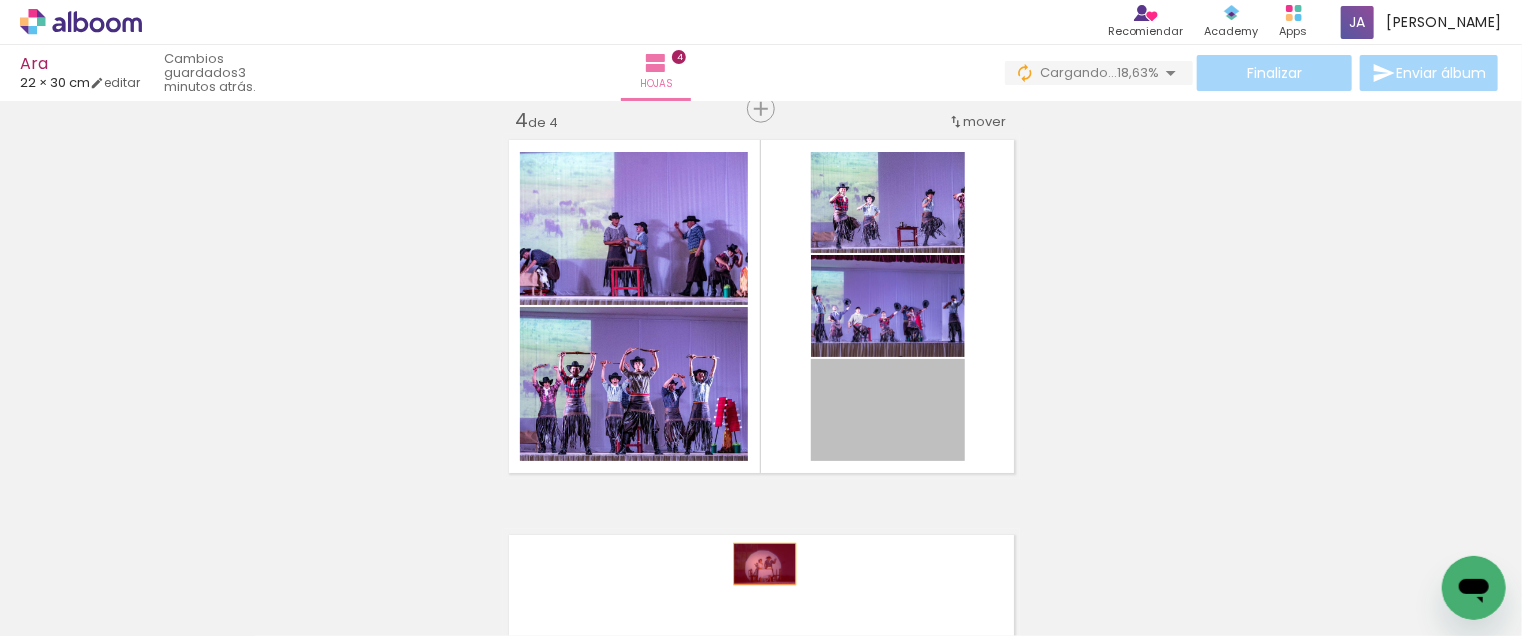
drag, startPoint x: 937, startPoint y: 420, endPoint x: 757, endPoint y: 564, distance: 230.5
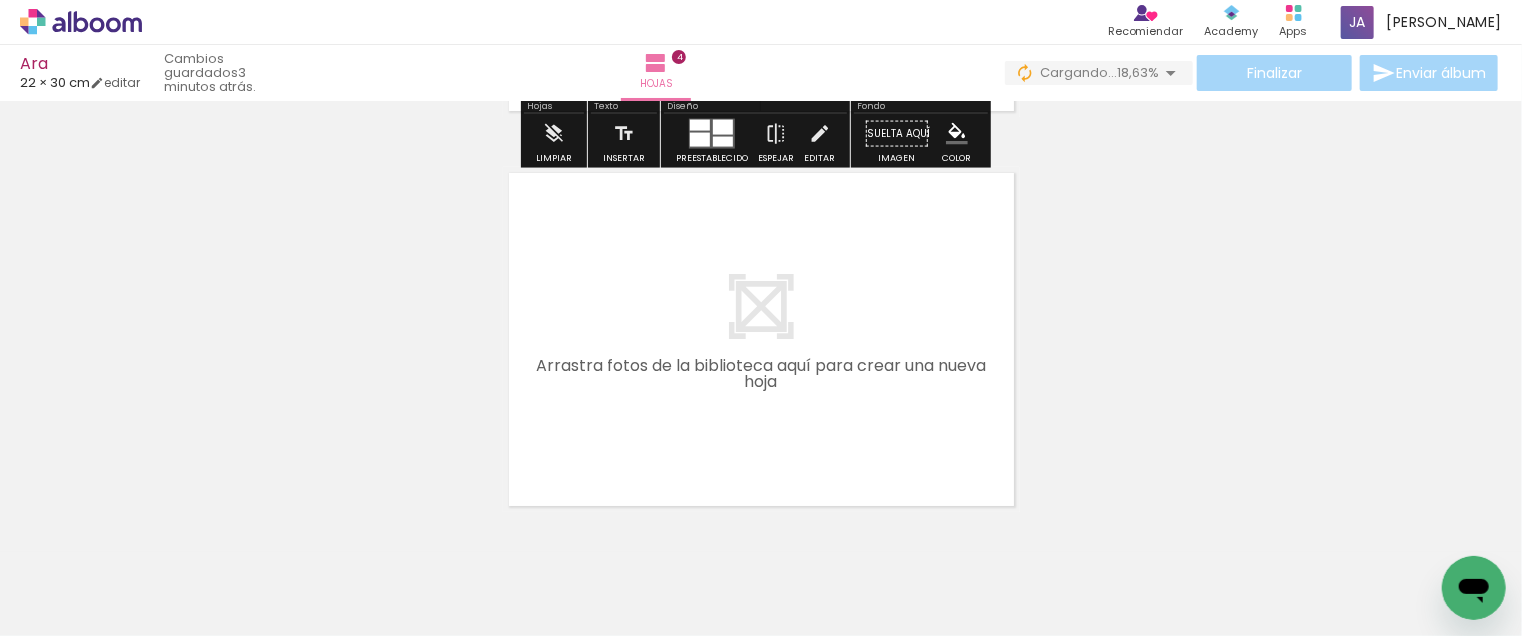
scroll to position [1610, 0]
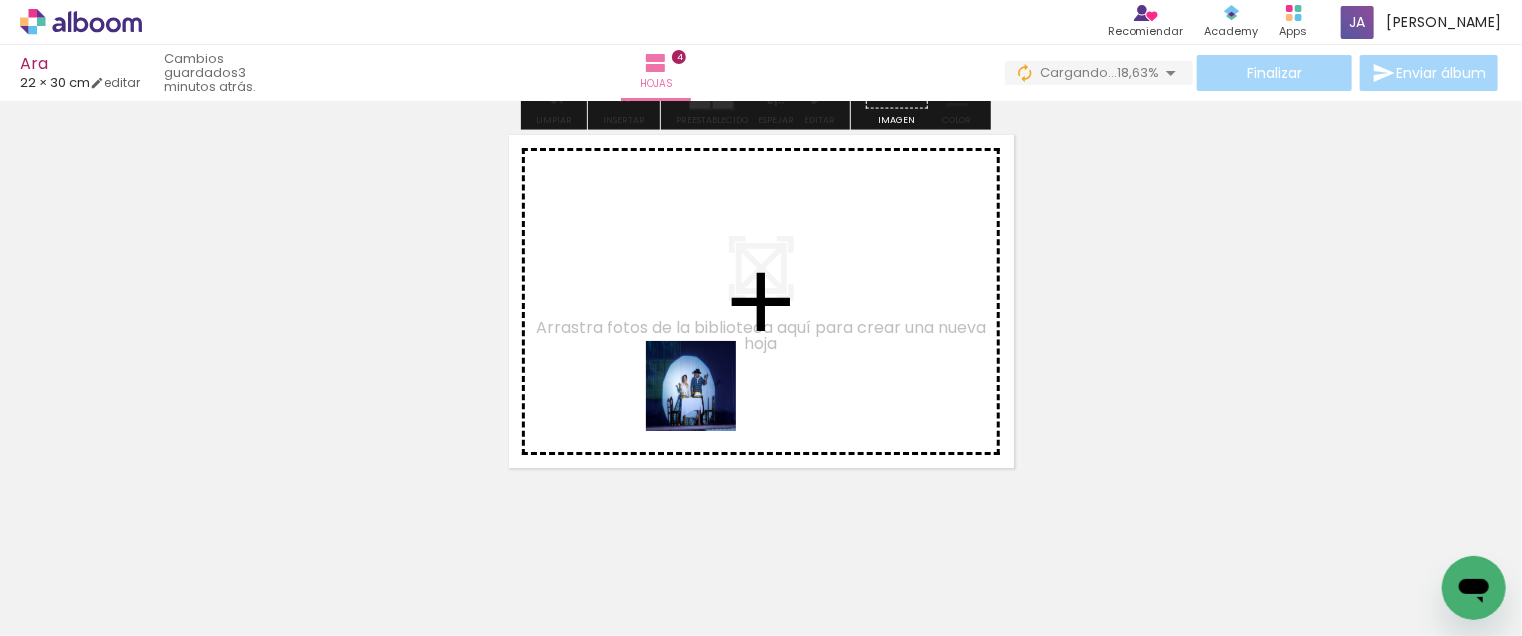
drag, startPoint x: 752, startPoint y: 563, endPoint x: 699, endPoint y: 371, distance: 199.2
click at [699, 371] on quentale-workspace at bounding box center [761, 318] width 1522 height 636
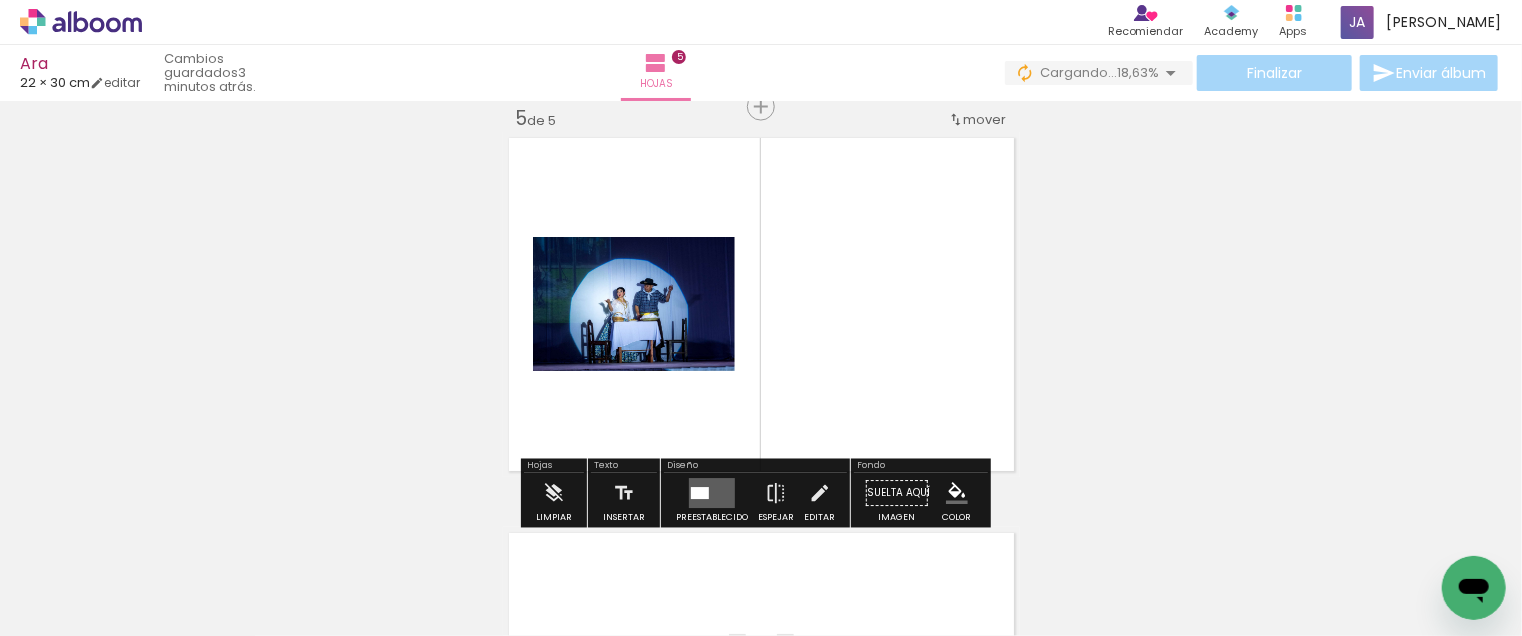
scroll to position [1605, 0]
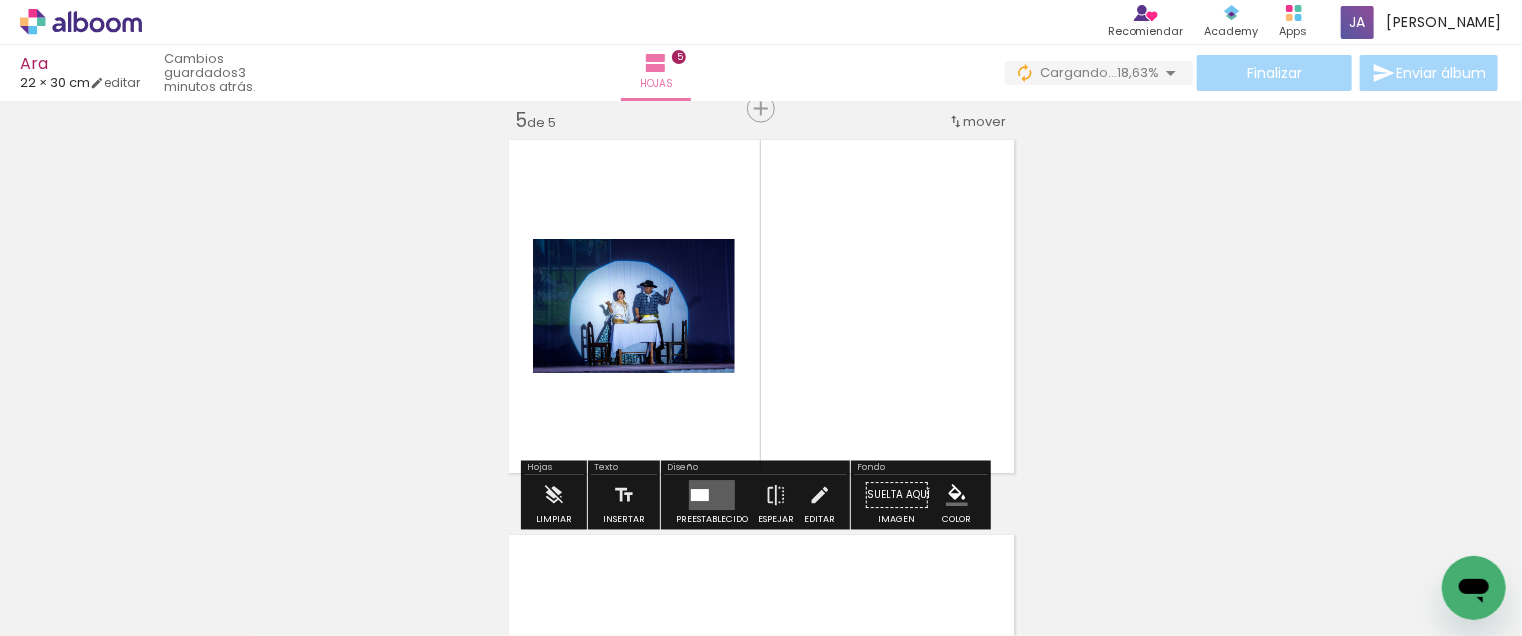
drag, startPoint x: 863, startPoint y: 560, endPoint x: 793, endPoint y: 352, distance: 219.5
click at [793, 352] on quentale-workspace at bounding box center [761, 318] width 1522 height 636
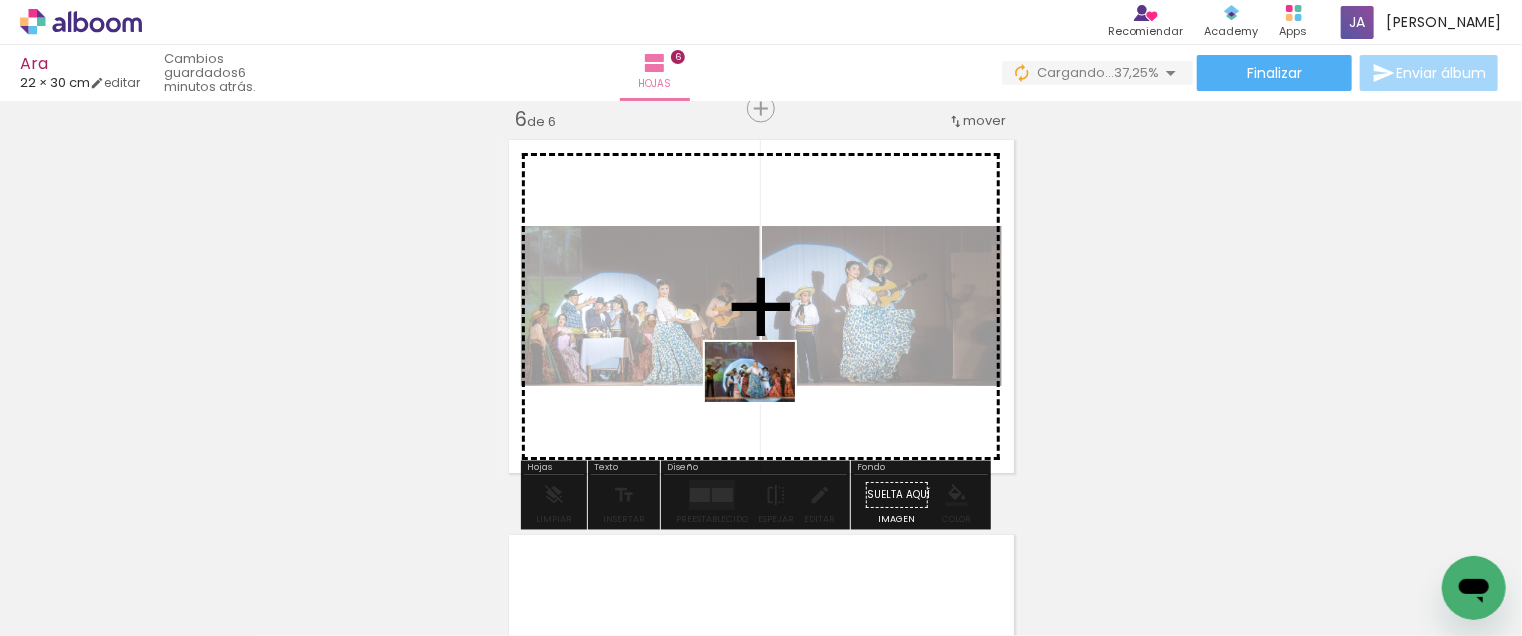
drag, startPoint x: 729, startPoint y: 564, endPoint x: 765, endPoint y: 402, distance: 165.9
click at [765, 402] on quentale-workspace at bounding box center [761, 318] width 1522 height 636
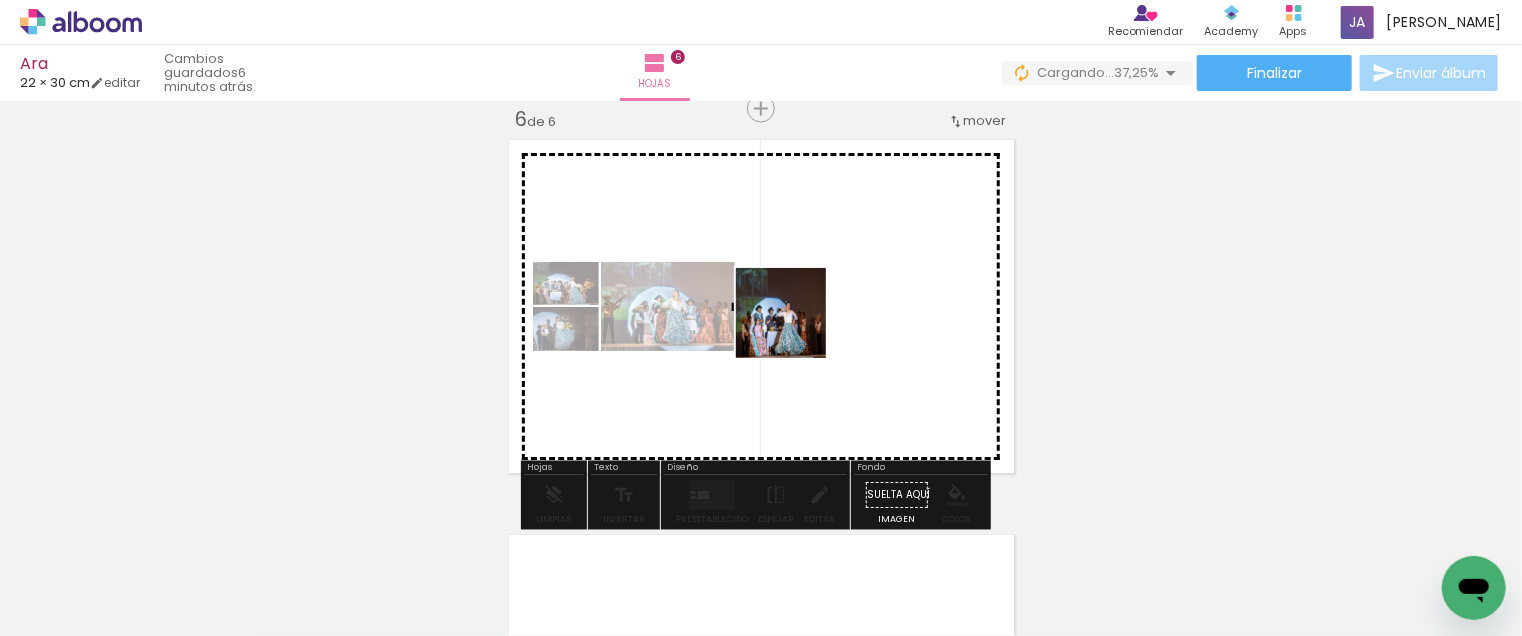
drag, startPoint x: 814, startPoint y: 574, endPoint x: 796, endPoint y: 324, distance: 250.6
click at [796, 323] on quentale-workspace at bounding box center [761, 318] width 1522 height 636
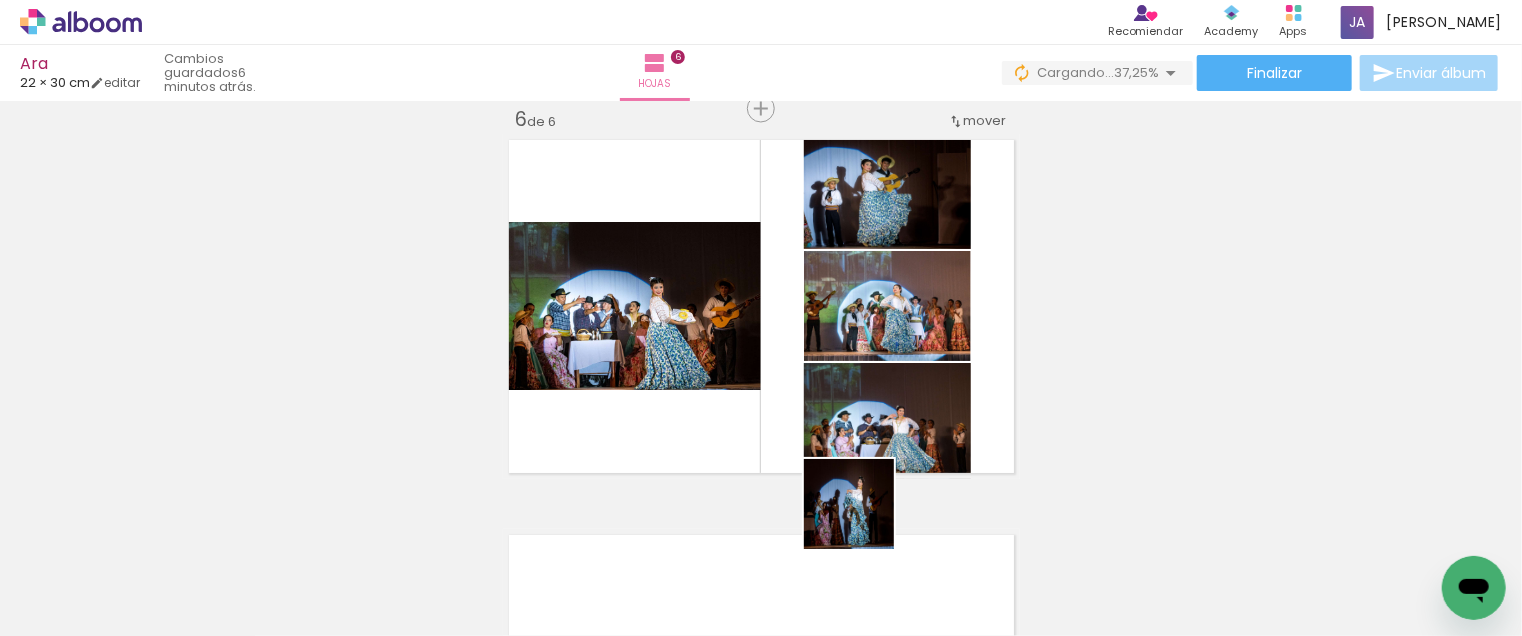
drag, startPoint x: 864, startPoint y: 519, endPoint x: 738, endPoint y: 430, distance: 154.3
click at [738, 430] on quentale-workspace at bounding box center [761, 318] width 1522 height 636
